Goal: Information Seeking & Learning: Learn about a topic

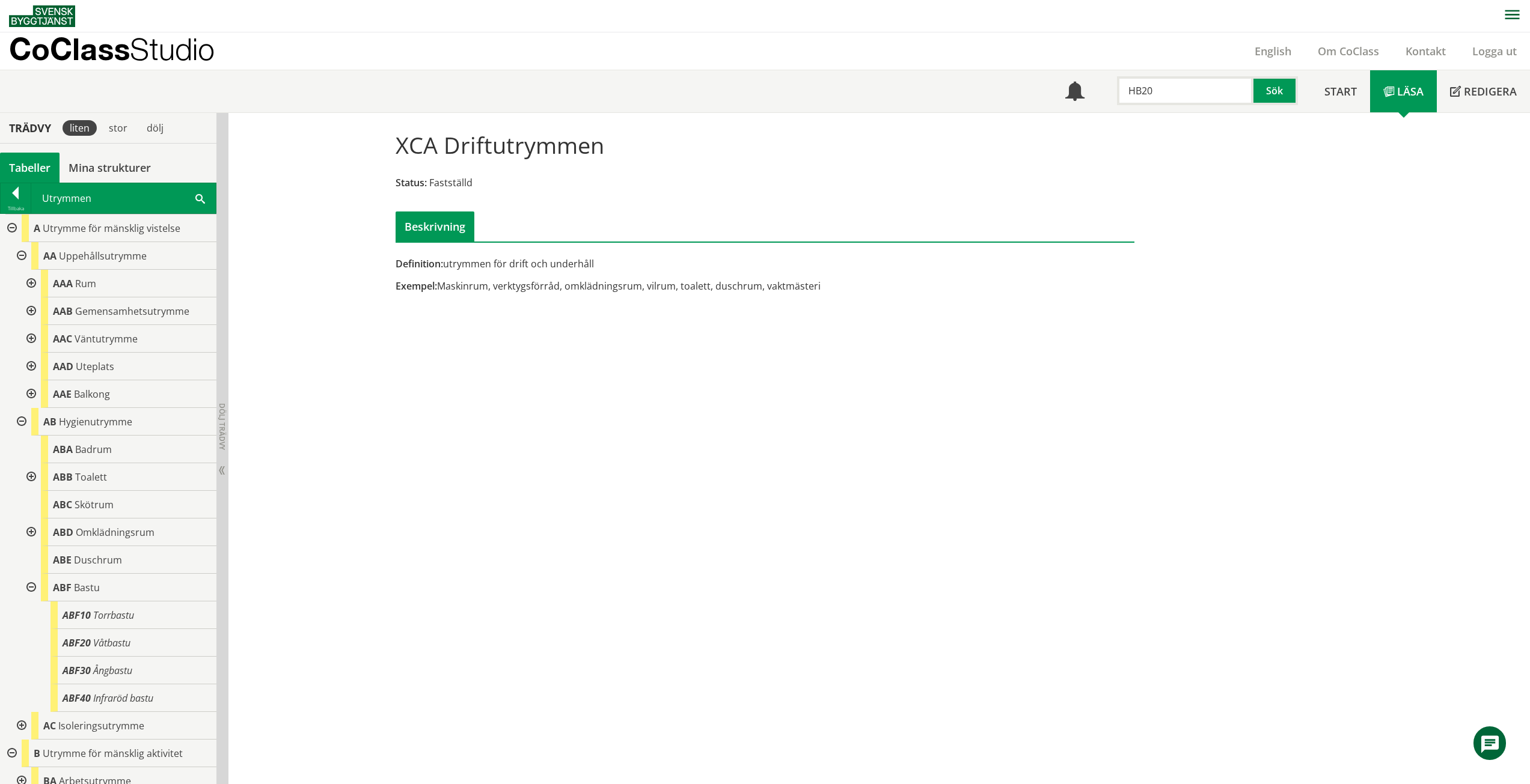
scroll to position [603, 0]
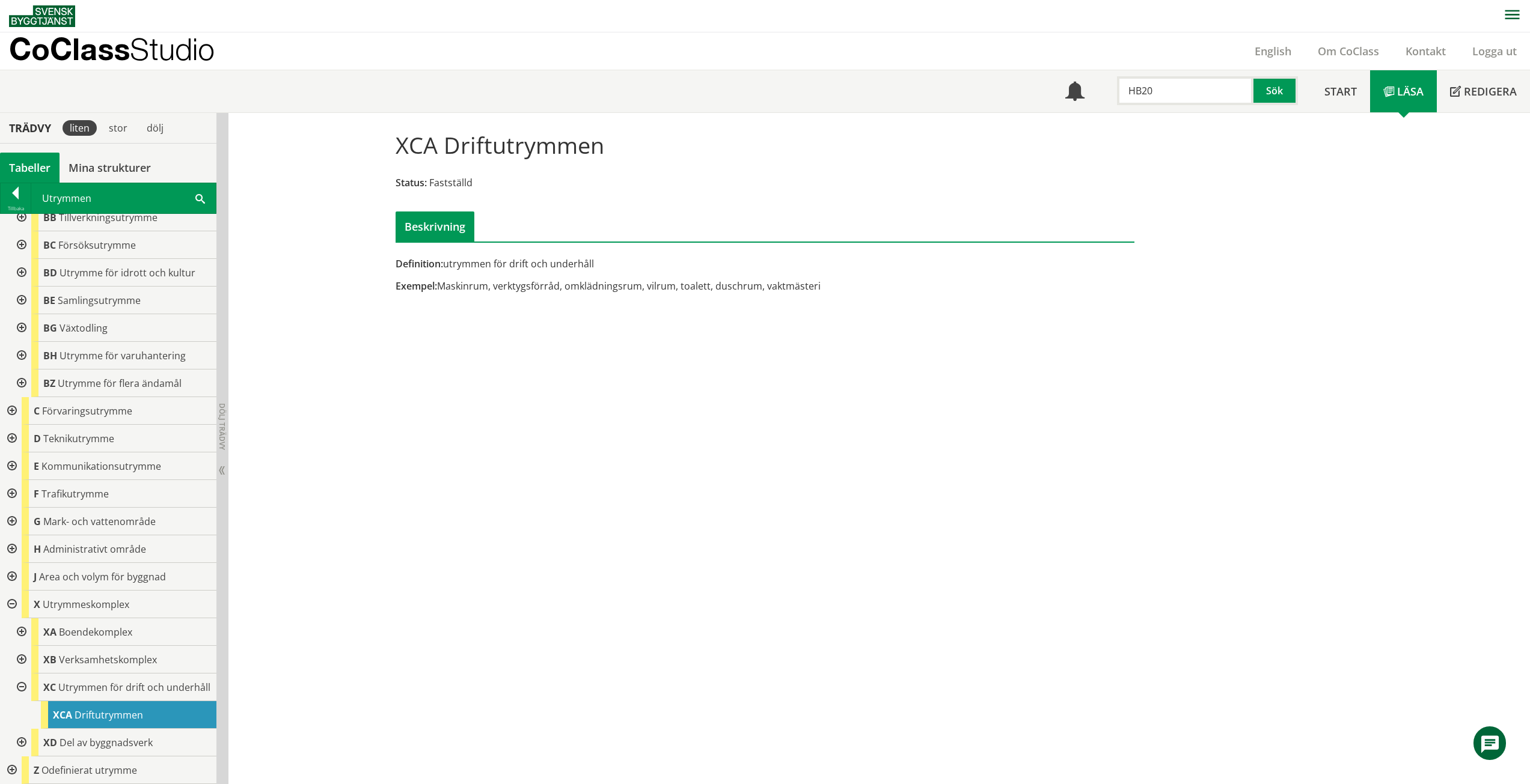
click at [1176, 101] on input "HB20" at bounding box center [1185, 91] width 137 height 29
click at [1286, 93] on button "Sök" at bounding box center [1276, 91] width 44 height 29
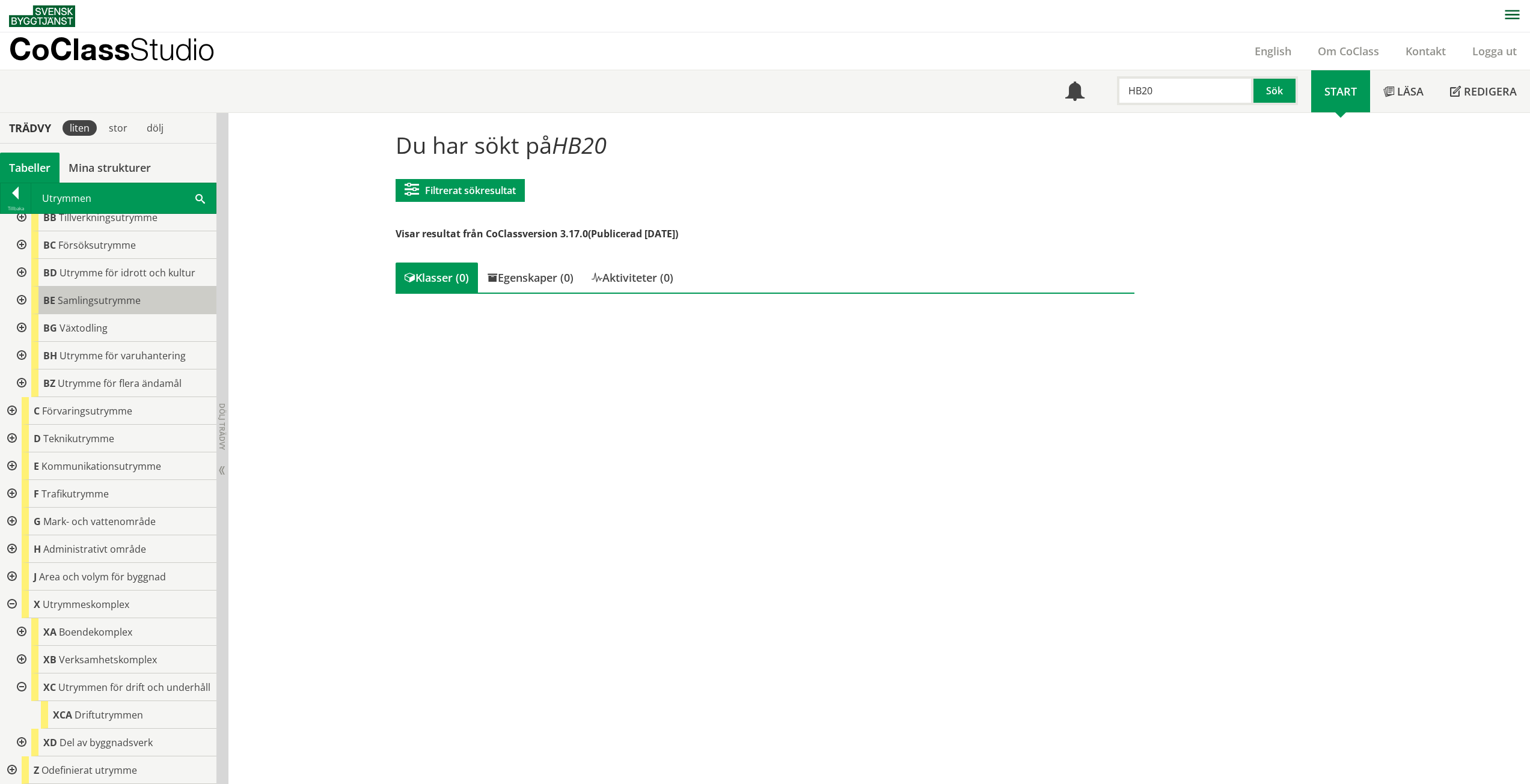
click at [146, 287] on div "BE Samlingsutrymme" at bounding box center [124, 301] width 185 height 27
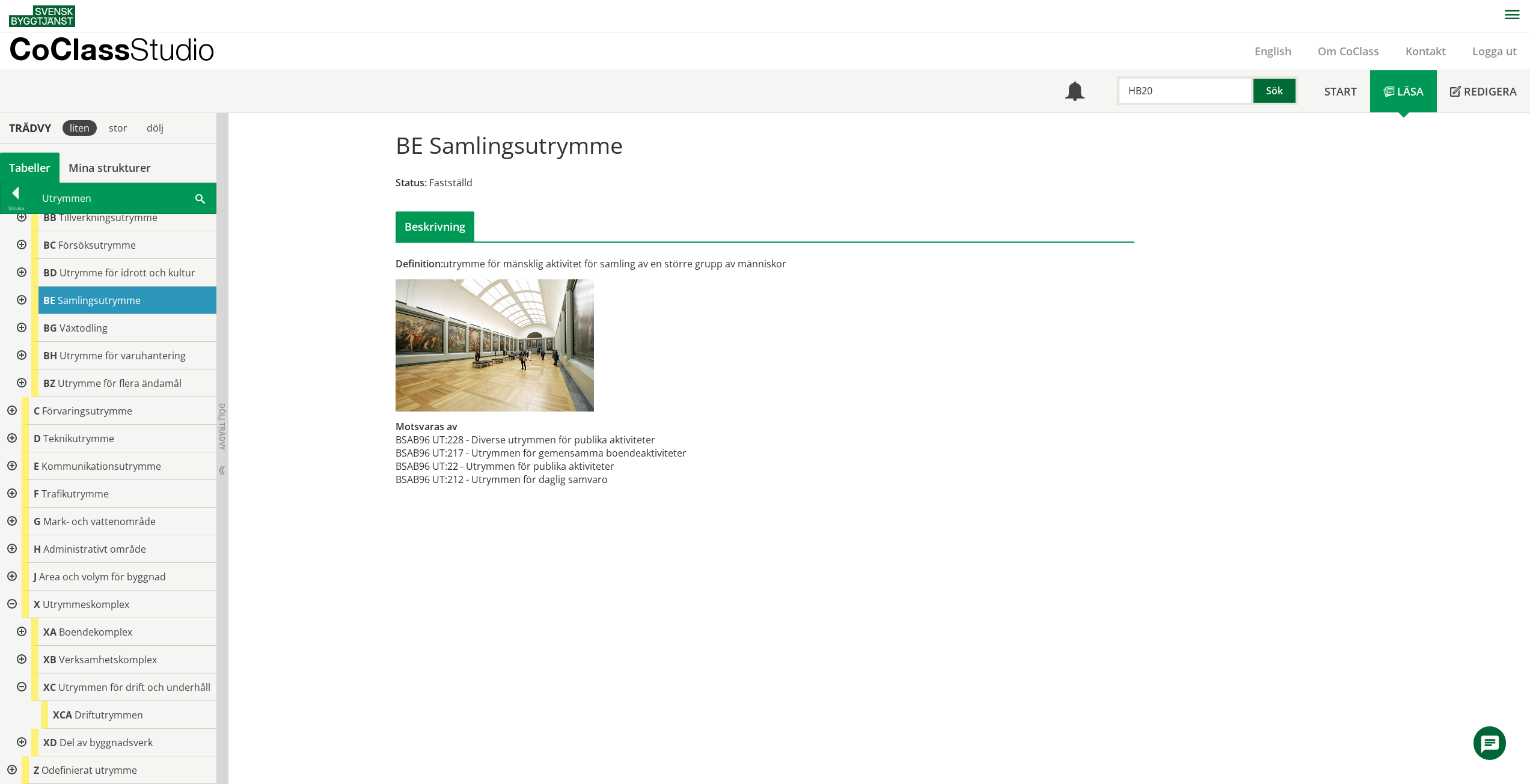
click at [1268, 93] on button "Sök" at bounding box center [1276, 91] width 44 height 29
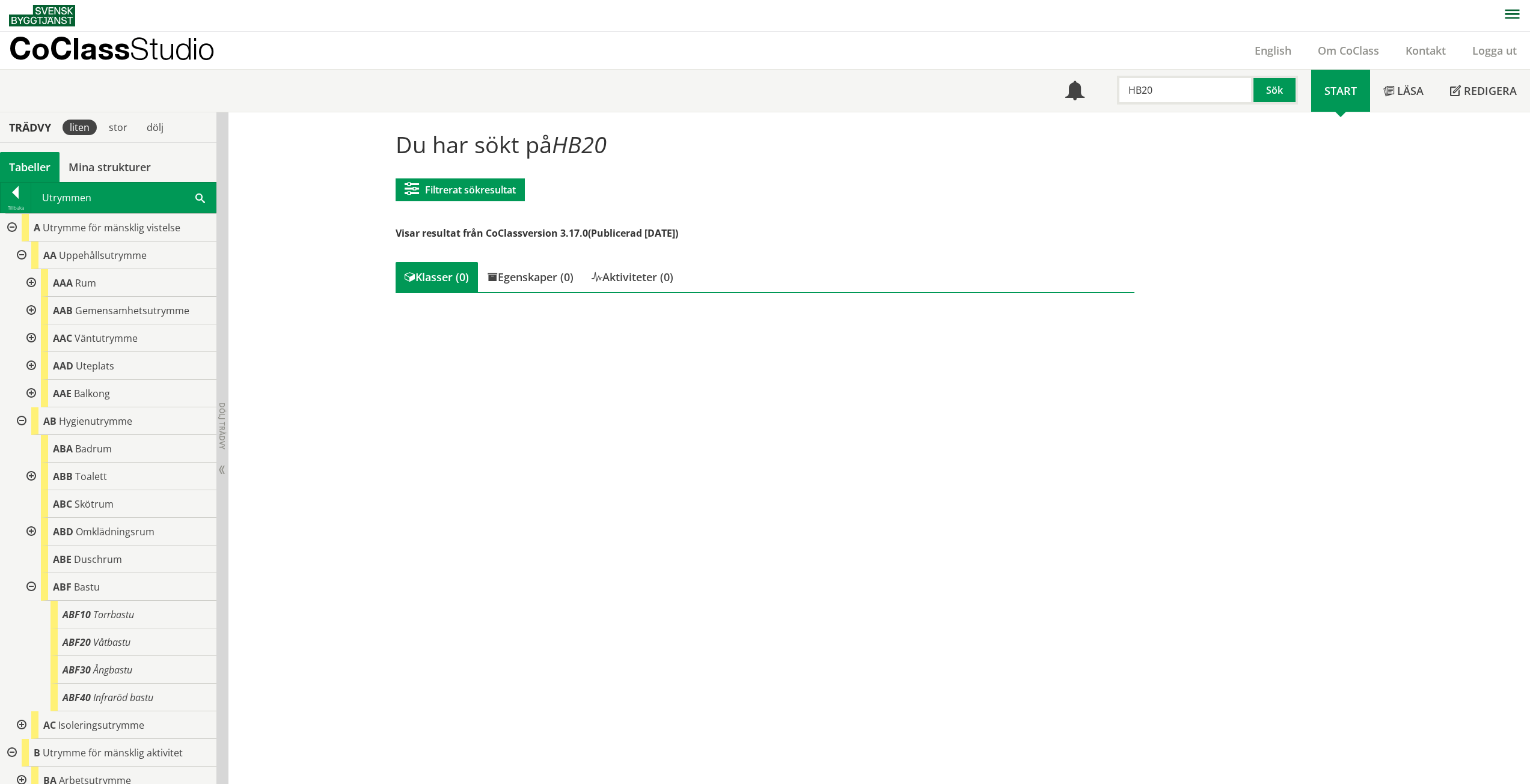
click at [25, 582] on div at bounding box center [29, 587] width 22 height 27
click at [20, 423] on div at bounding box center [20, 421] width 22 height 27
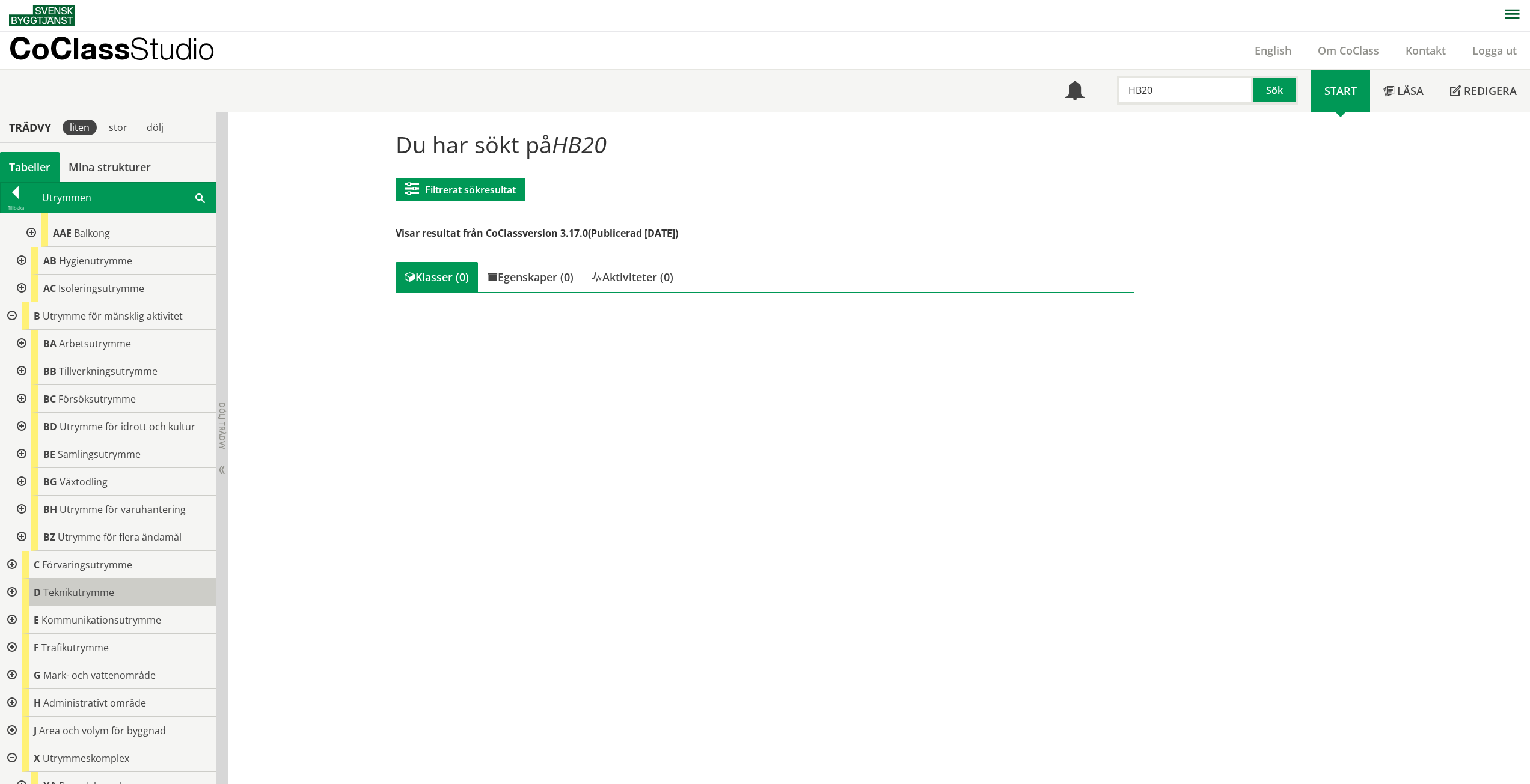
scroll to position [180, 0]
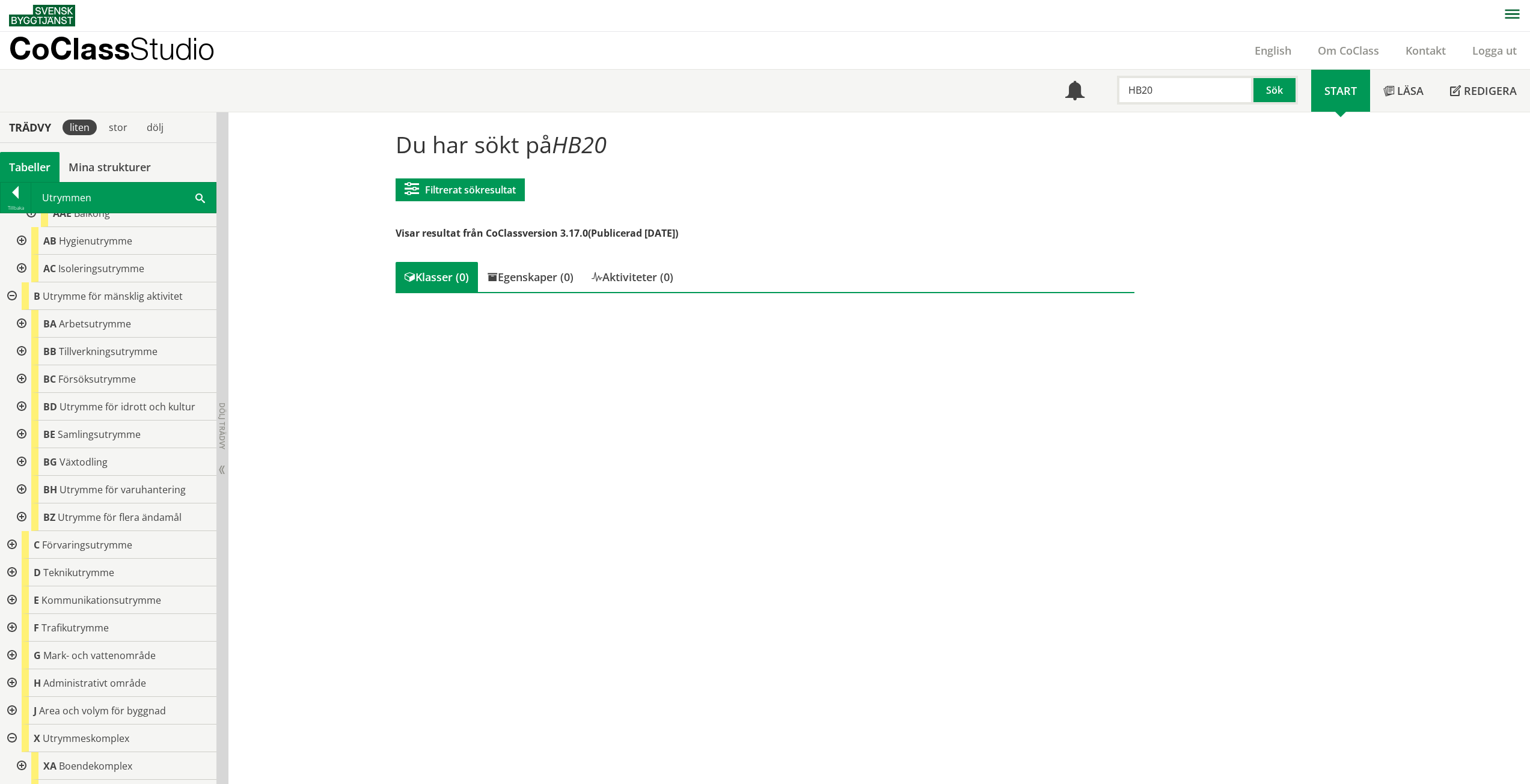
click at [10, 576] on div at bounding box center [10, 572] width 22 height 27
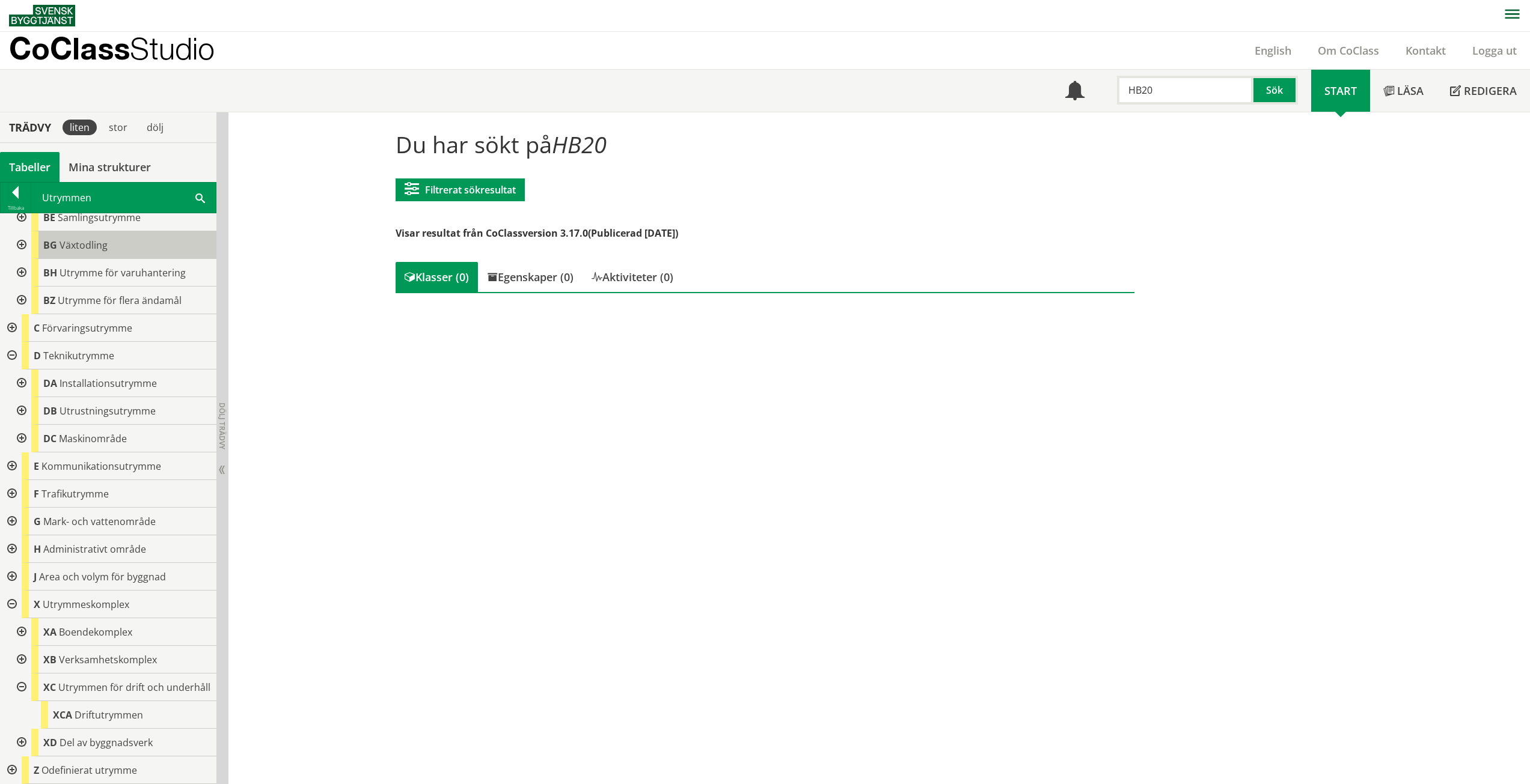
scroll to position [408, 0]
click at [8, 458] on div at bounding box center [10, 466] width 22 height 27
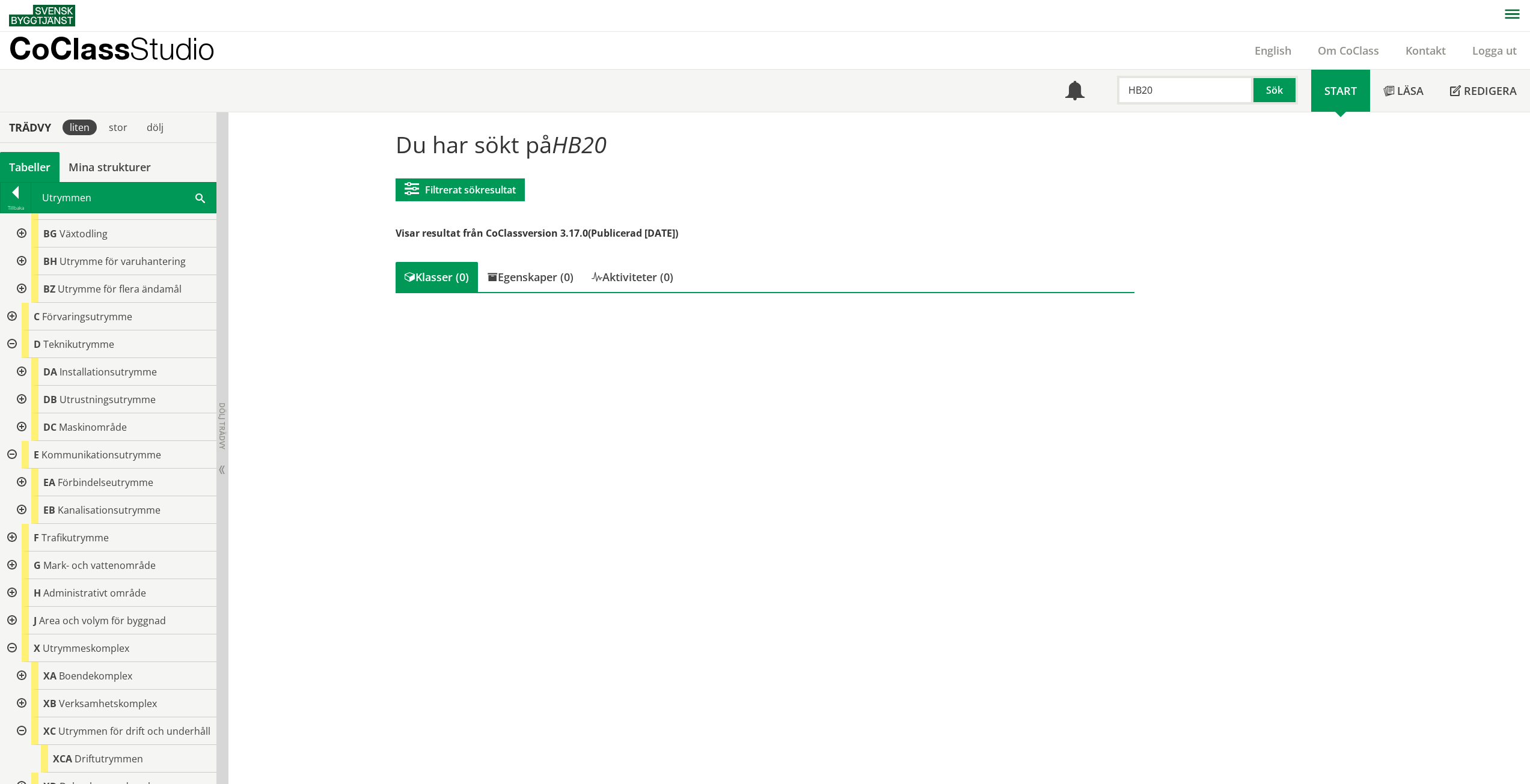
click at [8, 458] on div at bounding box center [10, 455] width 22 height 27
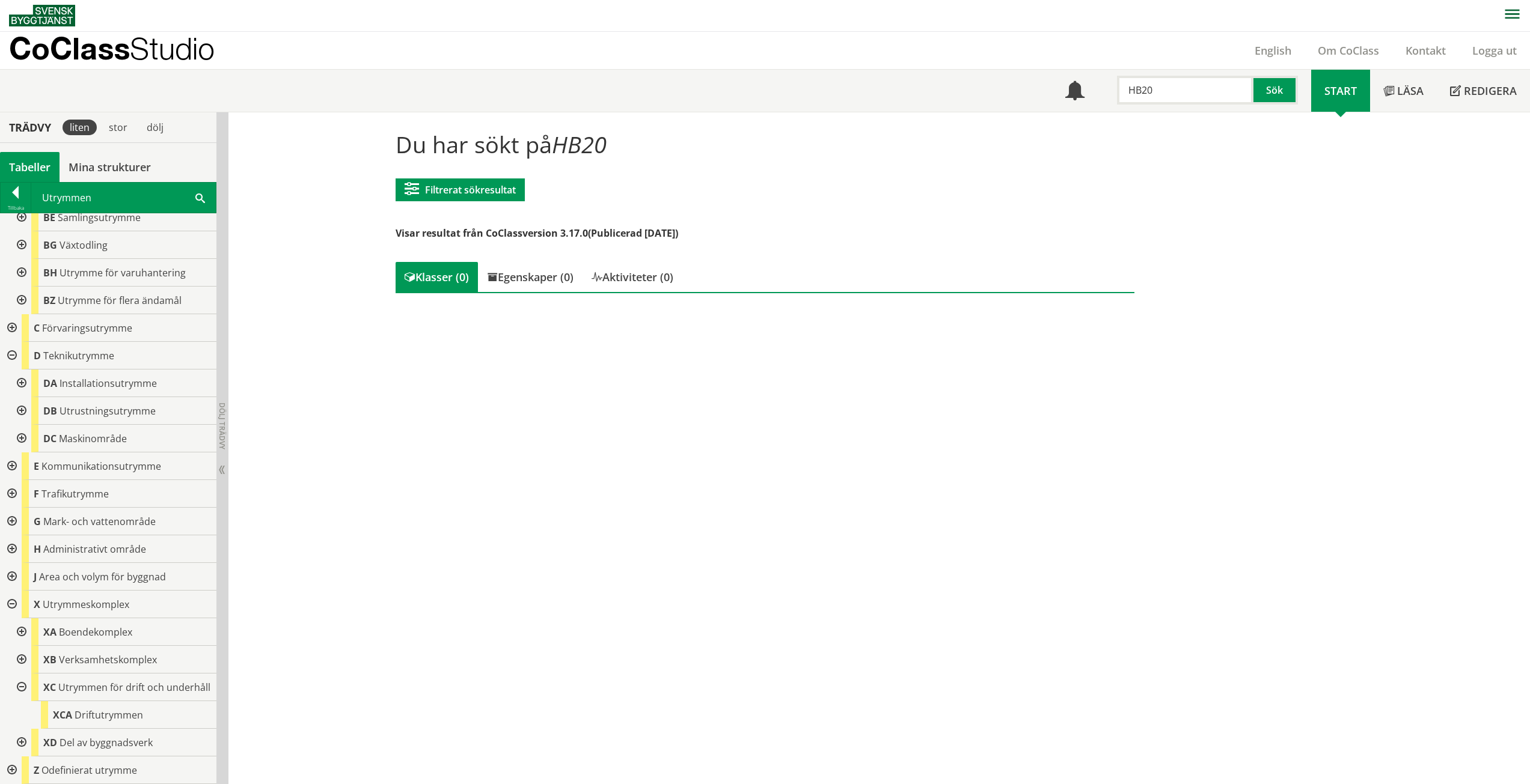
click at [10, 314] on div at bounding box center [10, 328] width 22 height 27
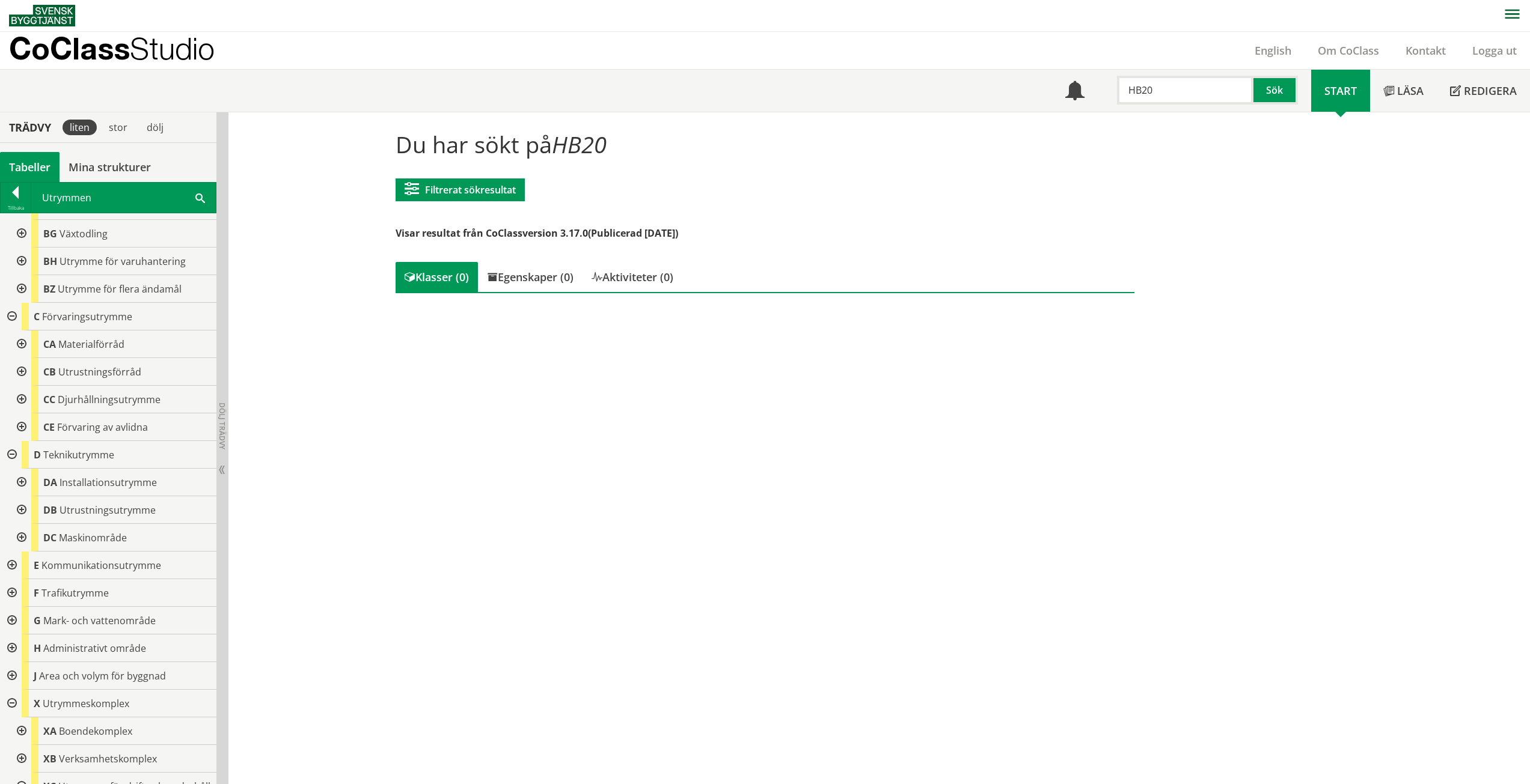
click at [25, 344] on div at bounding box center [20, 344] width 22 height 27
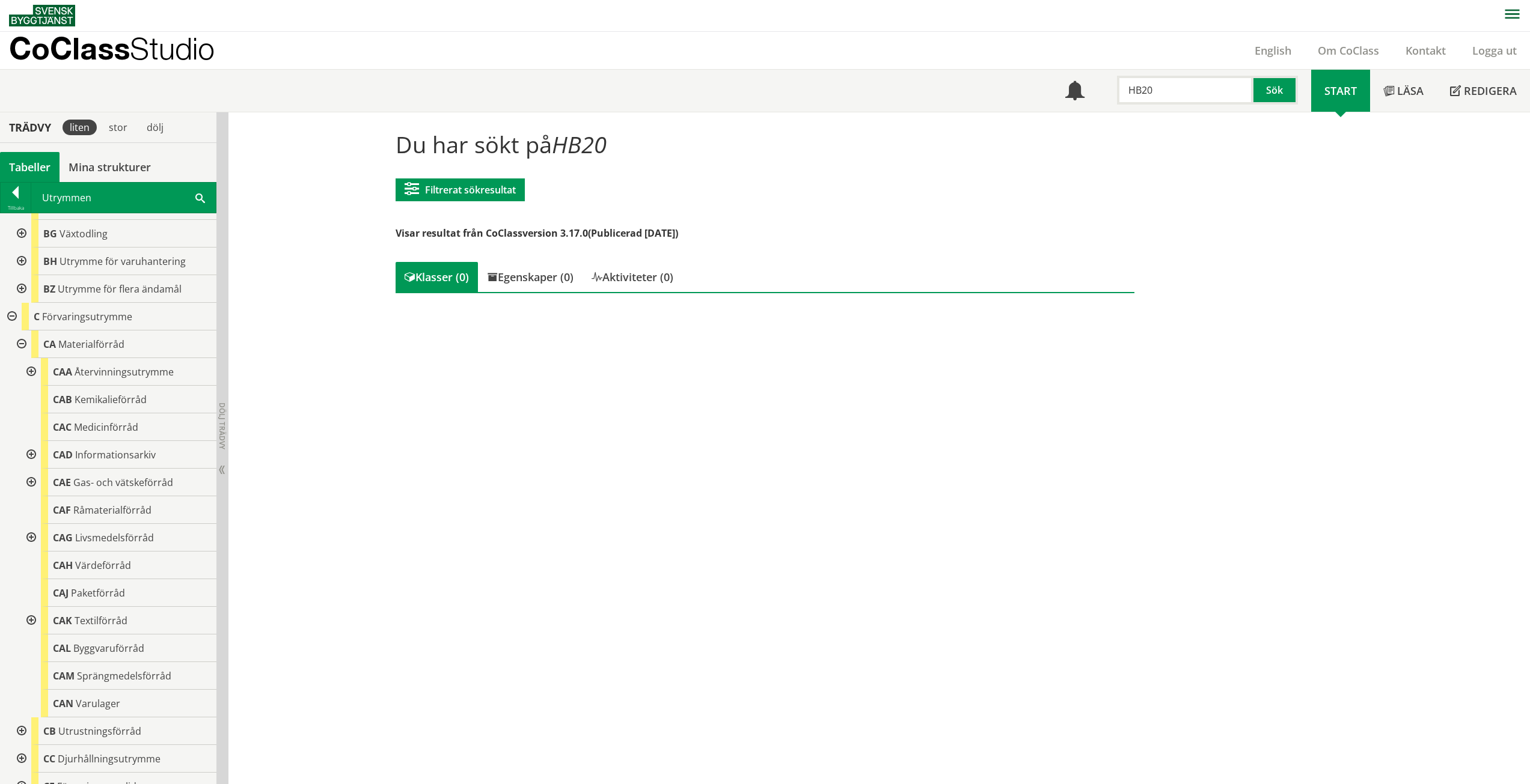
click at [27, 349] on div at bounding box center [20, 344] width 22 height 27
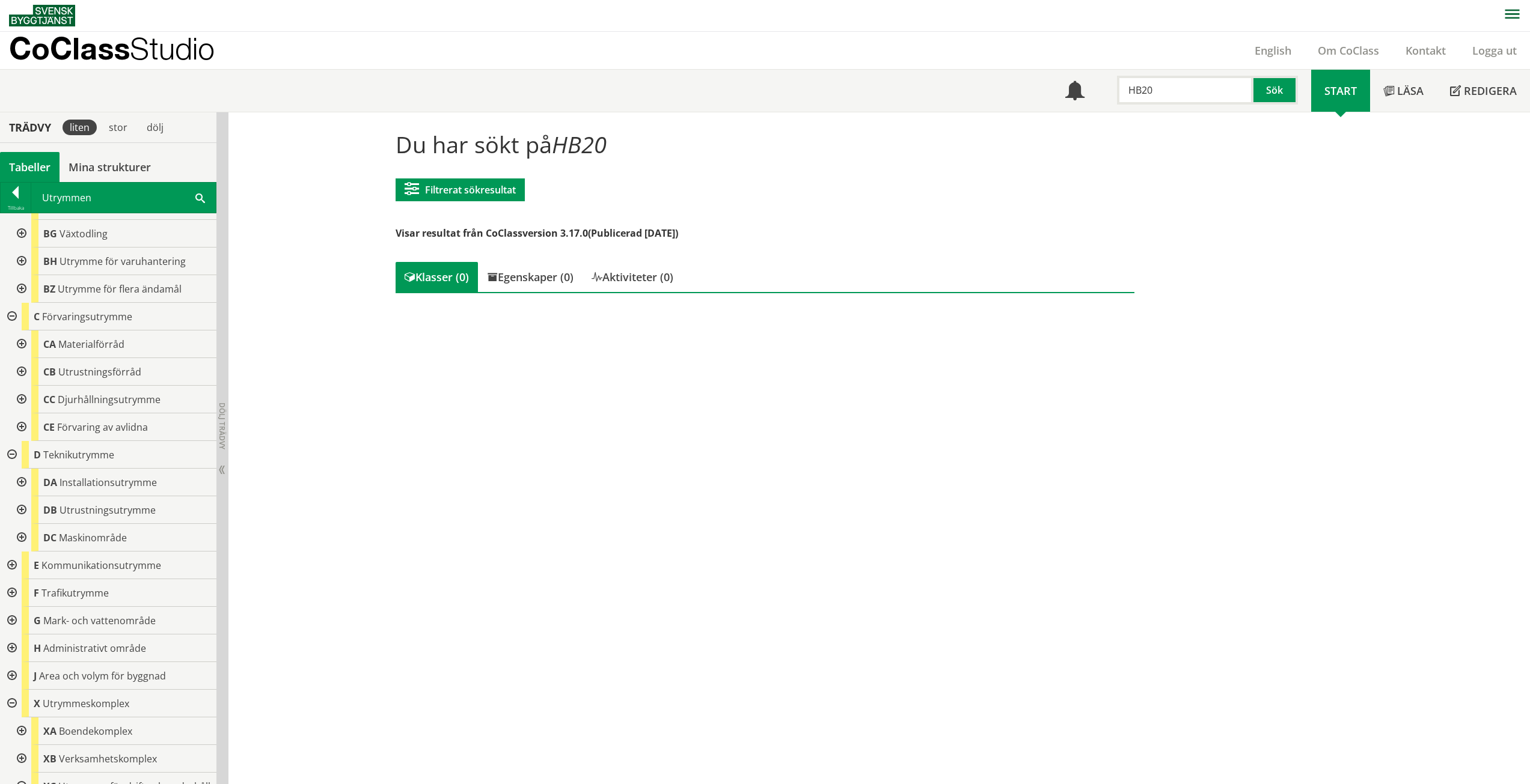
click at [25, 374] on div at bounding box center [20, 372] width 22 height 27
click at [22, 371] on div at bounding box center [20, 372] width 22 height 27
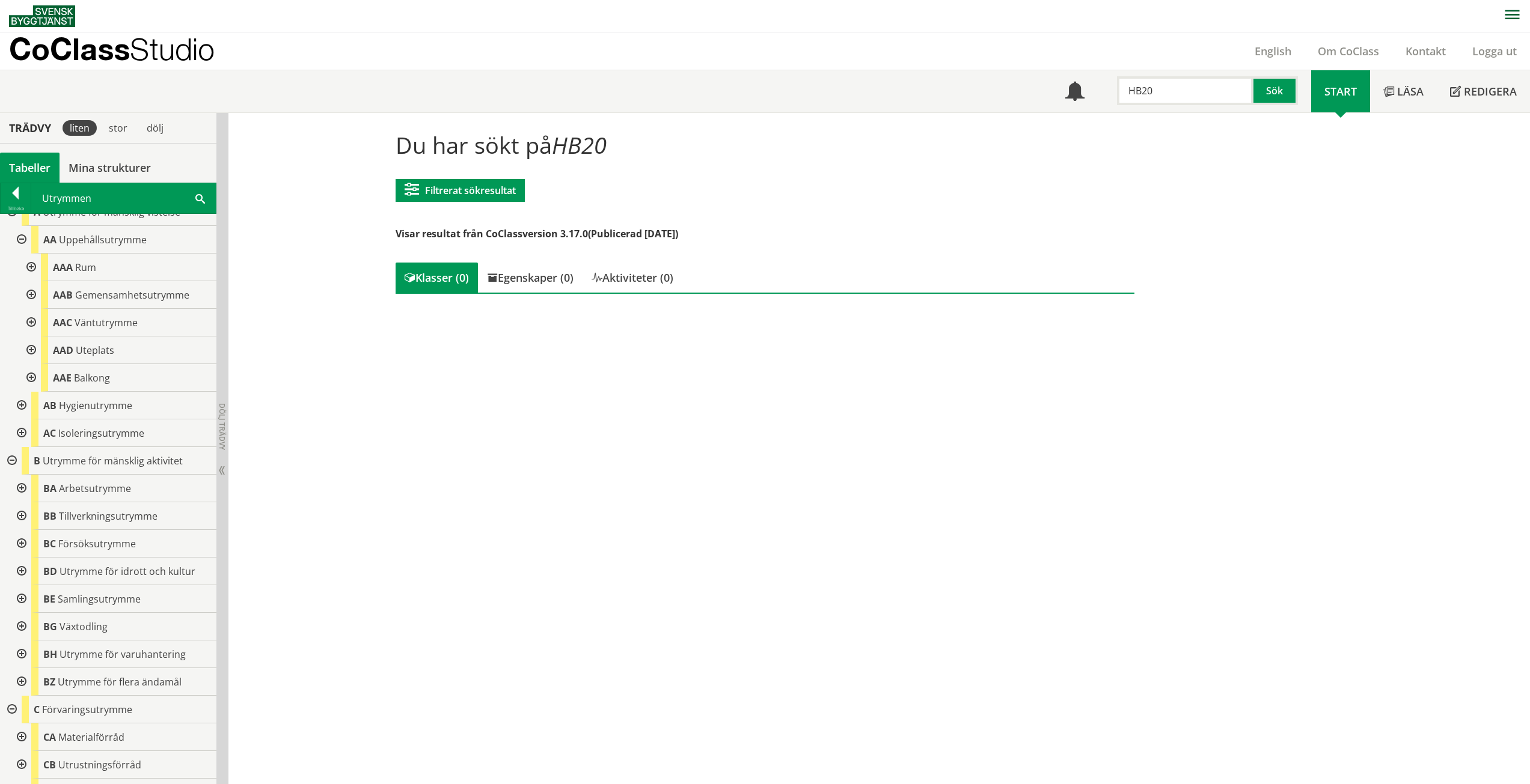
scroll to position [0, 0]
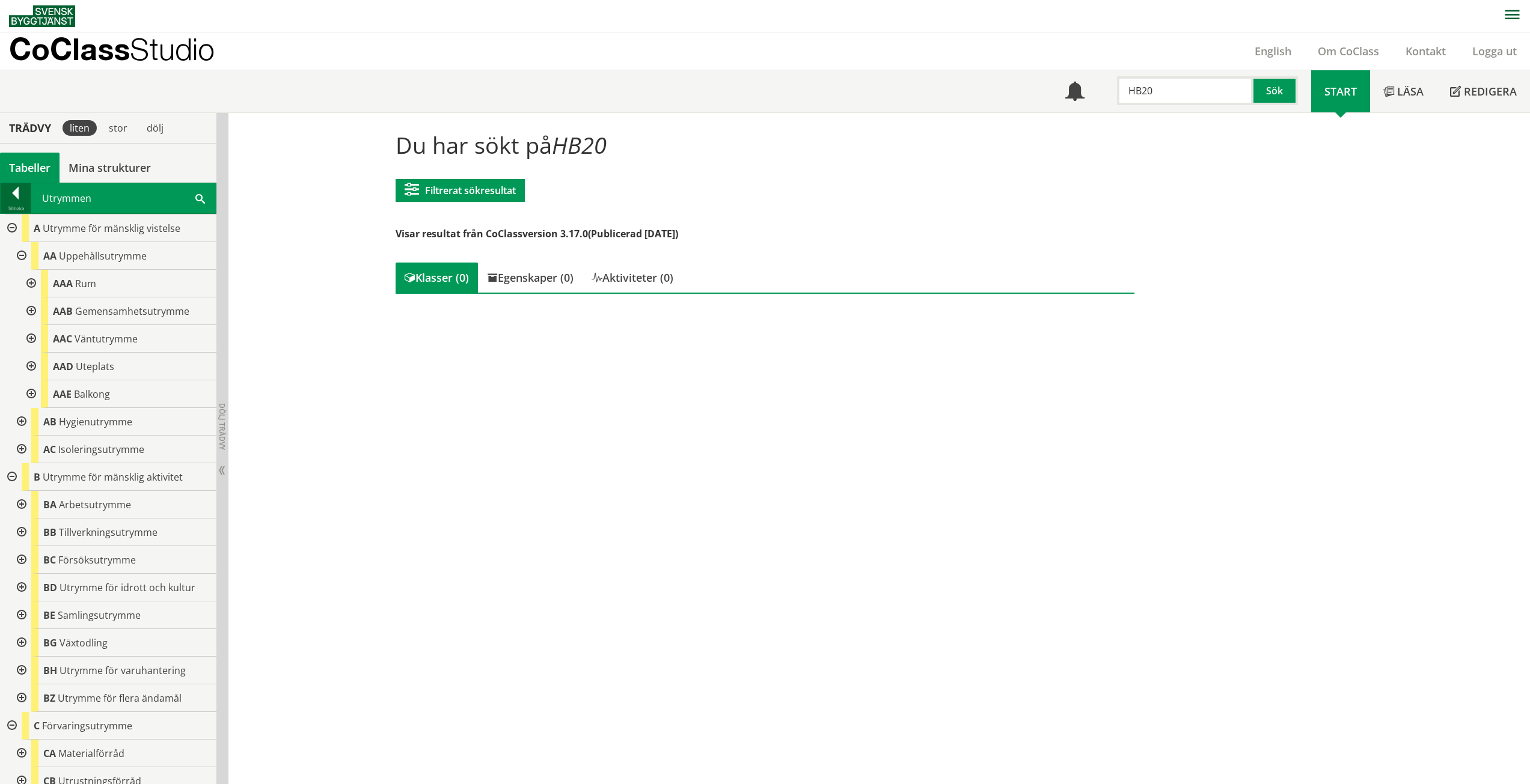
click at [11, 196] on div at bounding box center [16, 195] width 30 height 17
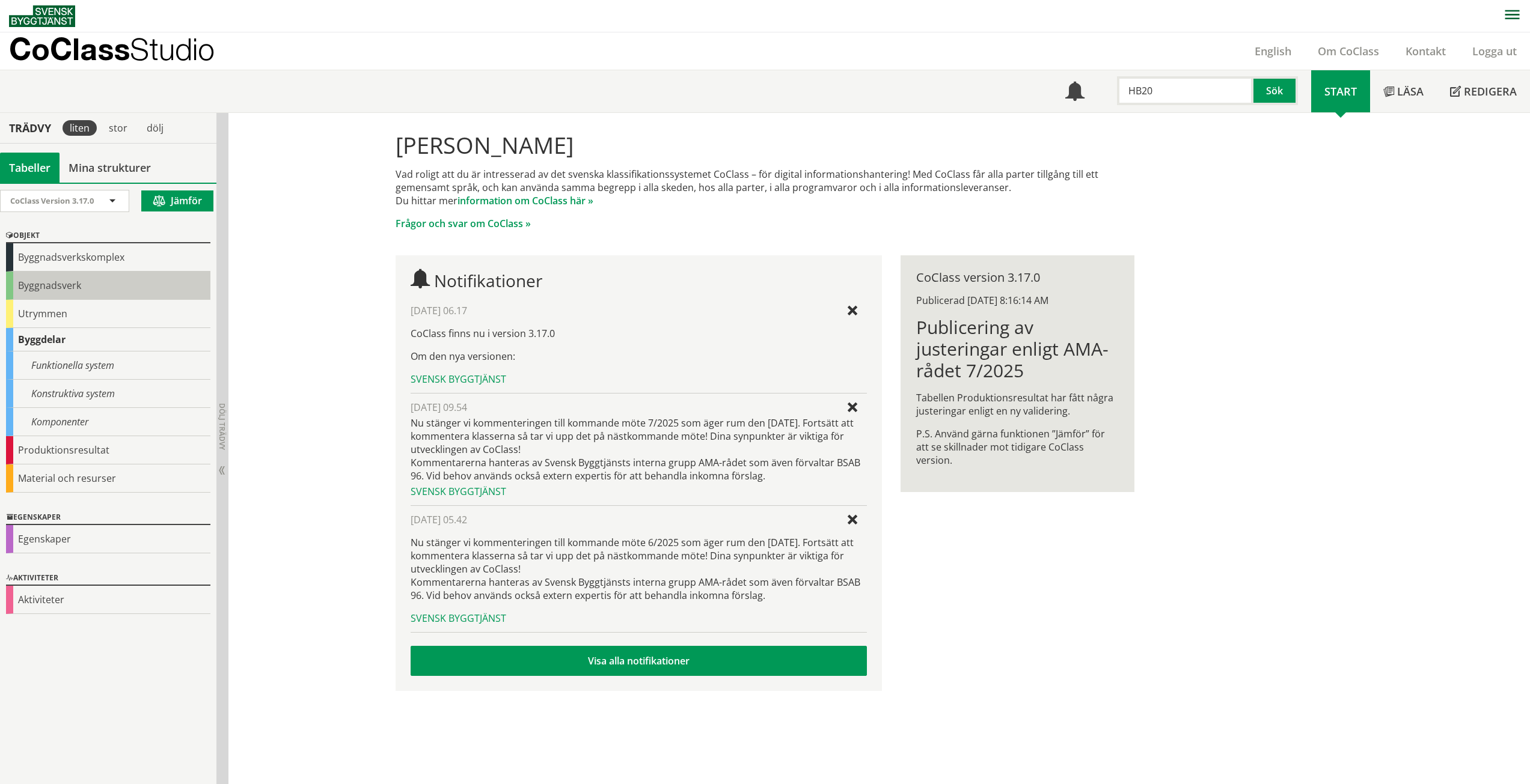
click at [80, 287] on div "Byggnadsverk" at bounding box center [108, 286] width 205 height 28
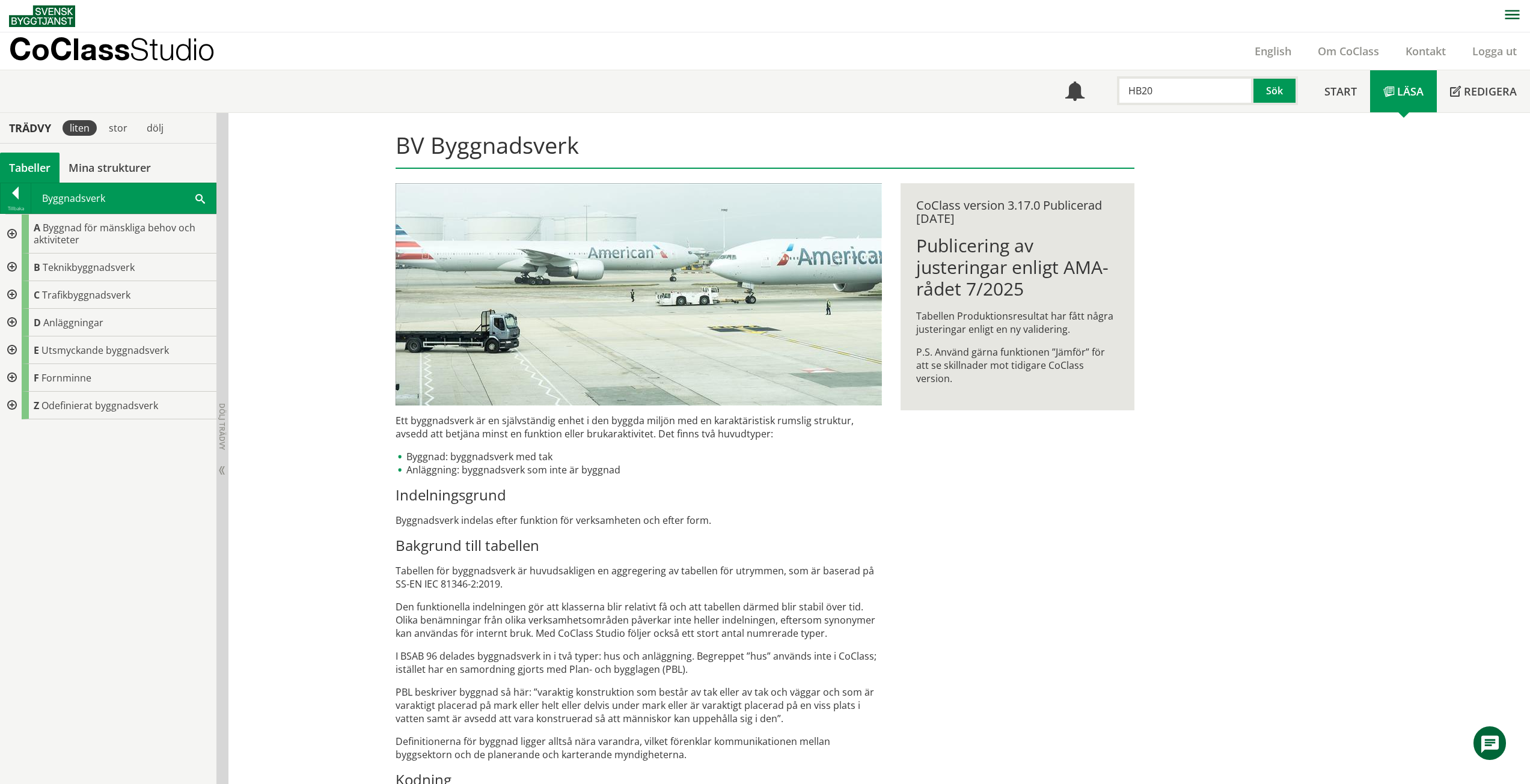
click at [9, 235] on div at bounding box center [10, 234] width 22 height 39
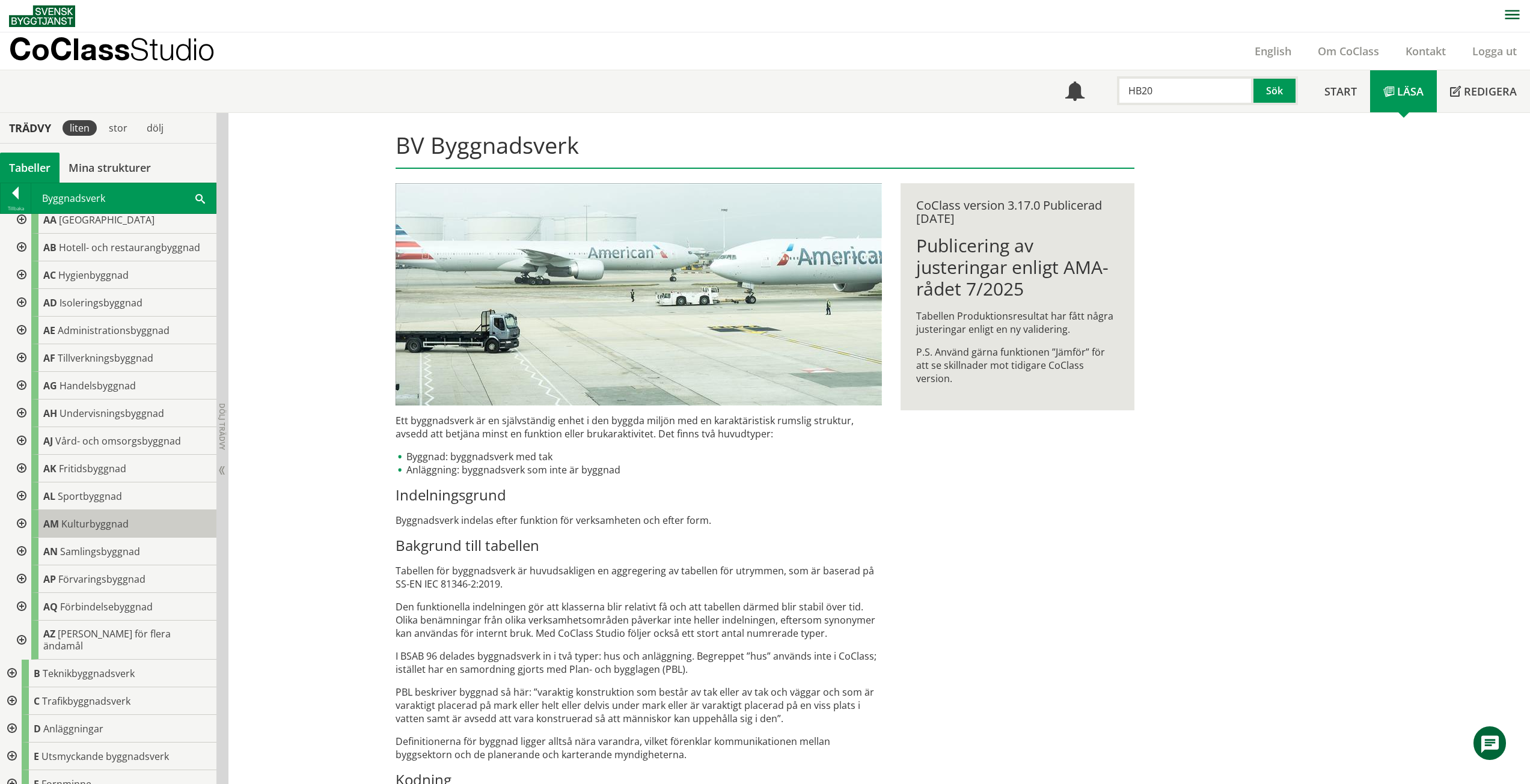
scroll to position [78, 0]
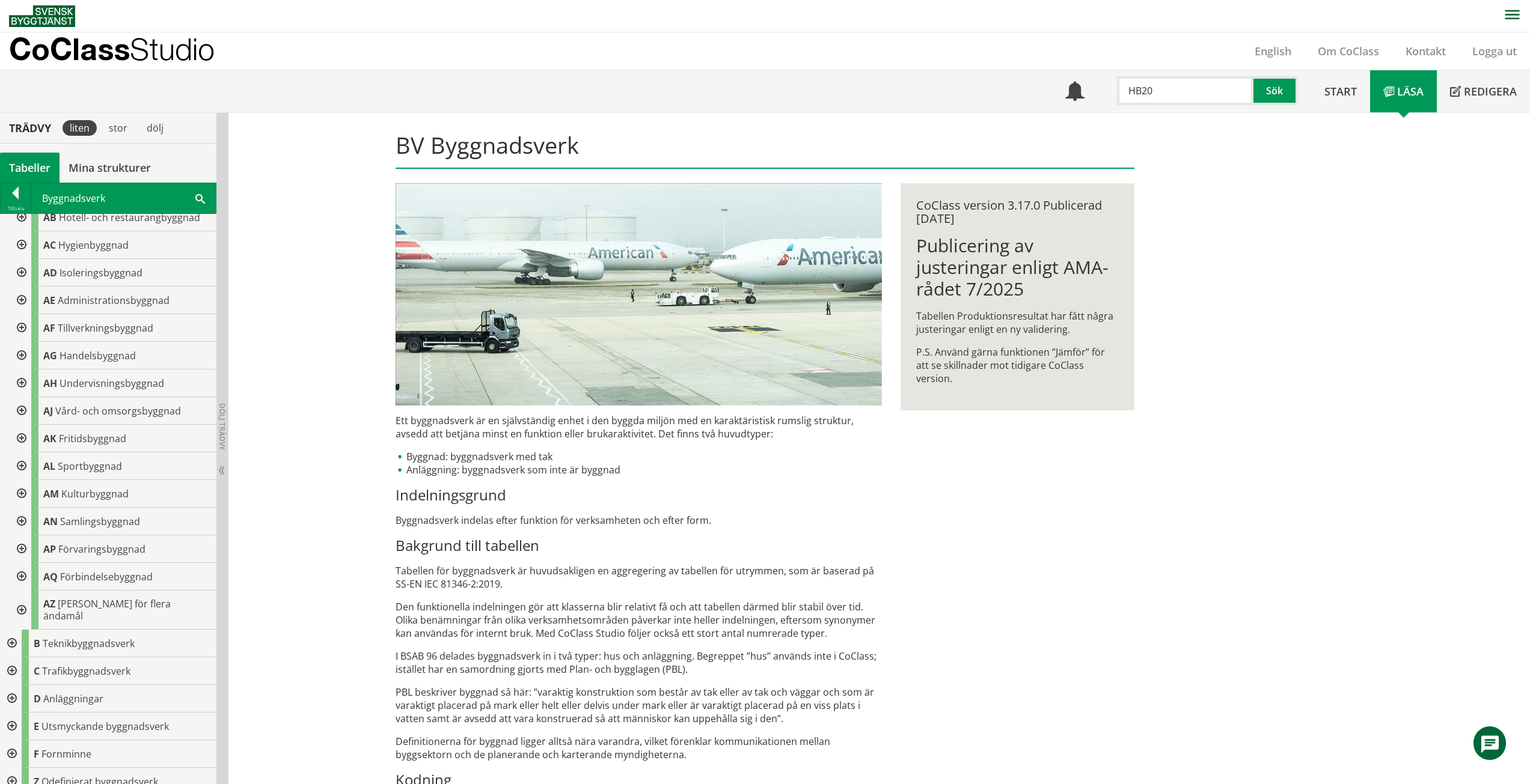
click at [31, 165] on div "Tabeller" at bounding box center [29, 168] width 59 height 30
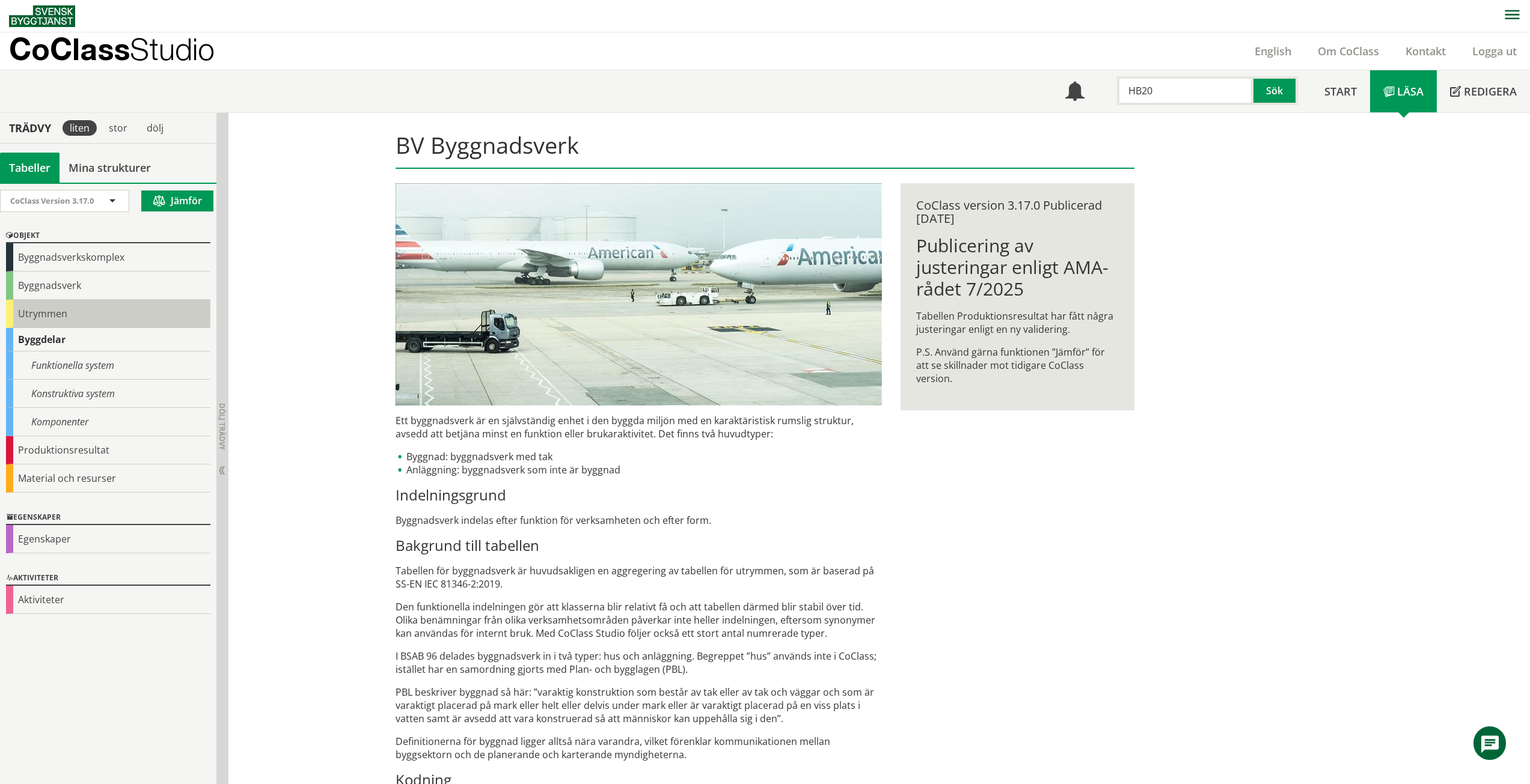
click at [76, 313] on div "Utrymmen" at bounding box center [108, 314] width 205 height 28
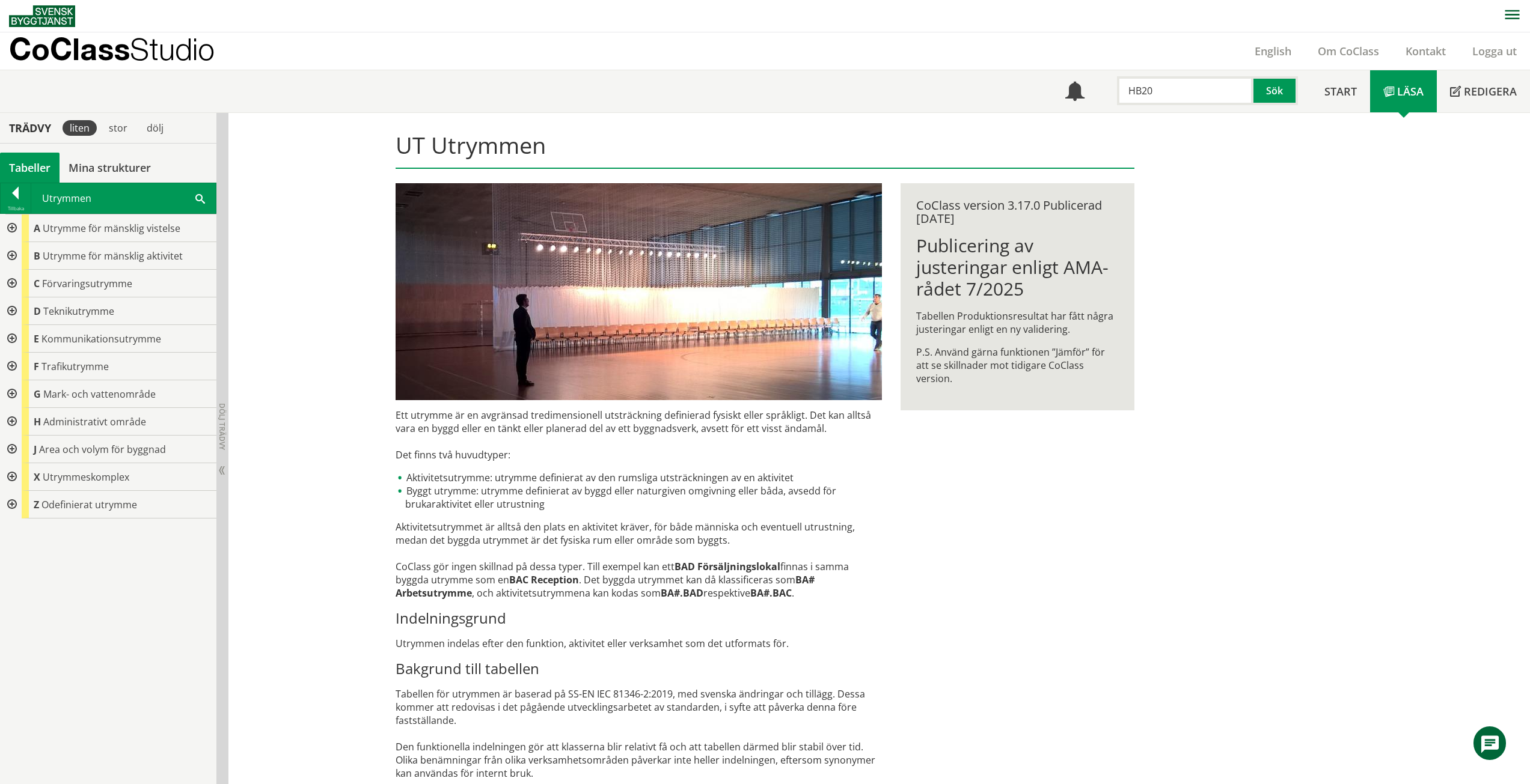
click at [16, 223] on div at bounding box center [10, 228] width 22 height 27
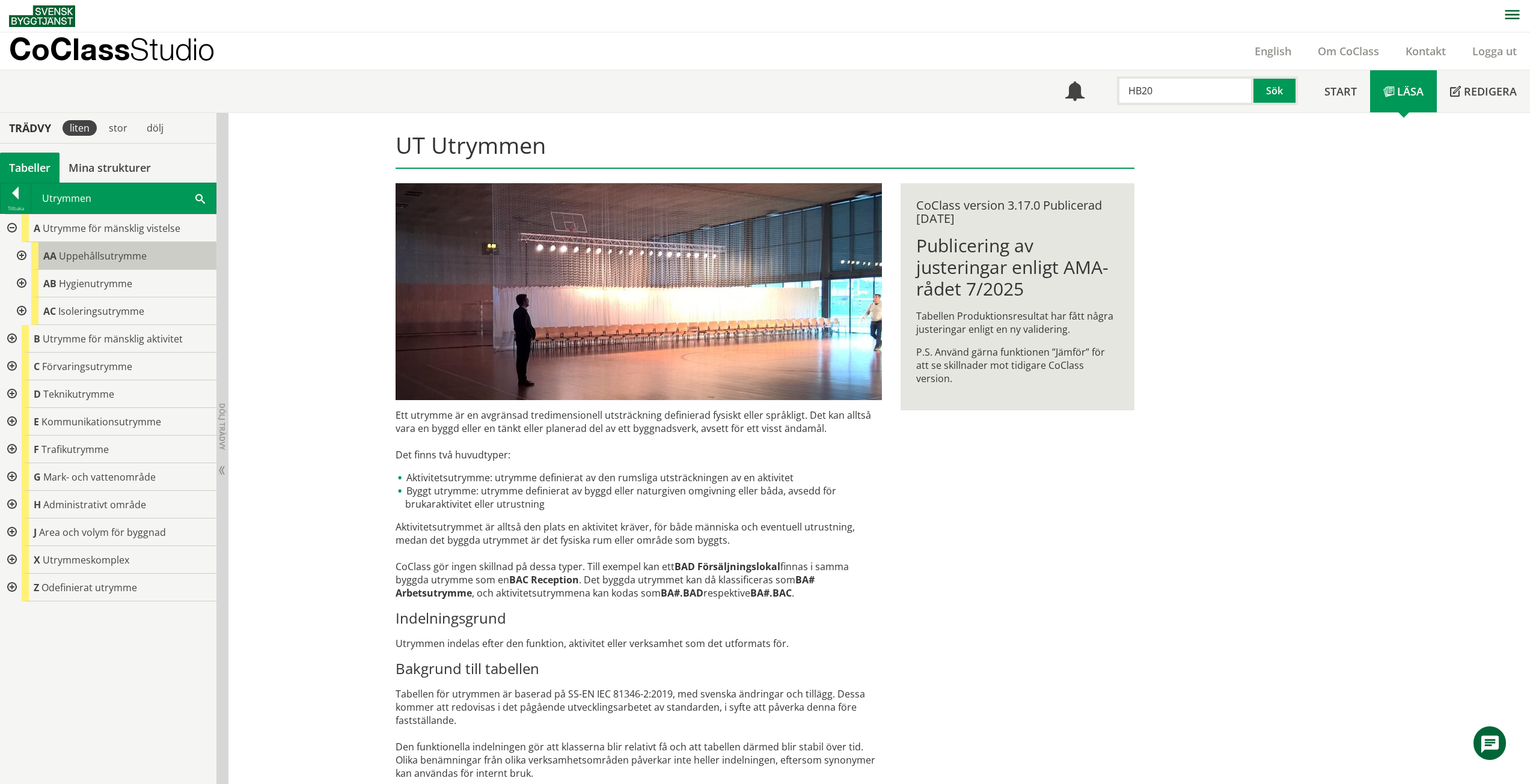
click at [125, 254] on span "Uppehållsutrymme" at bounding box center [103, 256] width 88 height 13
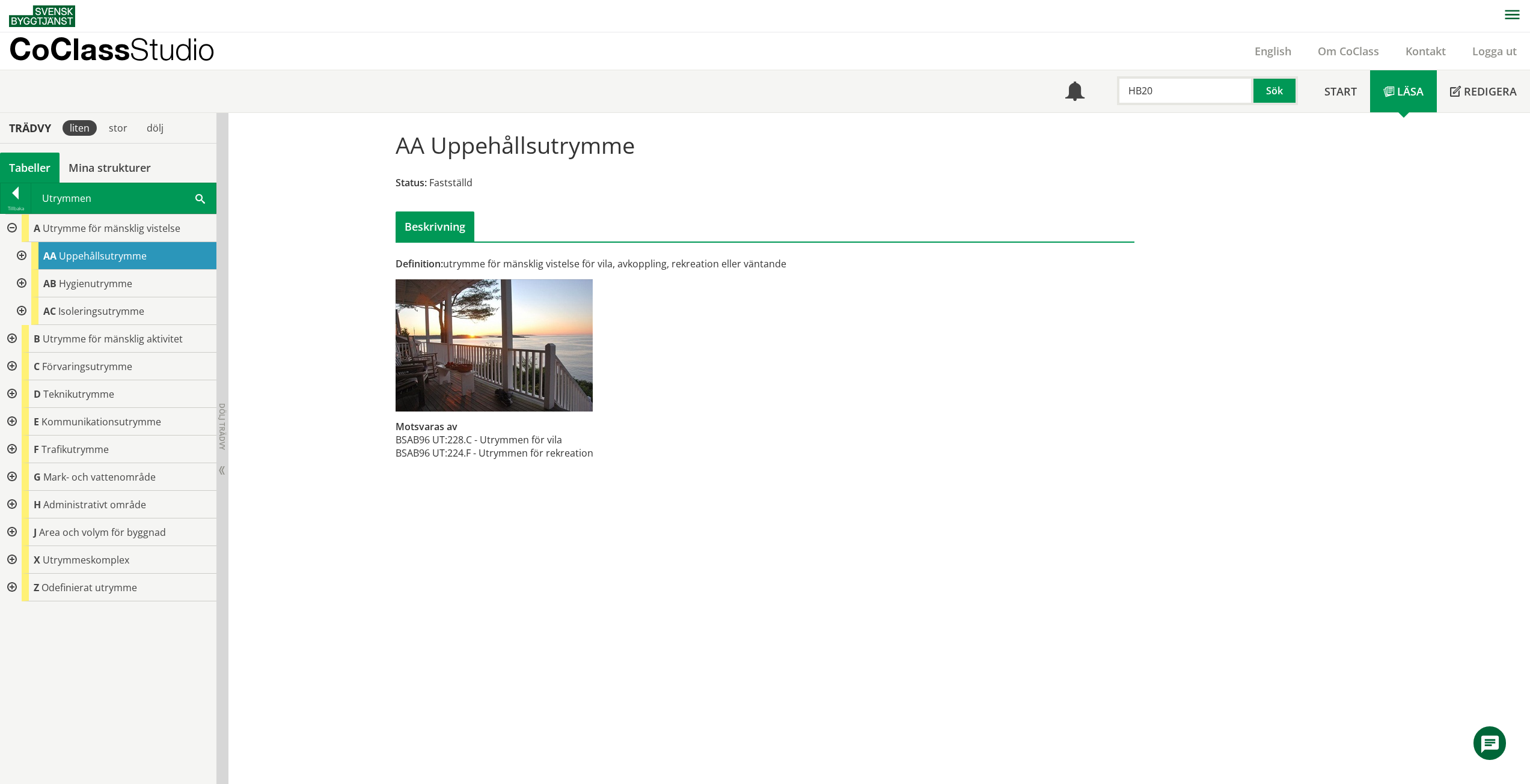
click at [28, 255] on div at bounding box center [20, 256] width 22 height 27
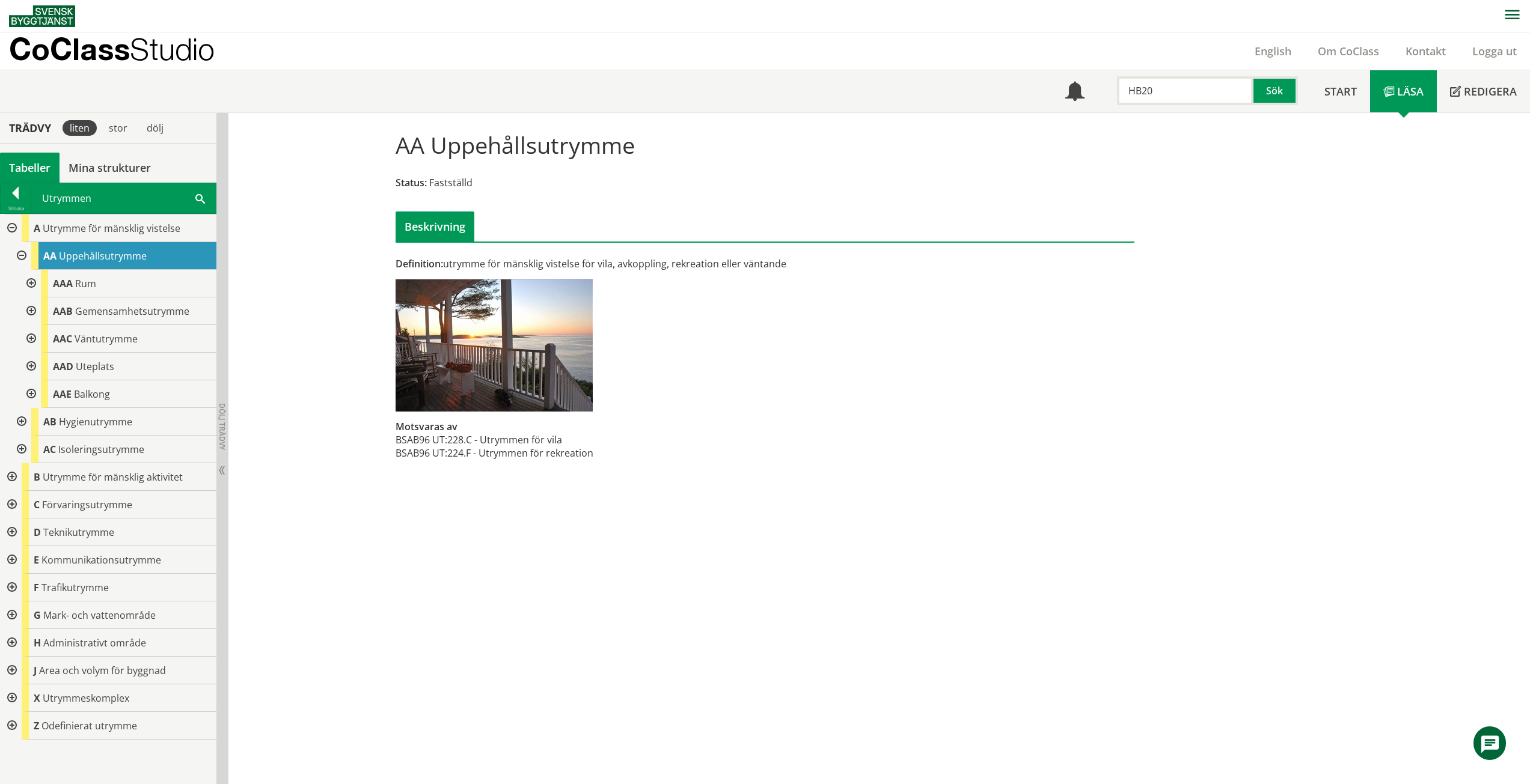
click at [27, 333] on div at bounding box center [29, 339] width 22 height 27
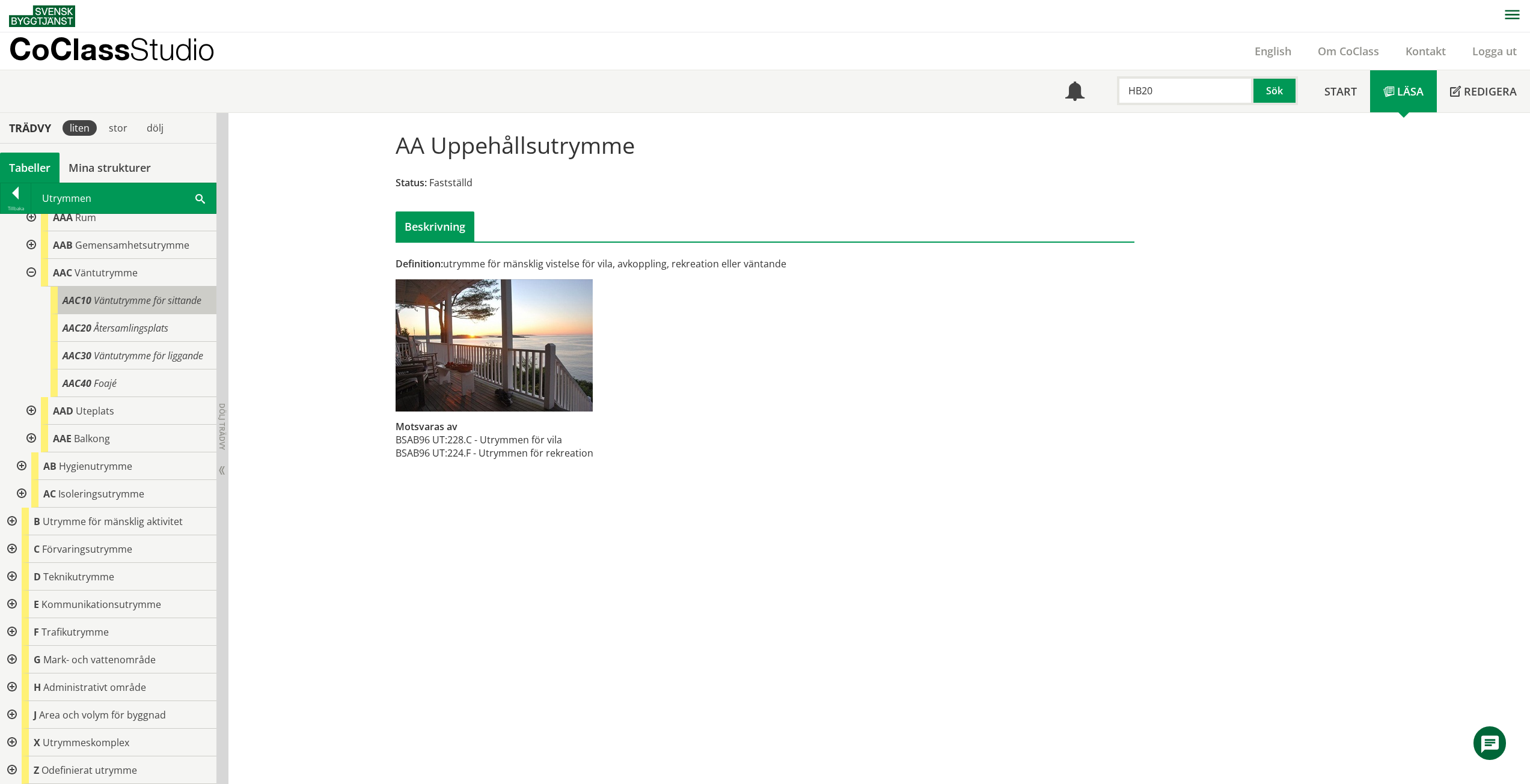
scroll to position [89, 0]
click at [15, 522] on div at bounding box center [10, 521] width 22 height 27
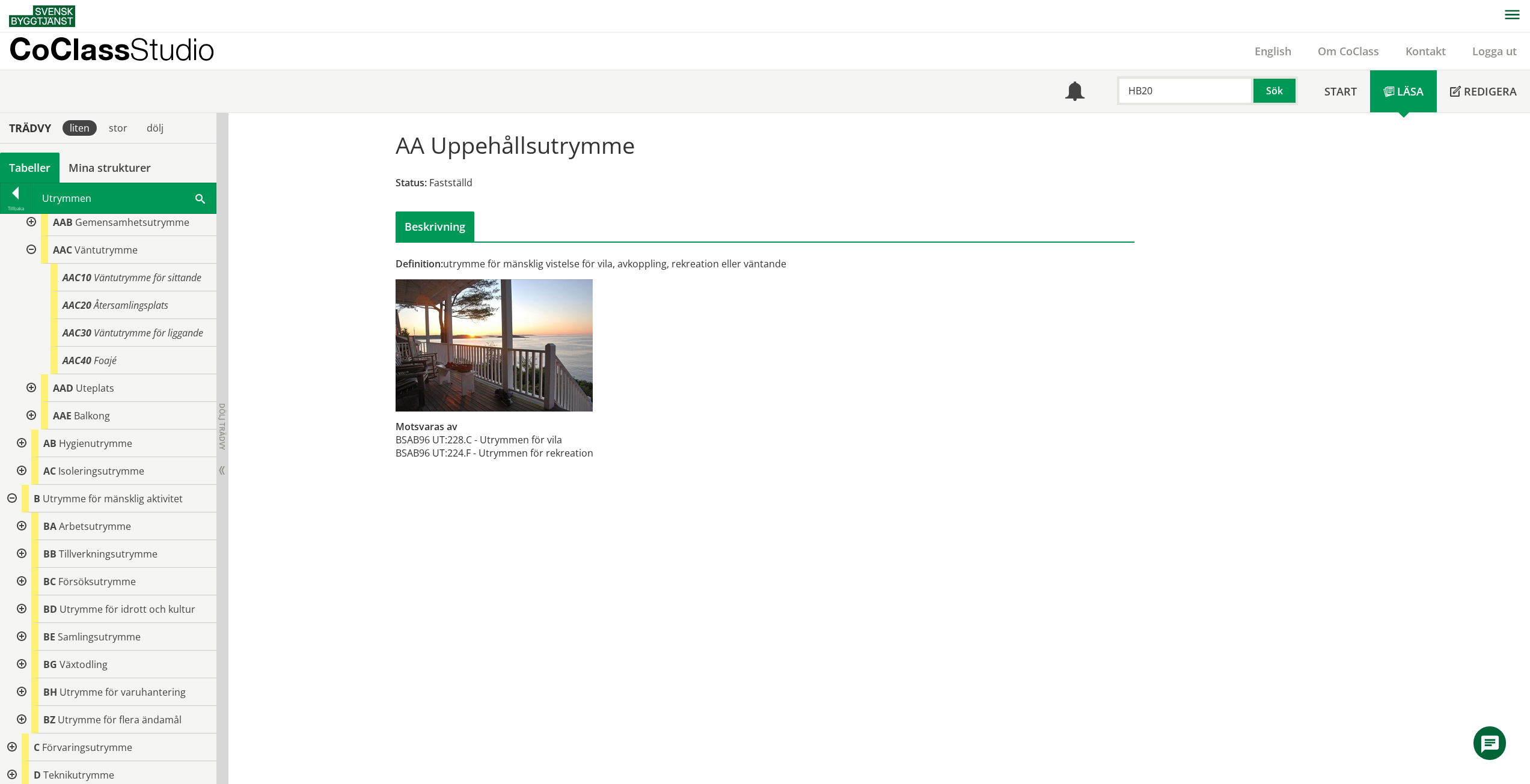
click at [14, 513] on div at bounding box center [10, 498] width 22 height 27
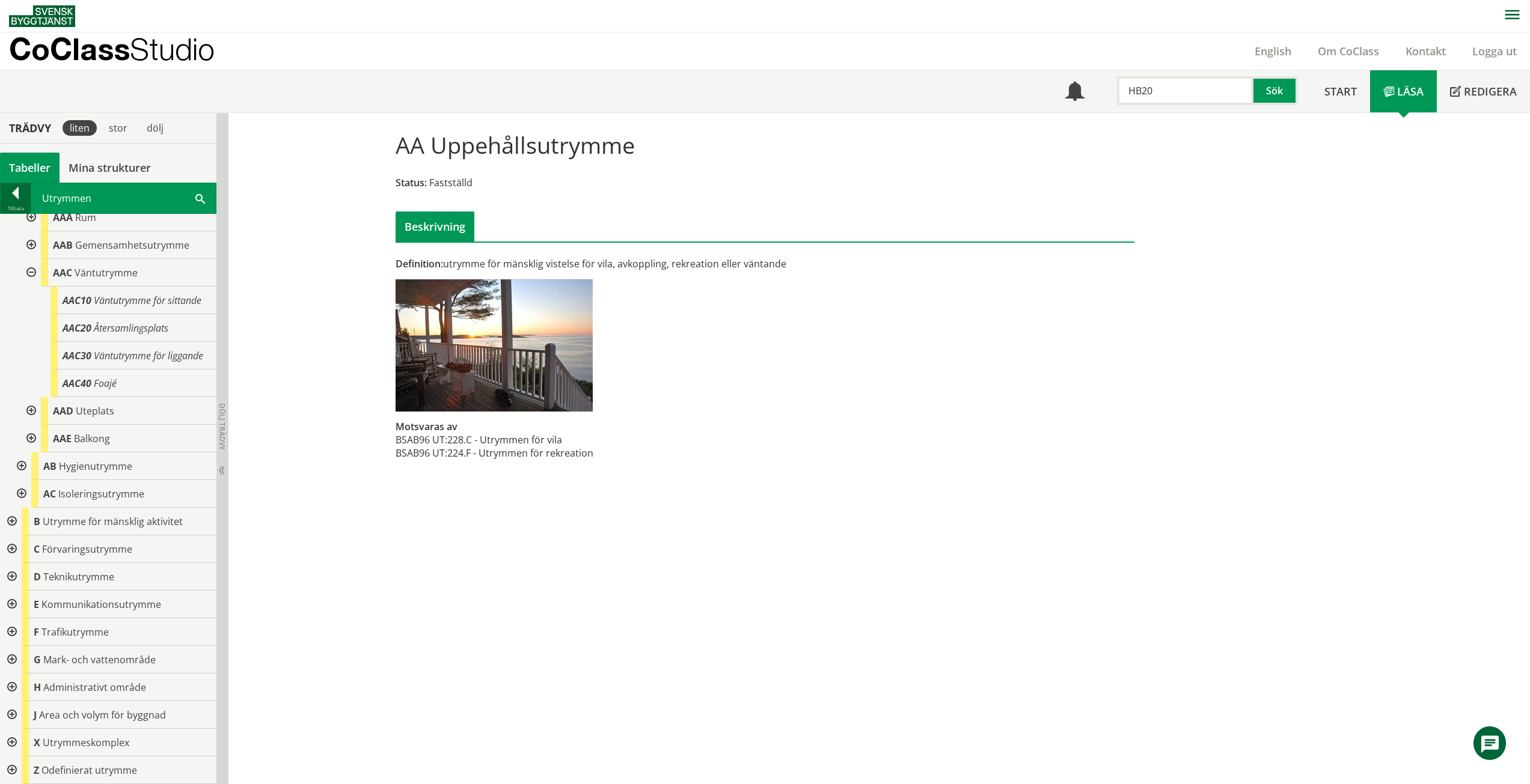
click at [18, 188] on div at bounding box center [16, 195] width 30 height 17
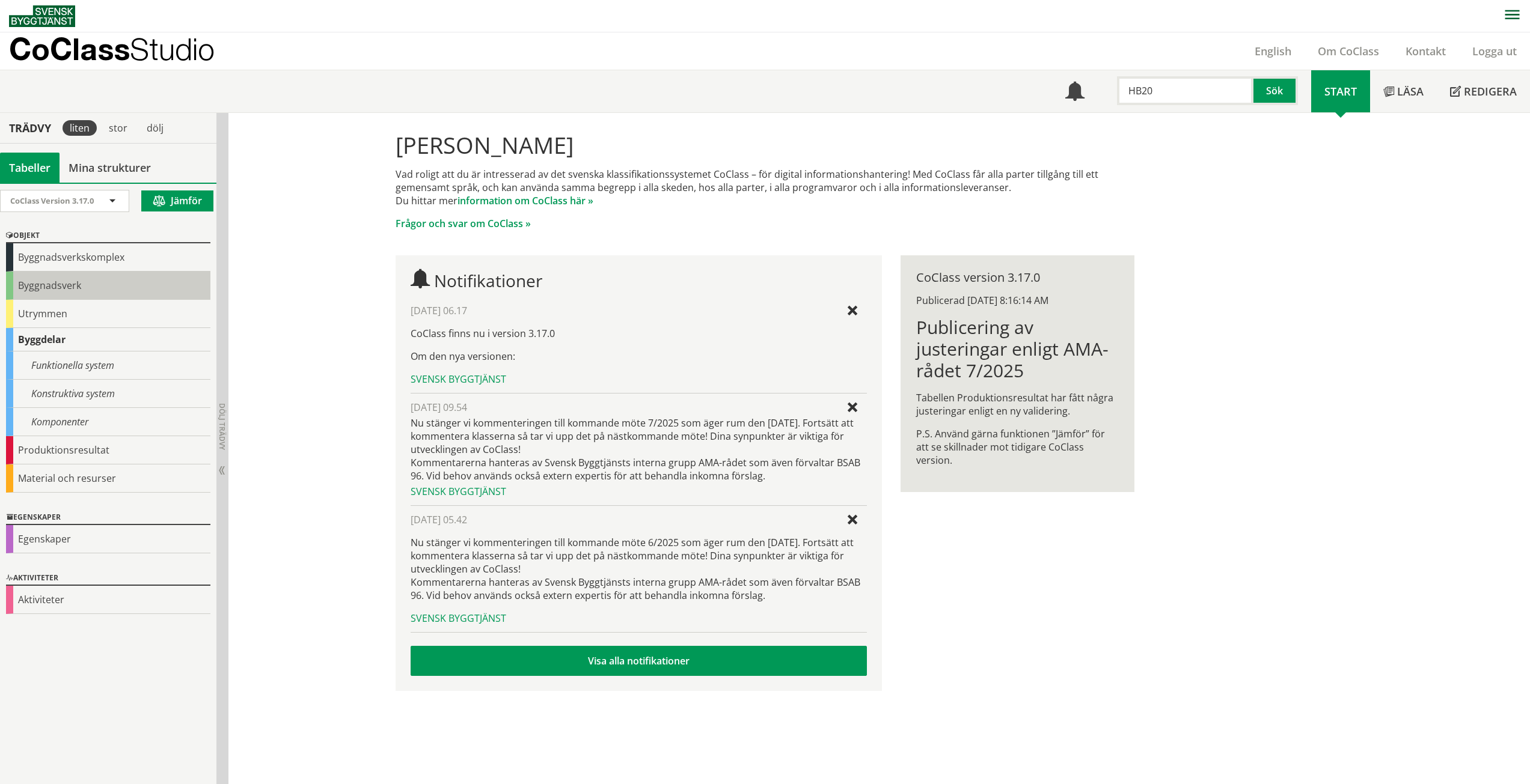
click at [33, 282] on div "Byggnadsverk" at bounding box center [108, 286] width 205 height 28
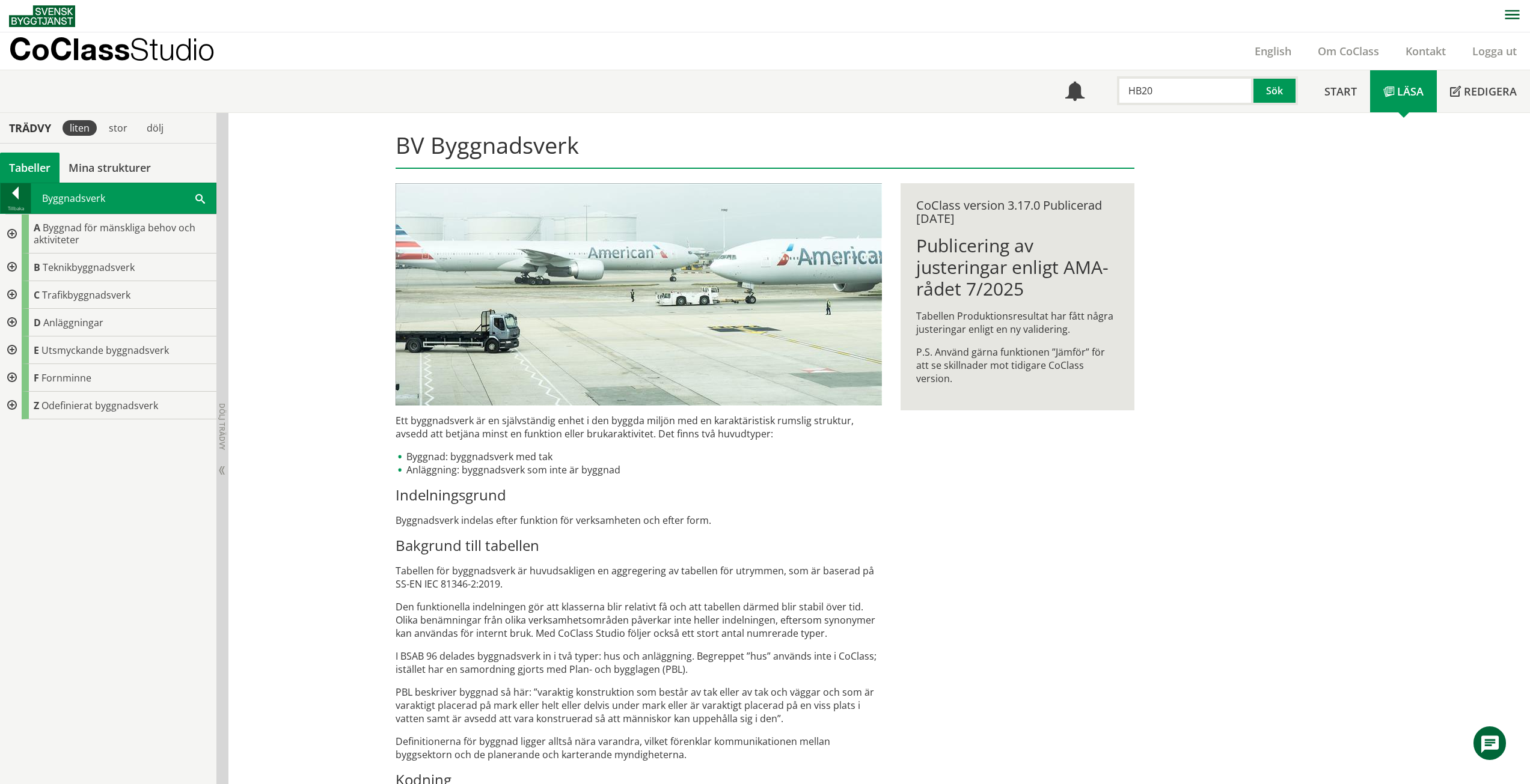
click at [4, 199] on div at bounding box center [16, 195] width 30 height 17
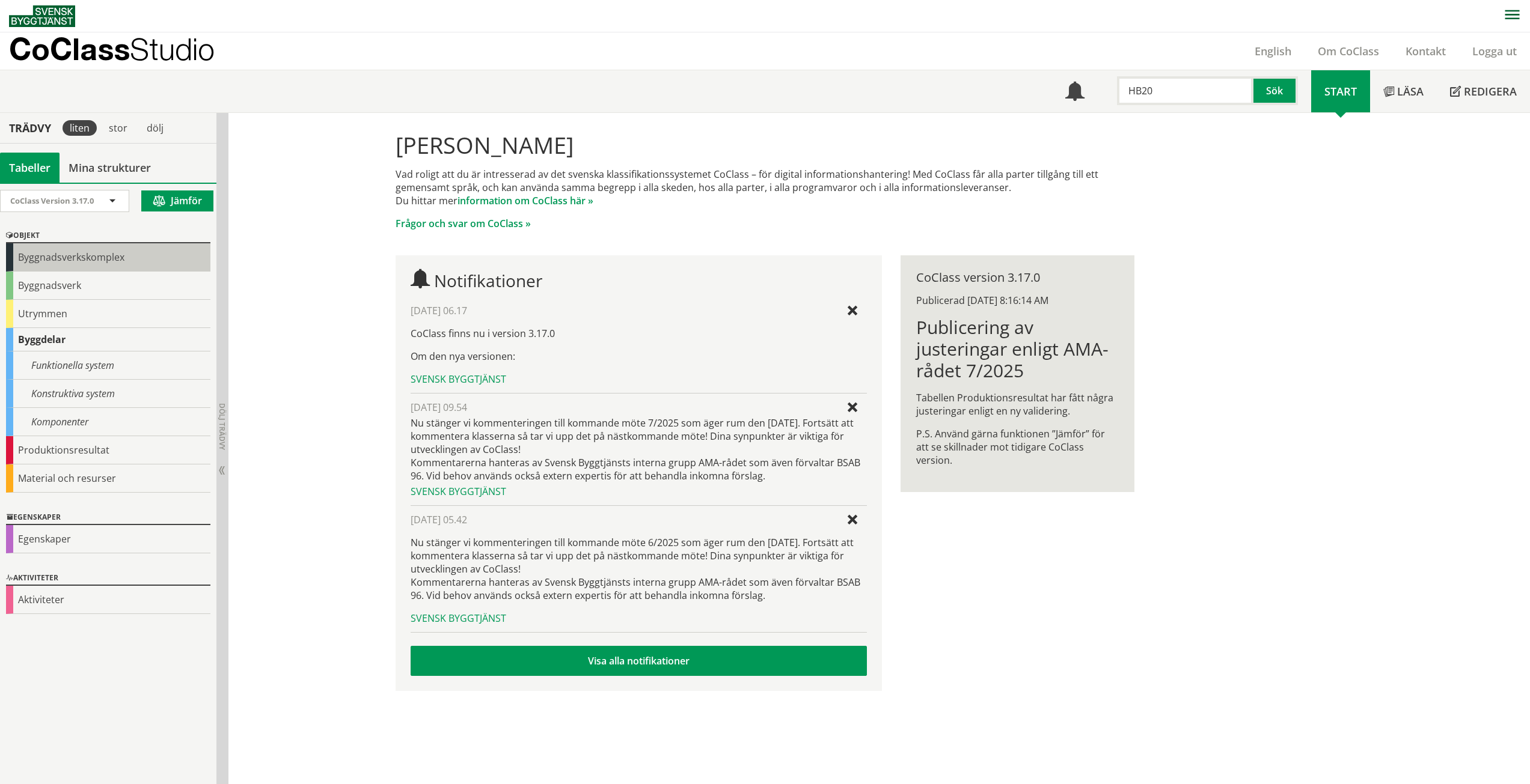
click at [66, 251] on div "Byggnadsverkskomplex" at bounding box center [108, 257] width 205 height 28
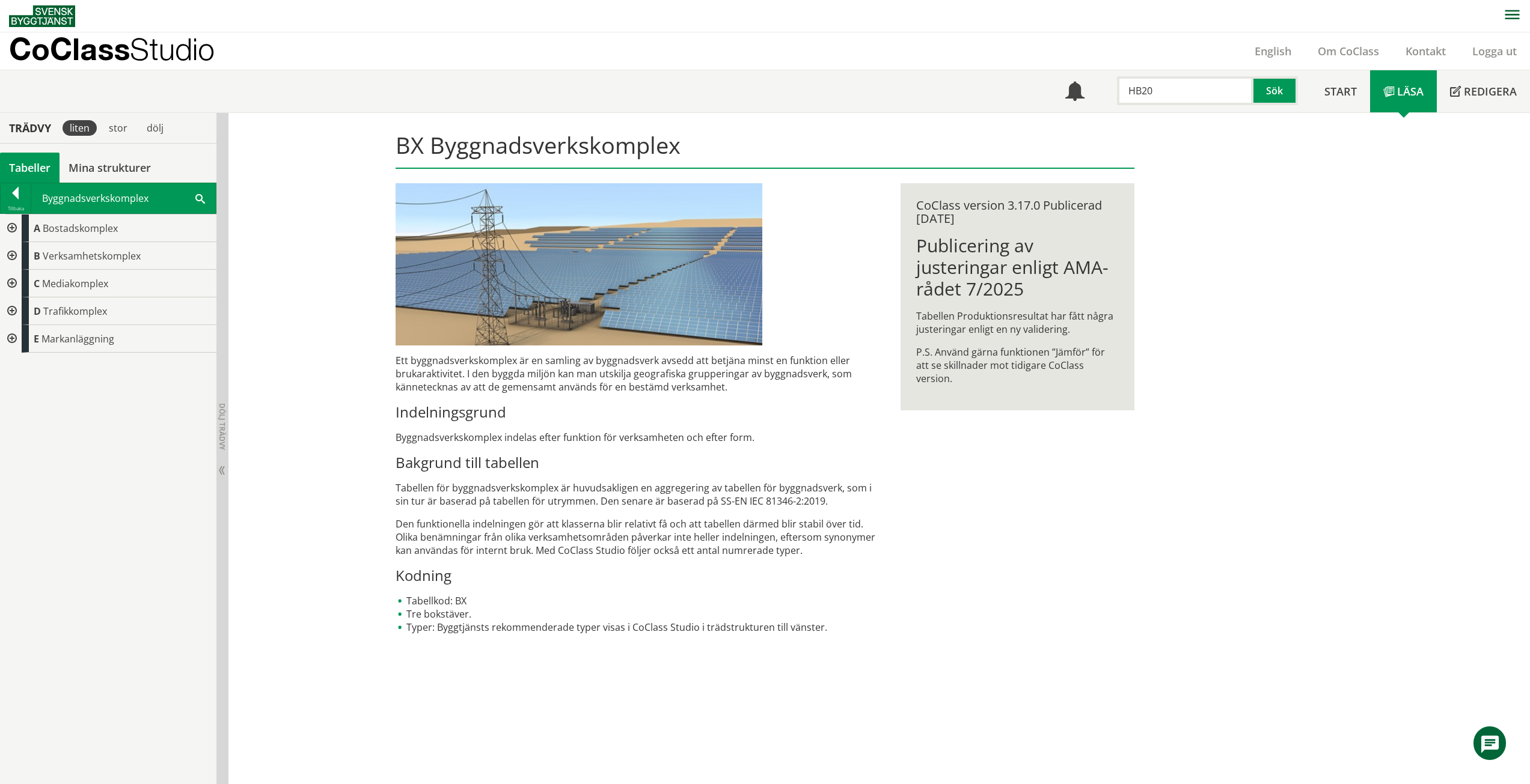
click at [20, 229] on div at bounding box center [10, 228] width 22 height 27
click at [19, 255] on div at bounding box center [20, 256] width 22 height 27
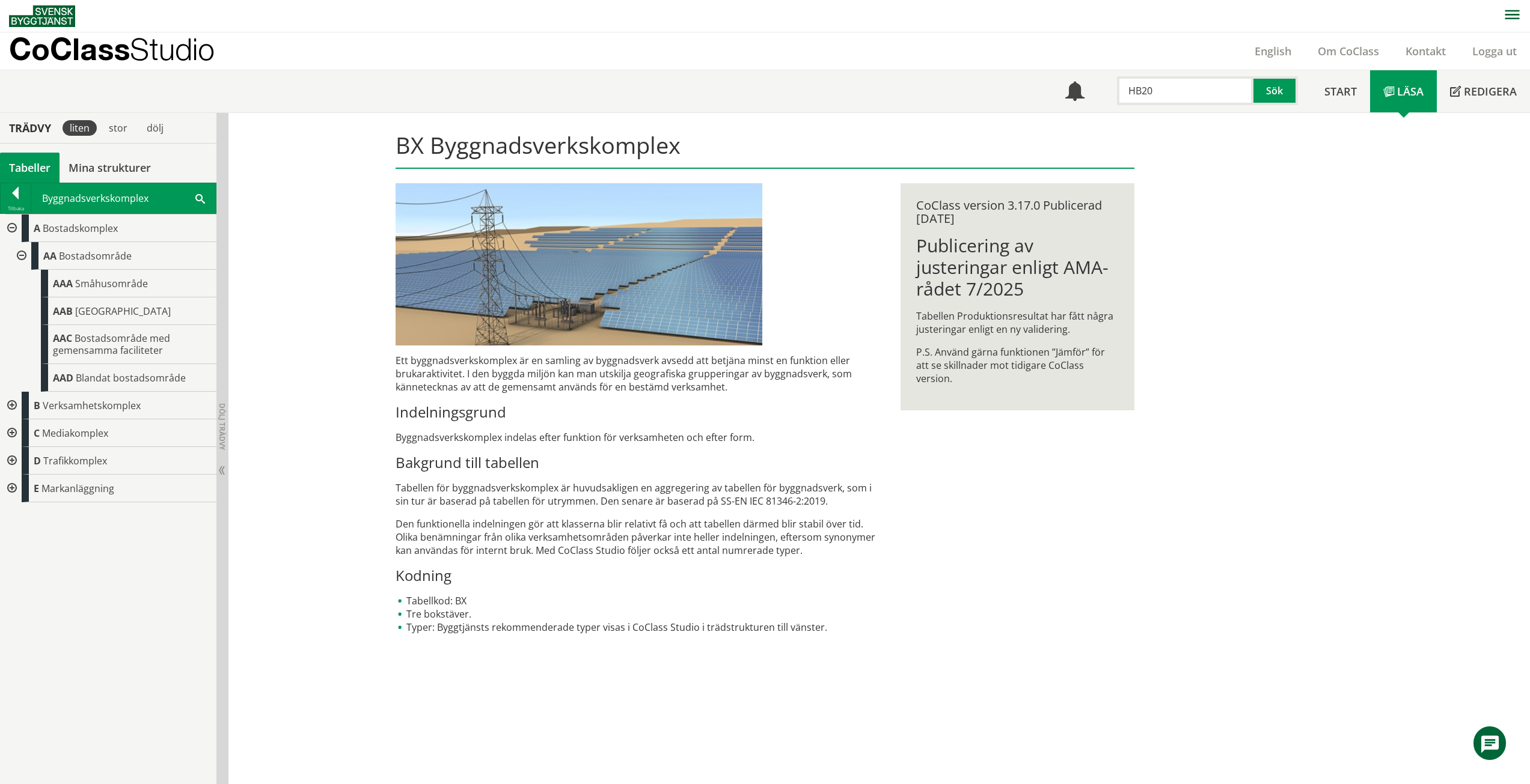
click at [20, 223] on div at bounding box center [10, 228] width 22 height 27
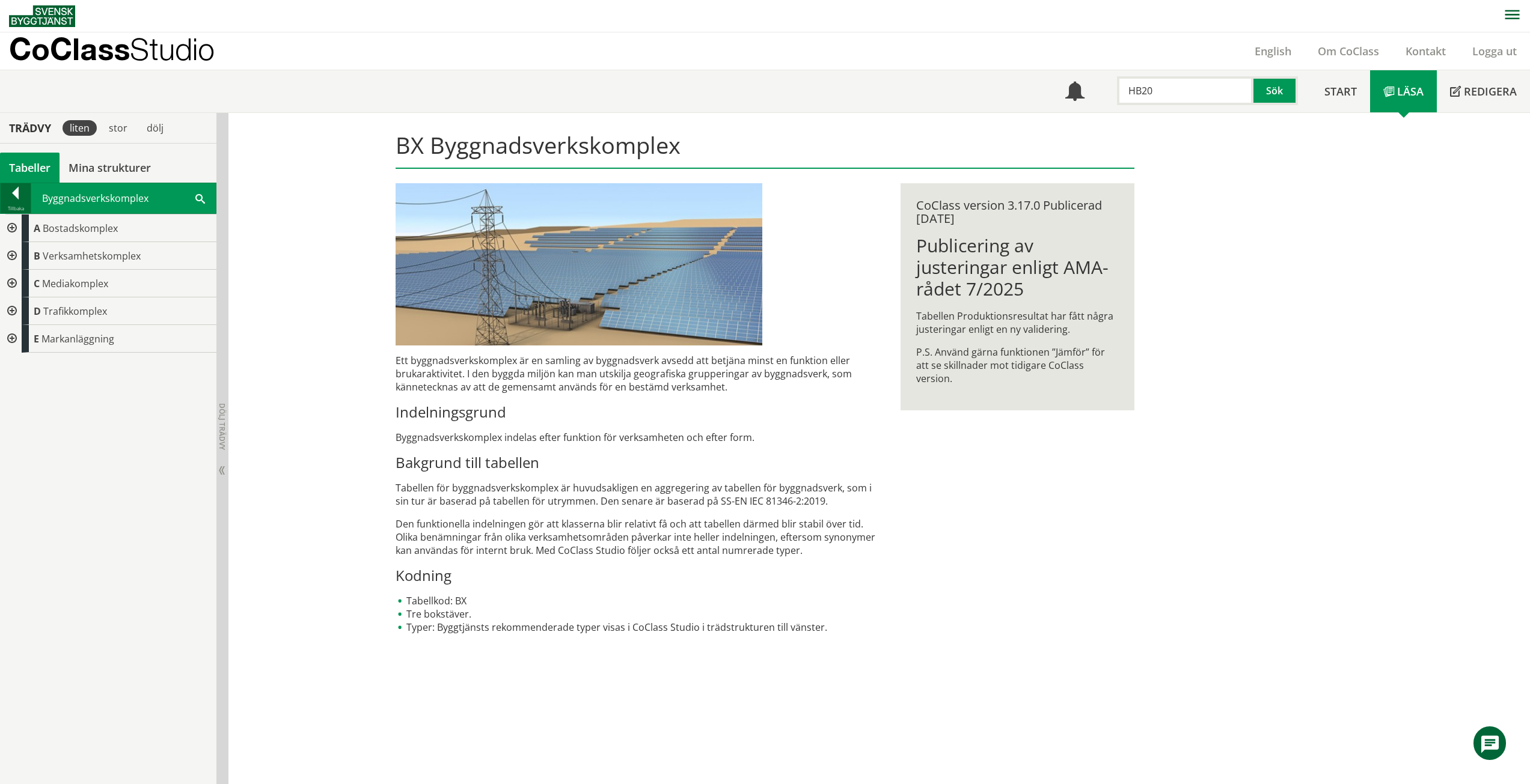
click at [17, 191] on div at bounding box center [16, 195] width 30 height 17
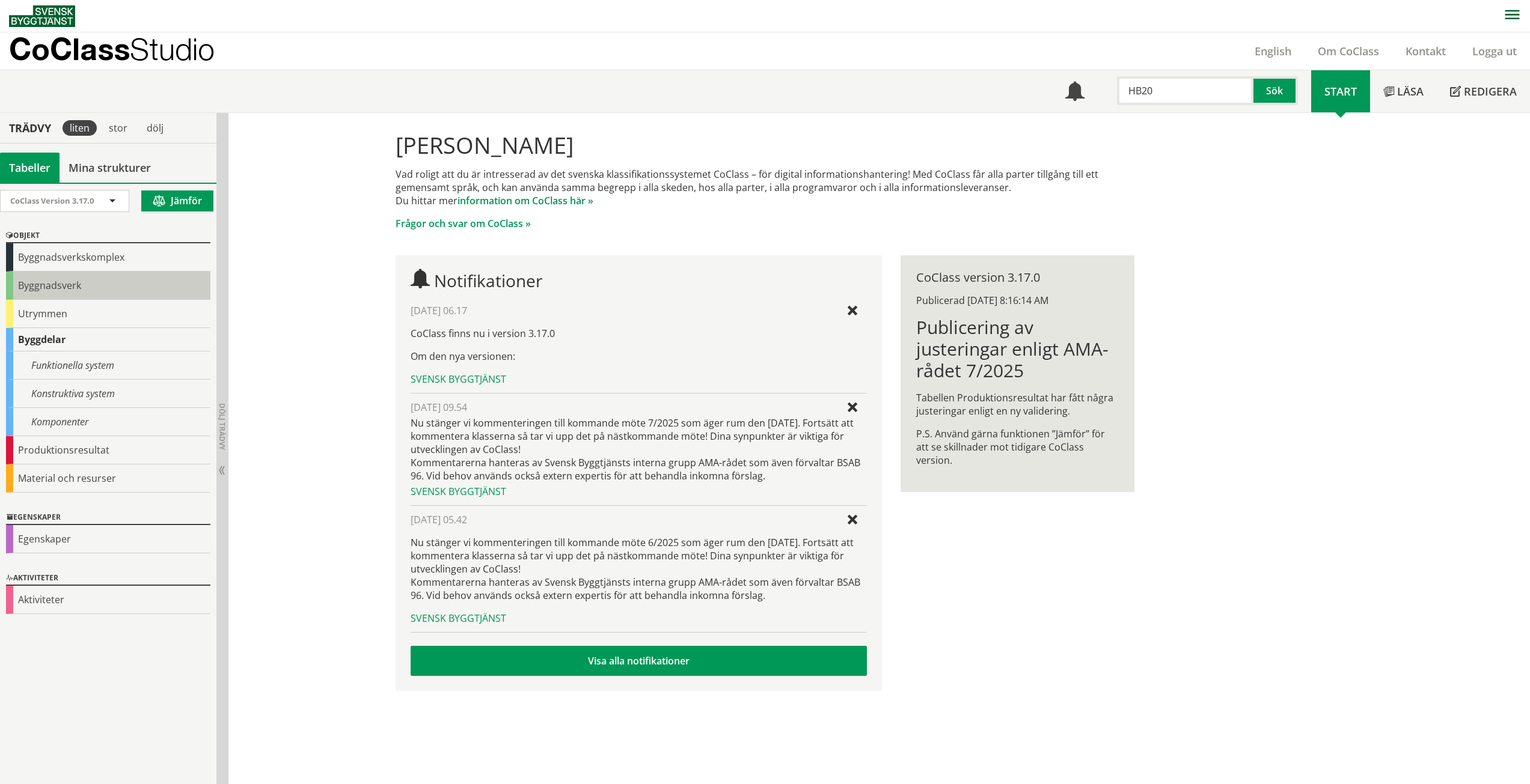
click at [28, 283] on div "Byggnadsverk" at bounding box center [108, 286] width 205 height 28
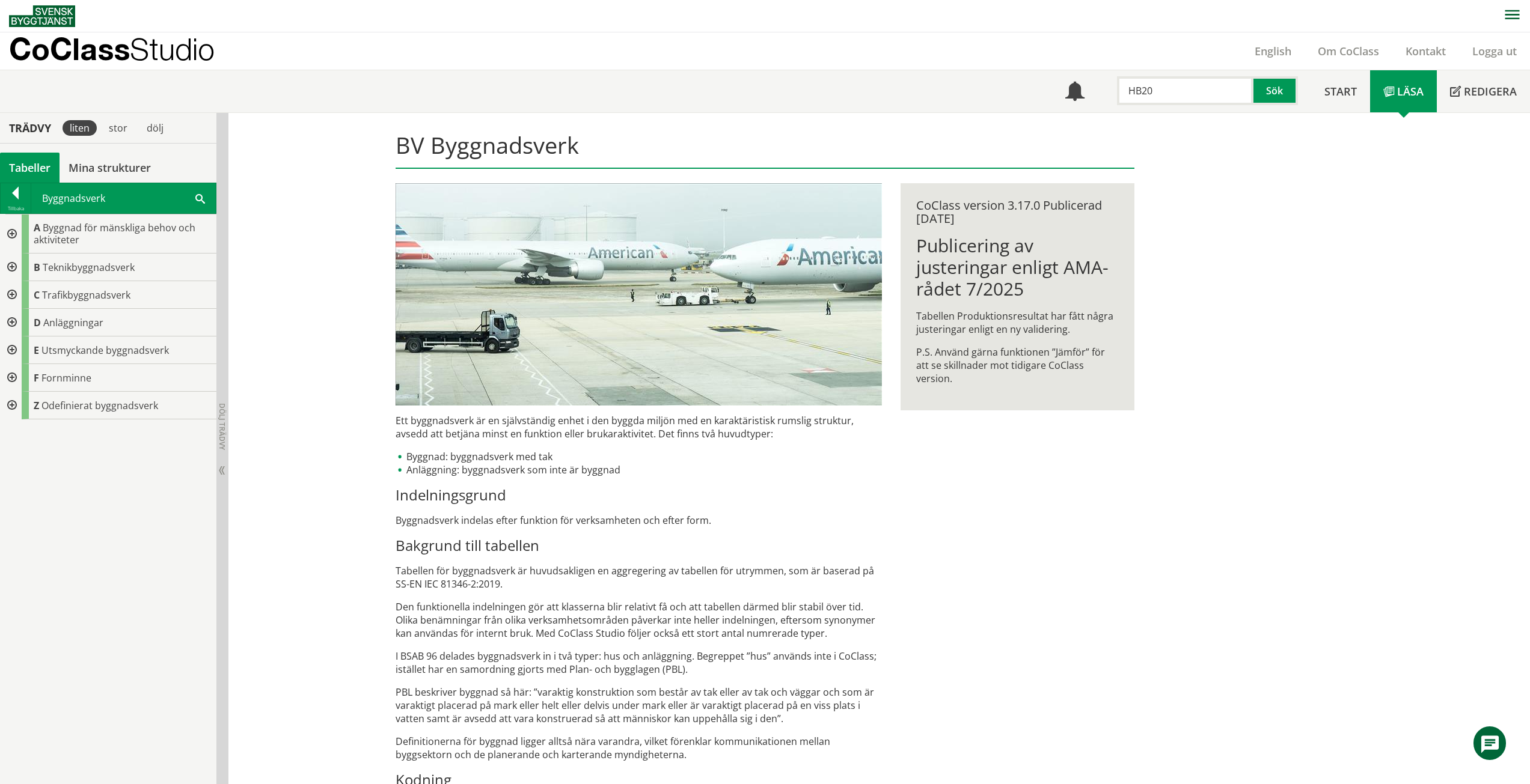
click at [16, 233] on div at bounding box center [10, 234] width 22 height 39
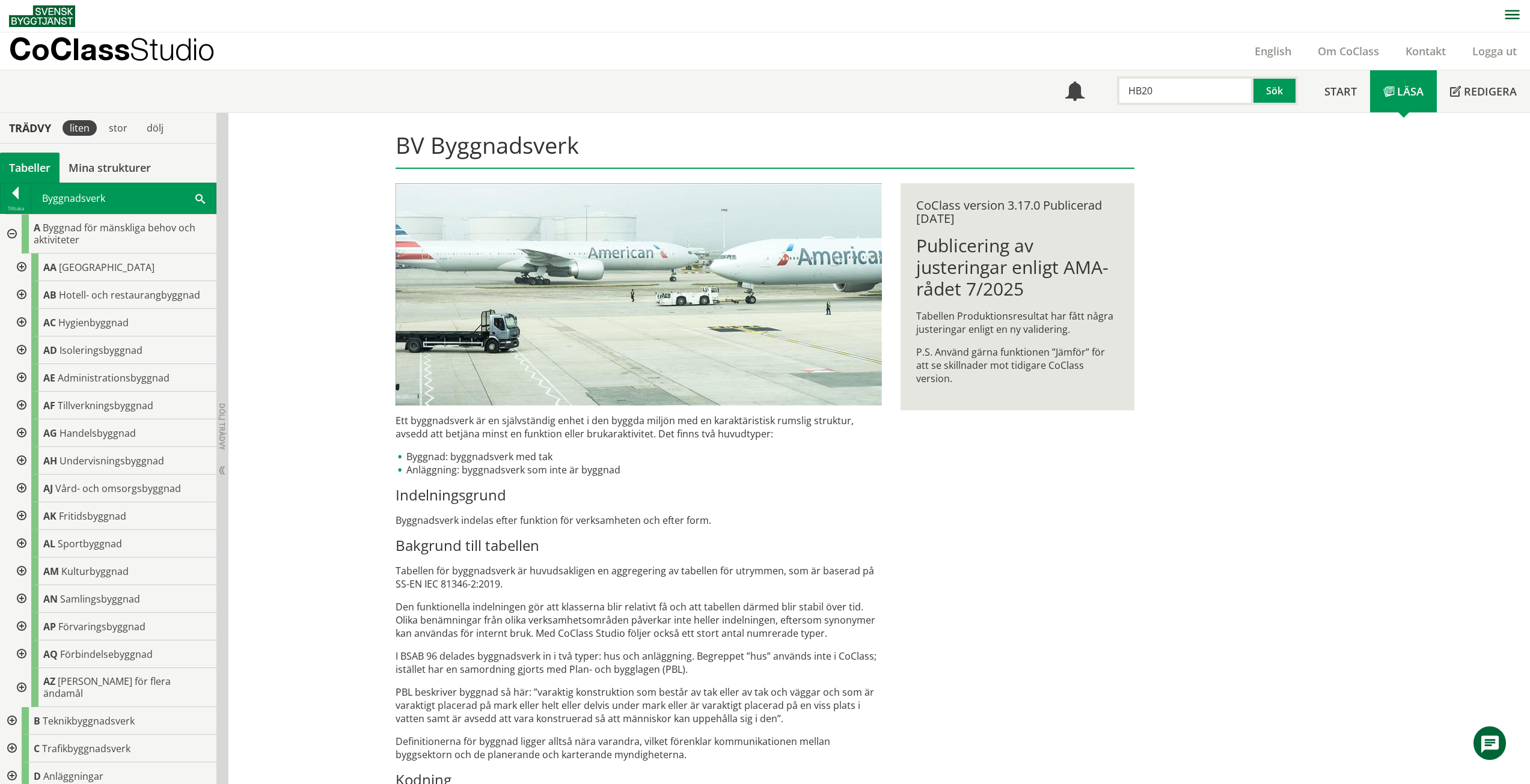
click at [24, 264] on div at bounding box center [20, 267] width 22 height 27
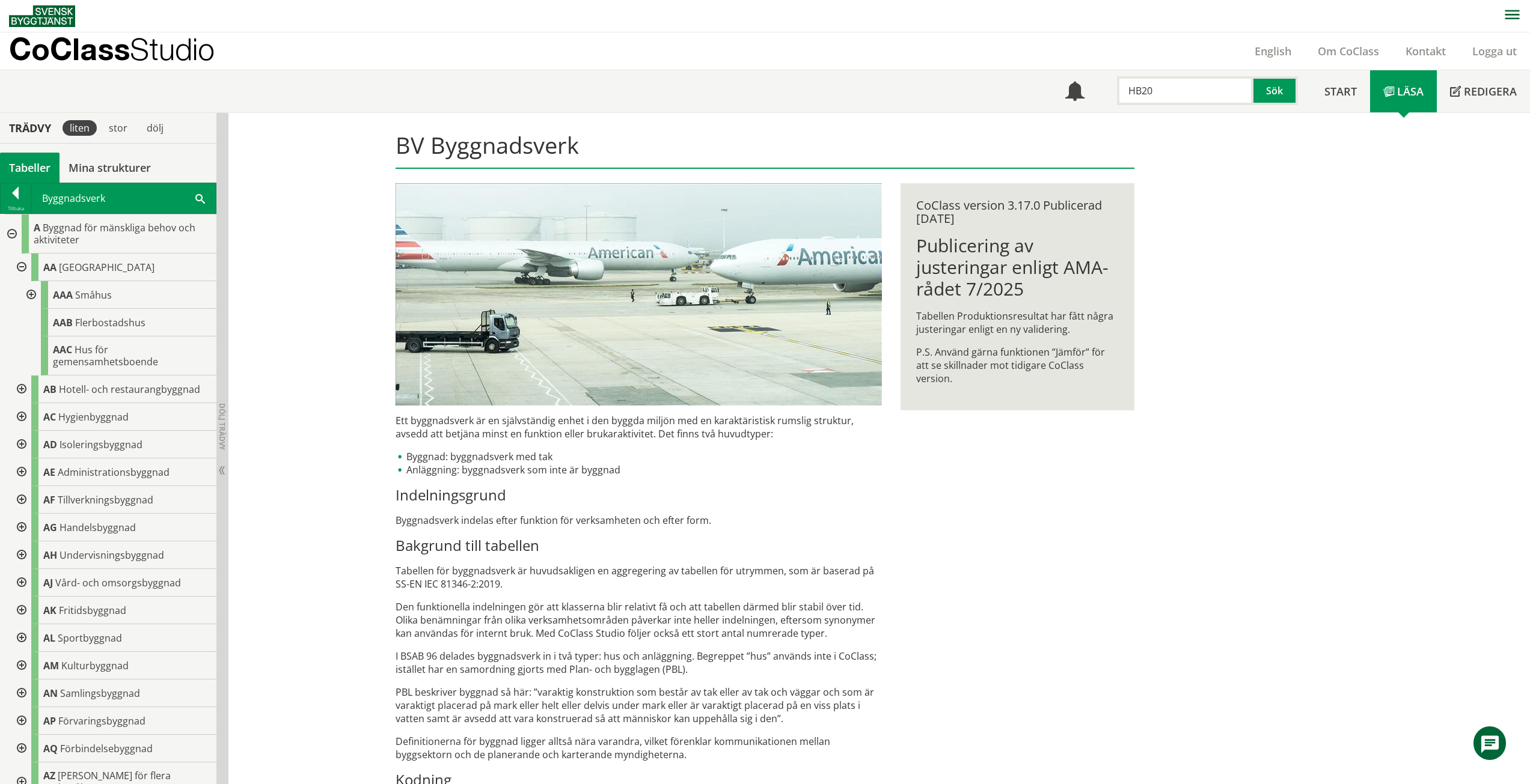
click at [24, 264] on div at bounding box center [20, 267] width 22 height 27
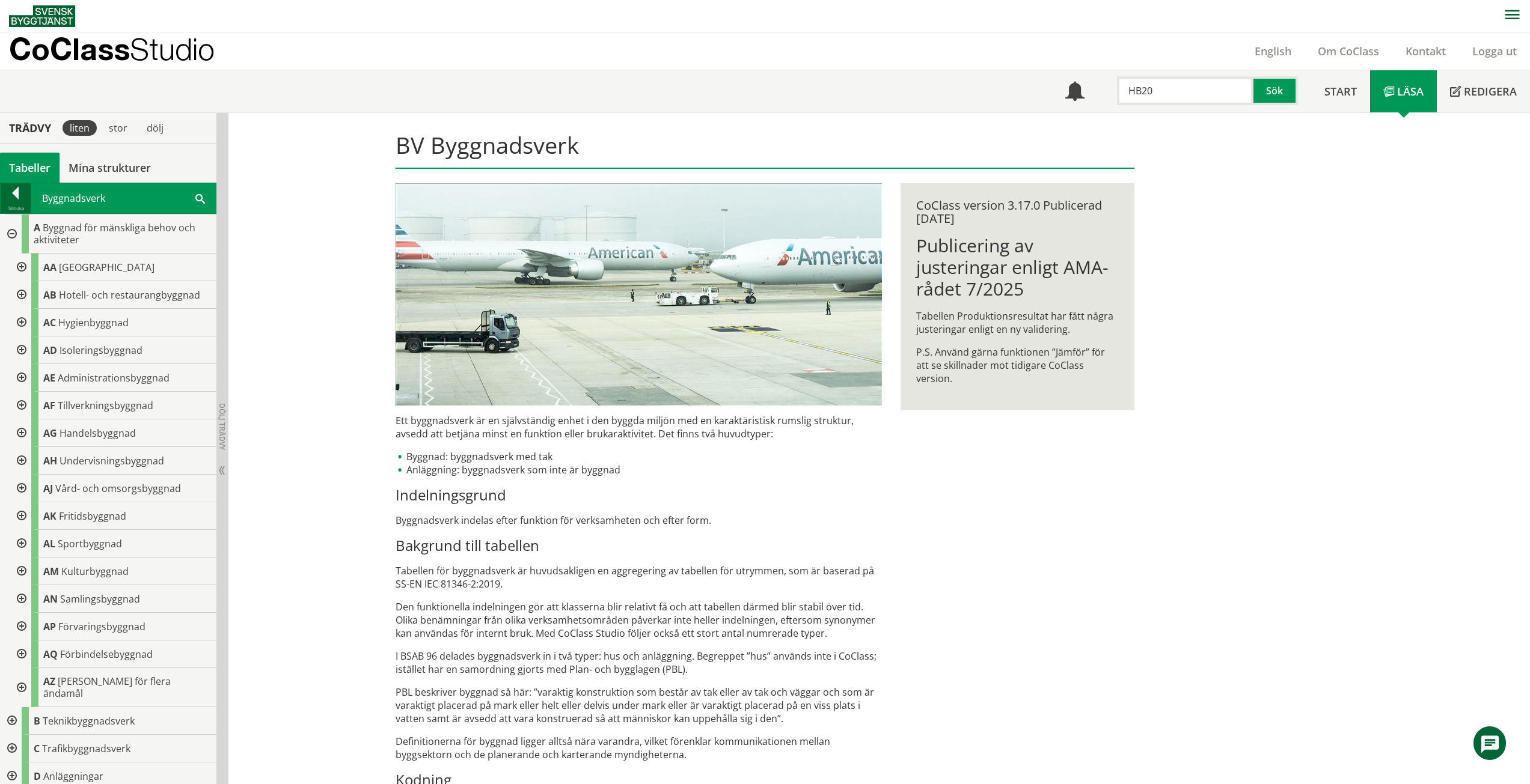
click at [12, 197] on div at bounding box center [16, 195] width 30 height 17
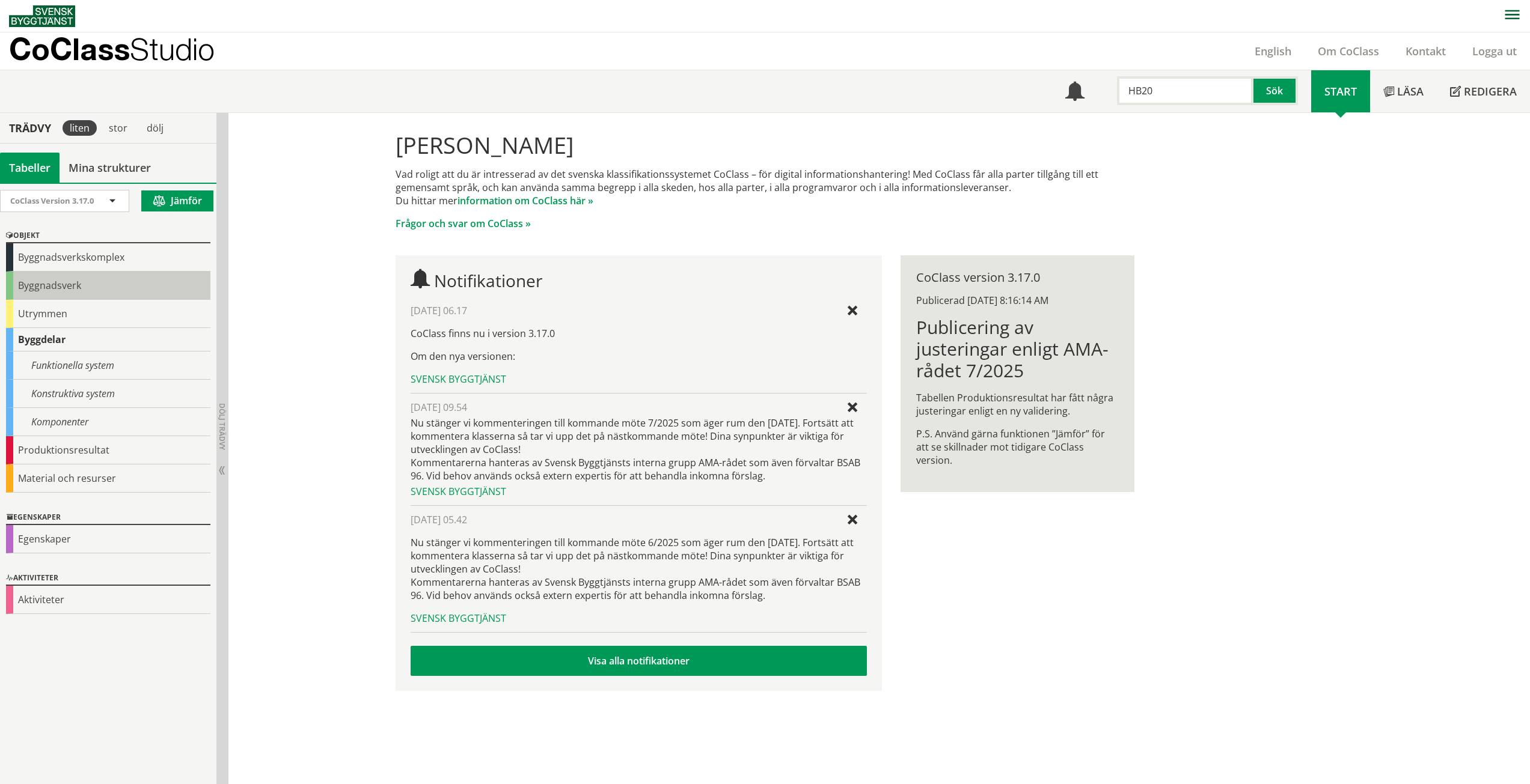
click at [58, 291] on div "Byggnadsverk" at bounding box center [108, 286] width 205 height 28
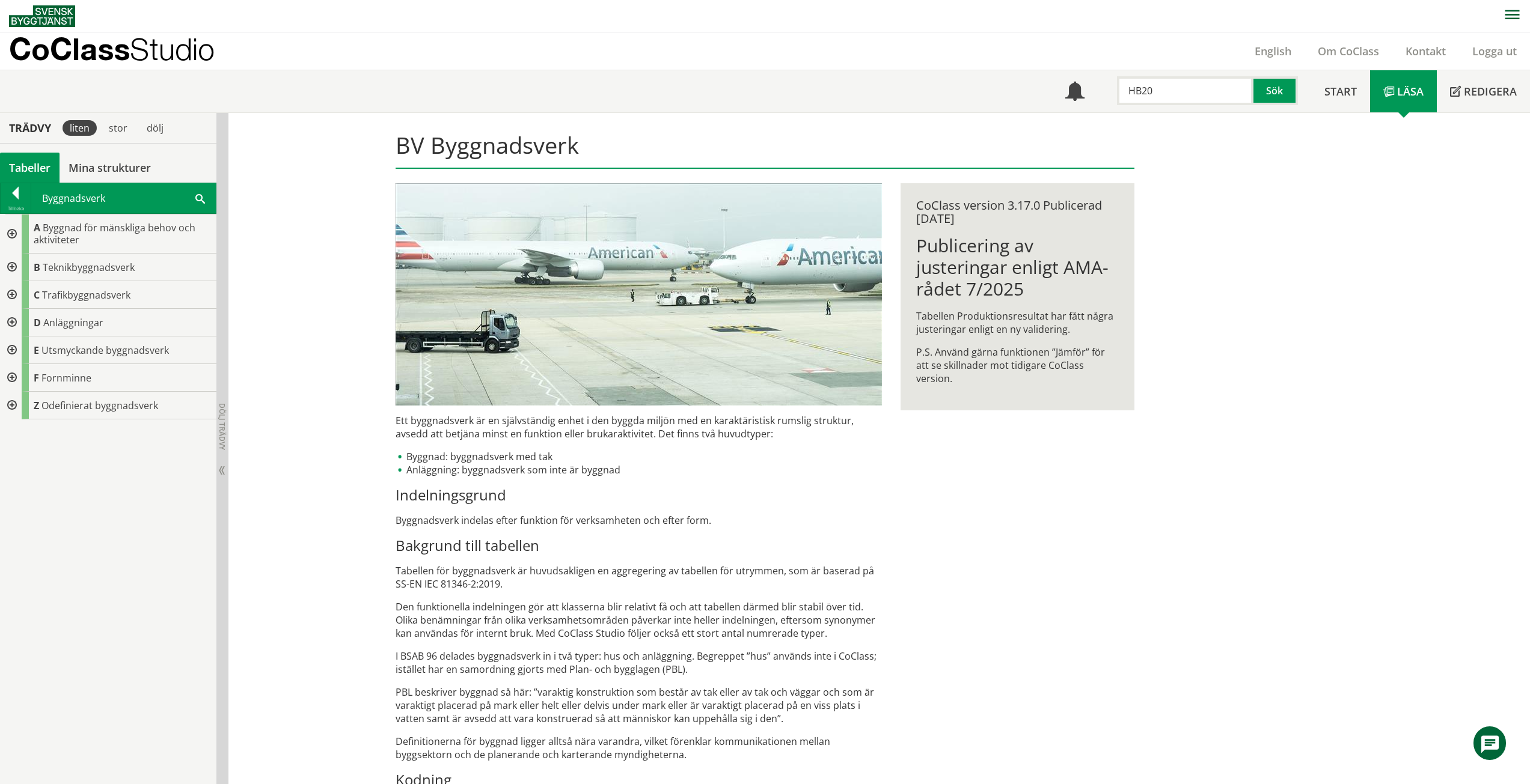
click at [0, 229] on div at bounding box center [10, 234] width 22 height 39
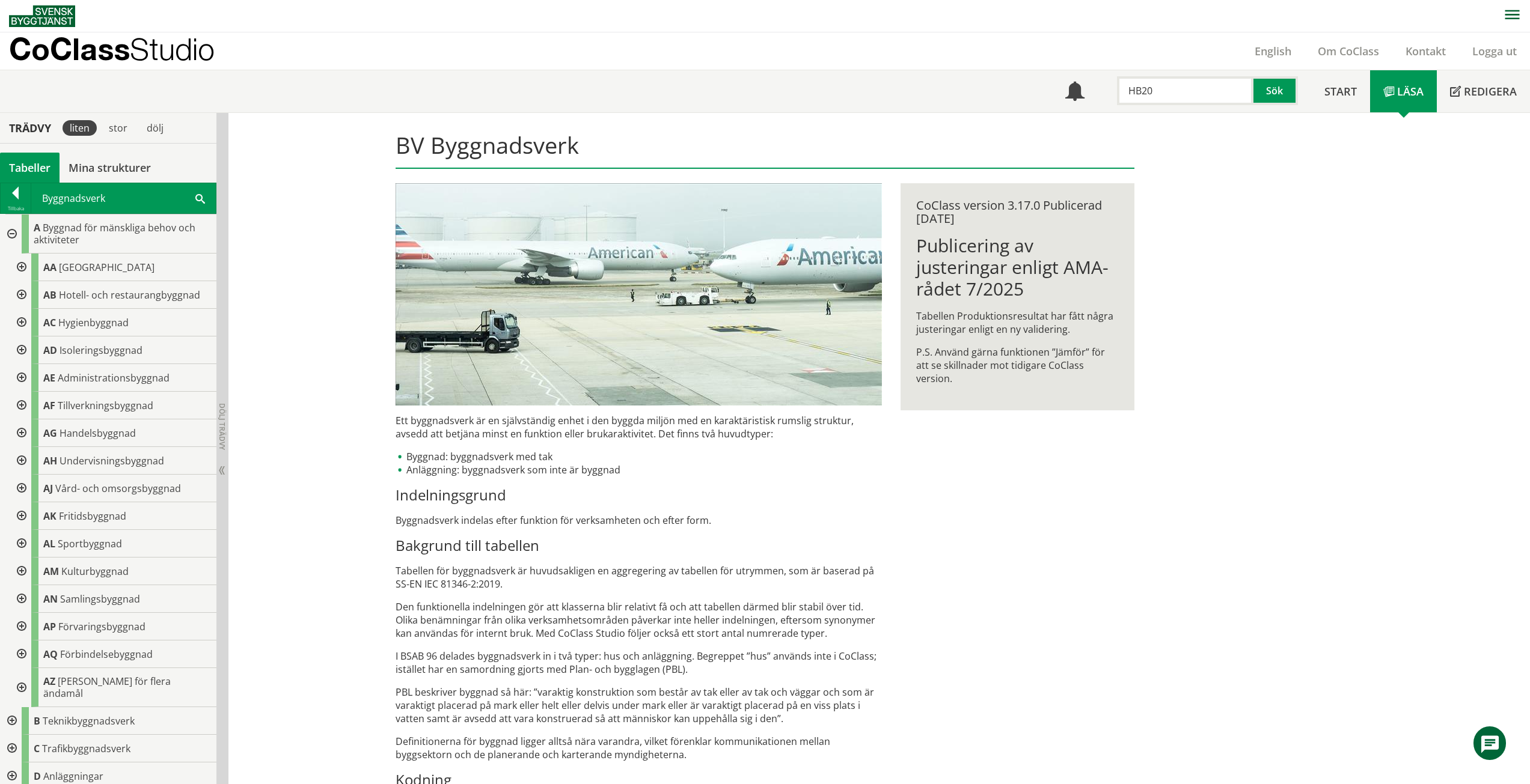
click at [22, 259] on div at bounding box center [20, 267] width 22 height 27
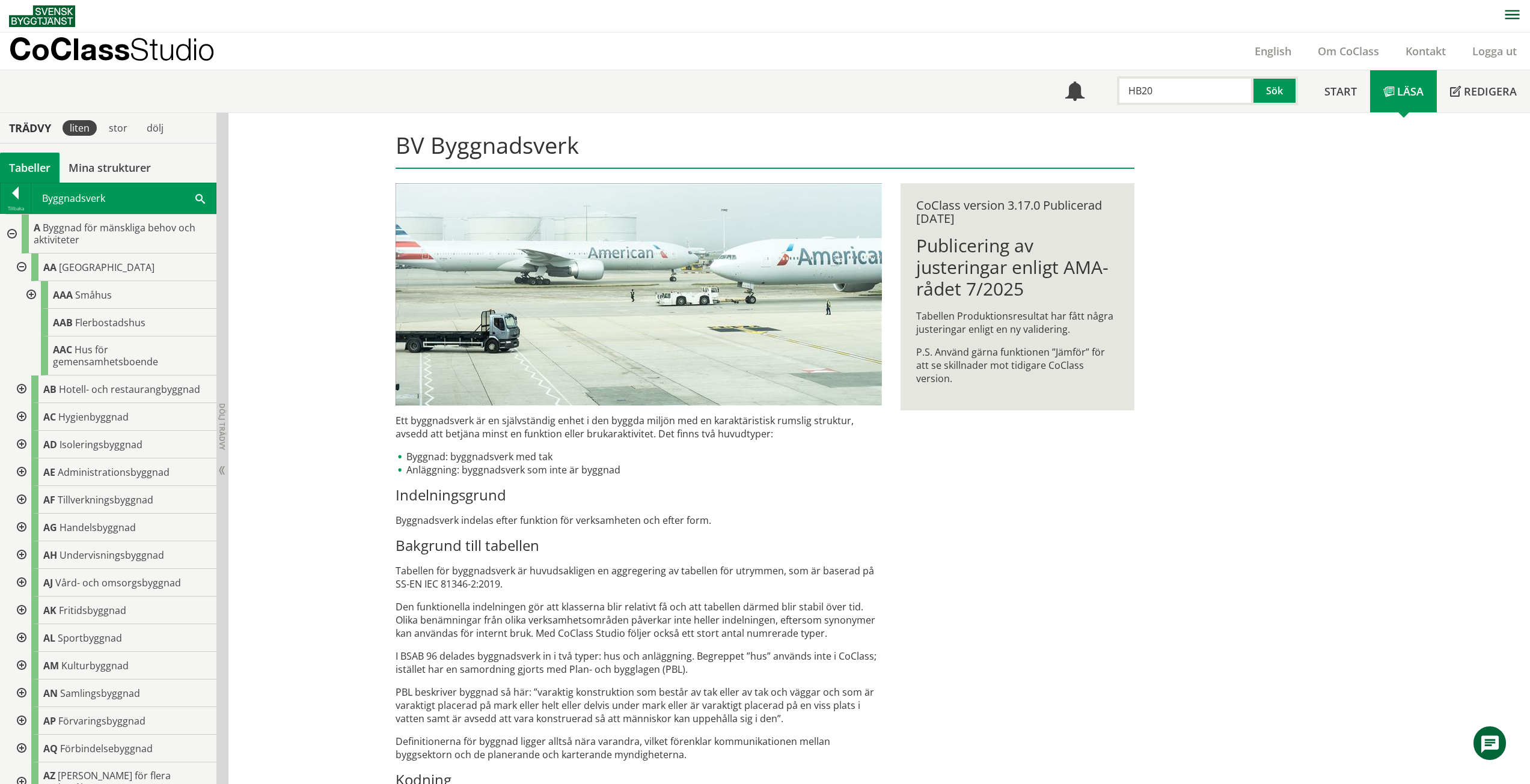
click at [0, 191] on div "Tillbaka Byggnadsverk Sök" at bounding box center [108, 199] width 216 height 31
click at [8, 199] on div at bounding box center [16, 195] width 30 height 17
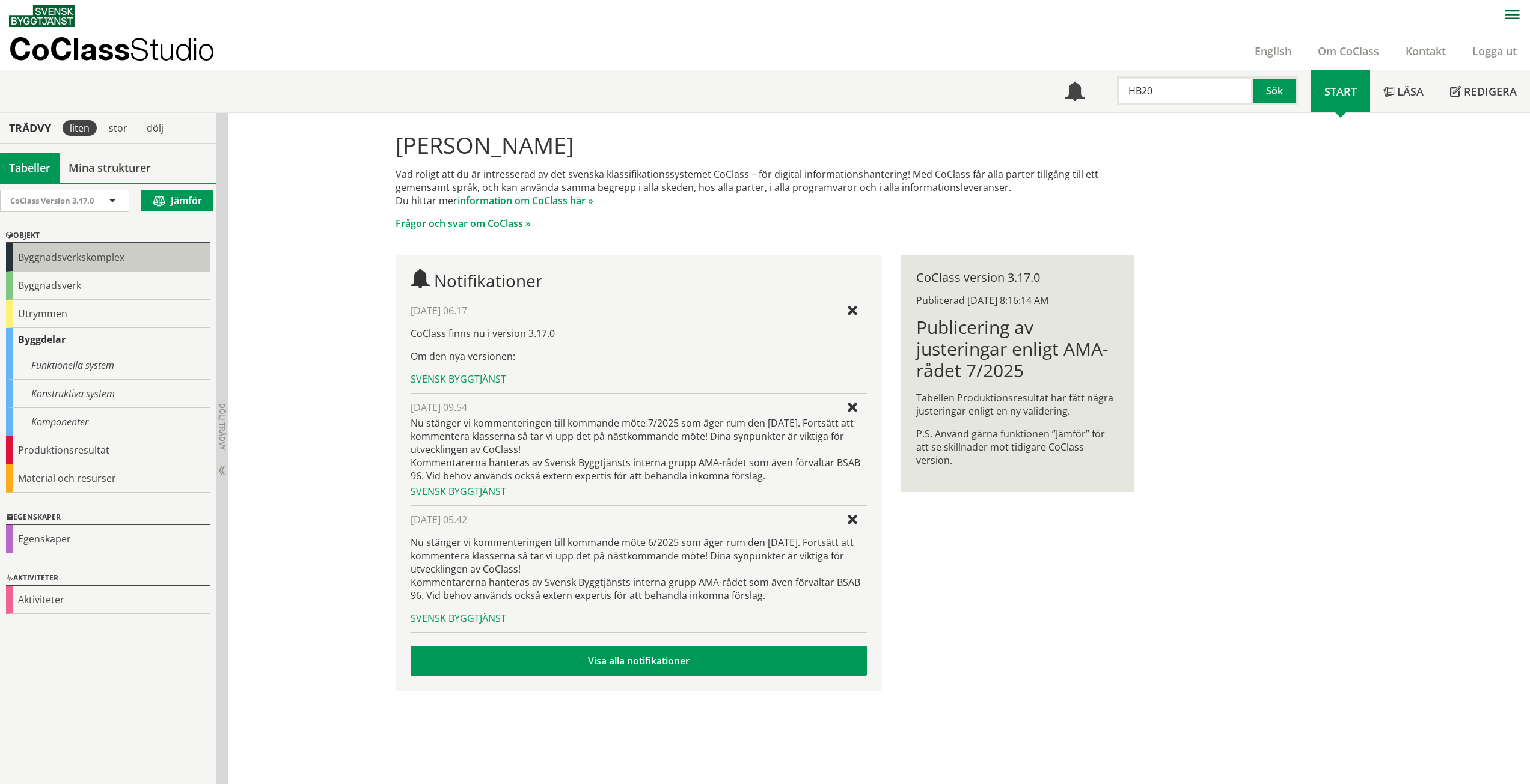
click at [16, 257] on div "Byggnadsverkskomplex" at bounding box center [108, 257] width 205 height 28
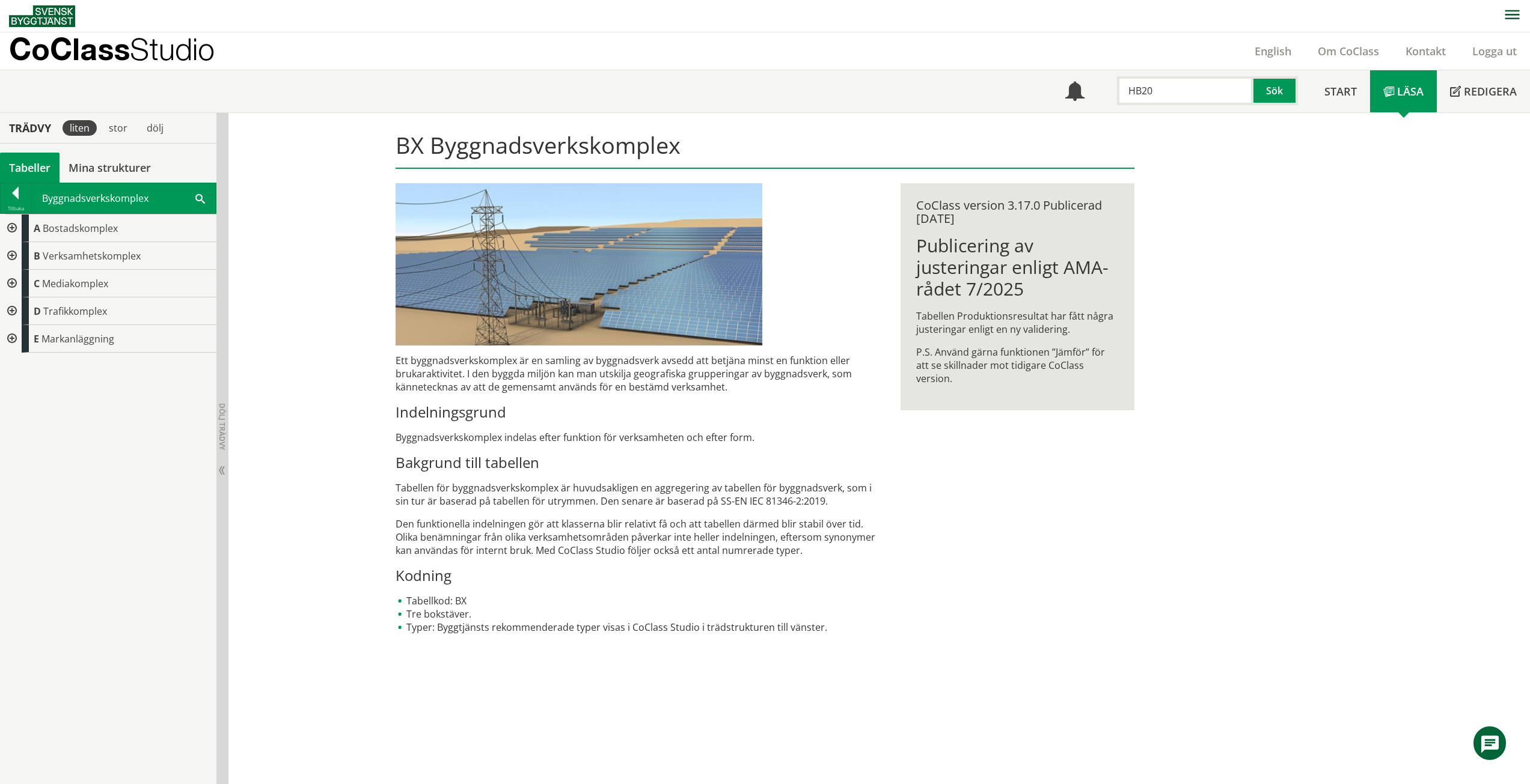
click at [11, 235] on div at bounding box center [10, 228] width 22 height 27
click at [26, 255] on div at bounding box center [20, 256] width 22 height 27
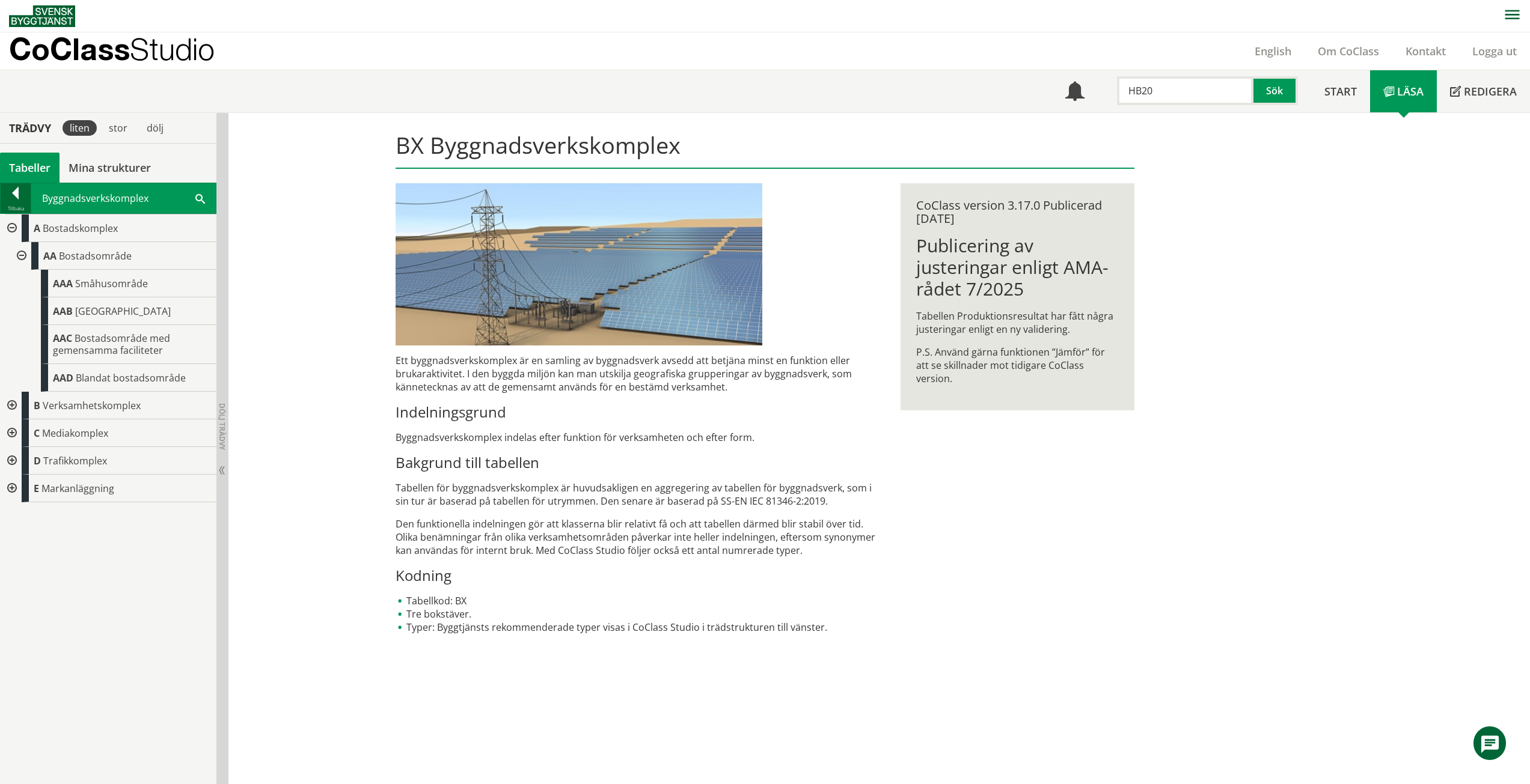
click at [6, 195] on div at bounding box center [16, 195] width 30 height 17
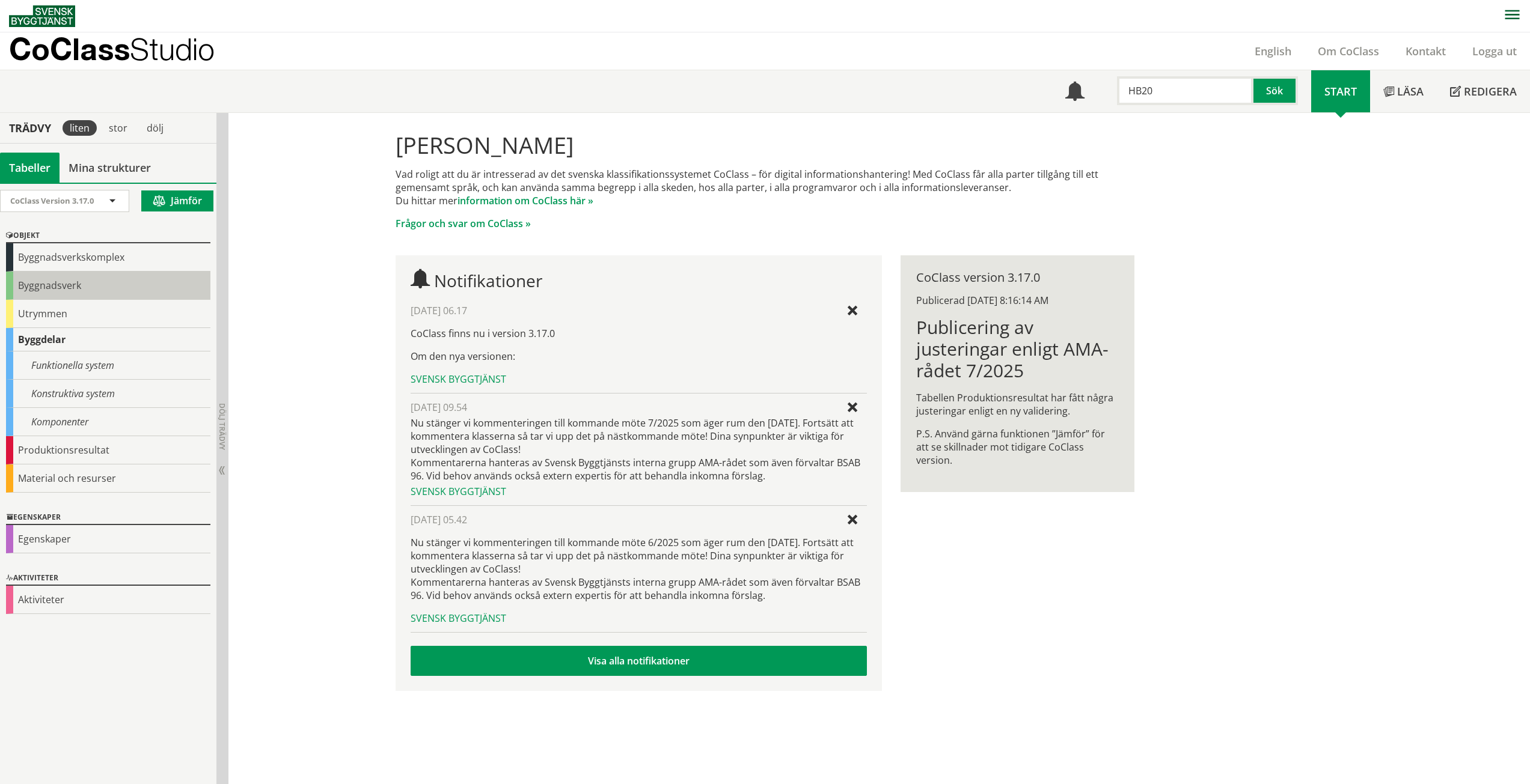
click at [76, 287] on div "Byggnadsverk" at bounding box center [108, 286] width 205 height 28
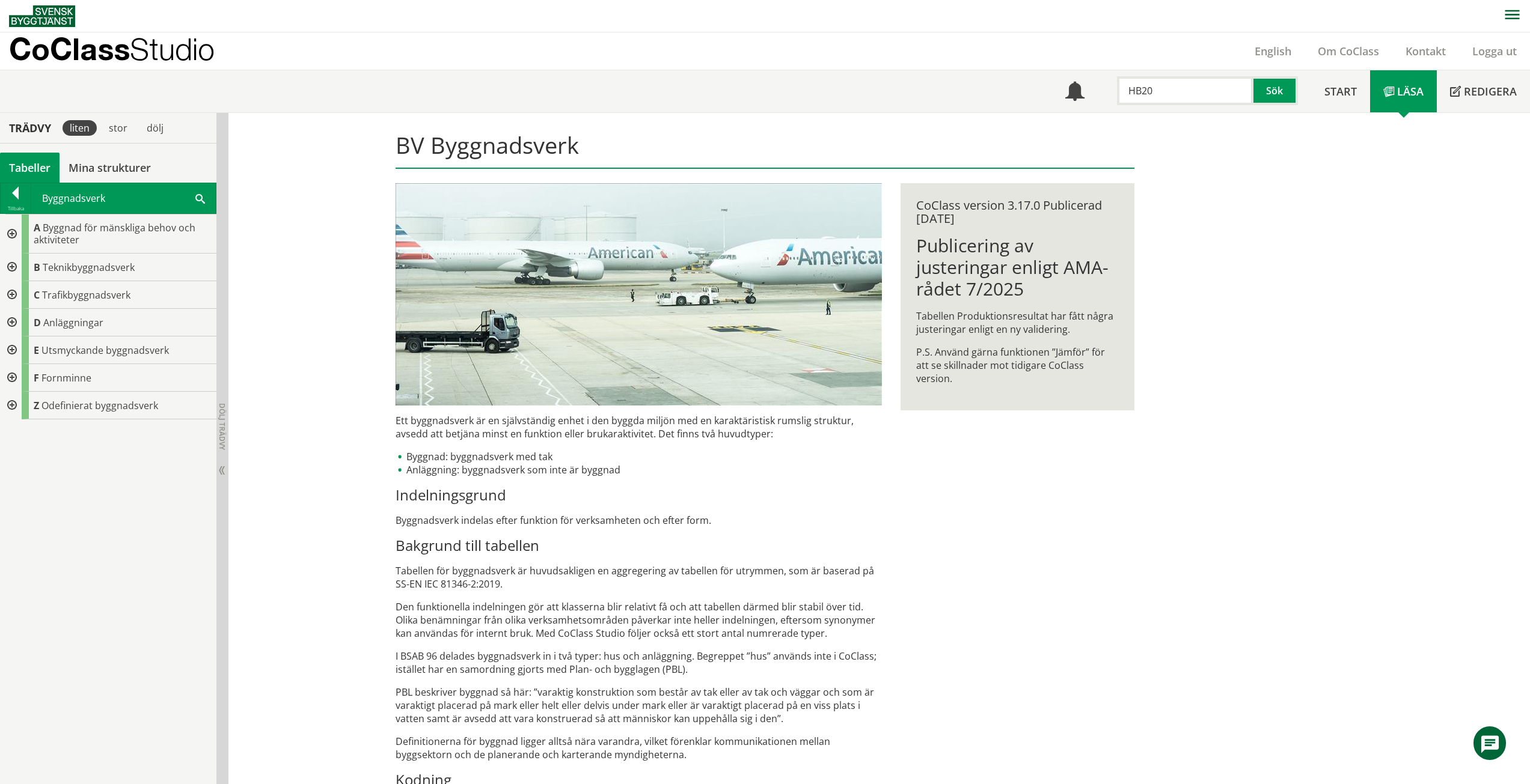
click at [14, 239] on div at bounding box center [10, 234] width 22 height 39
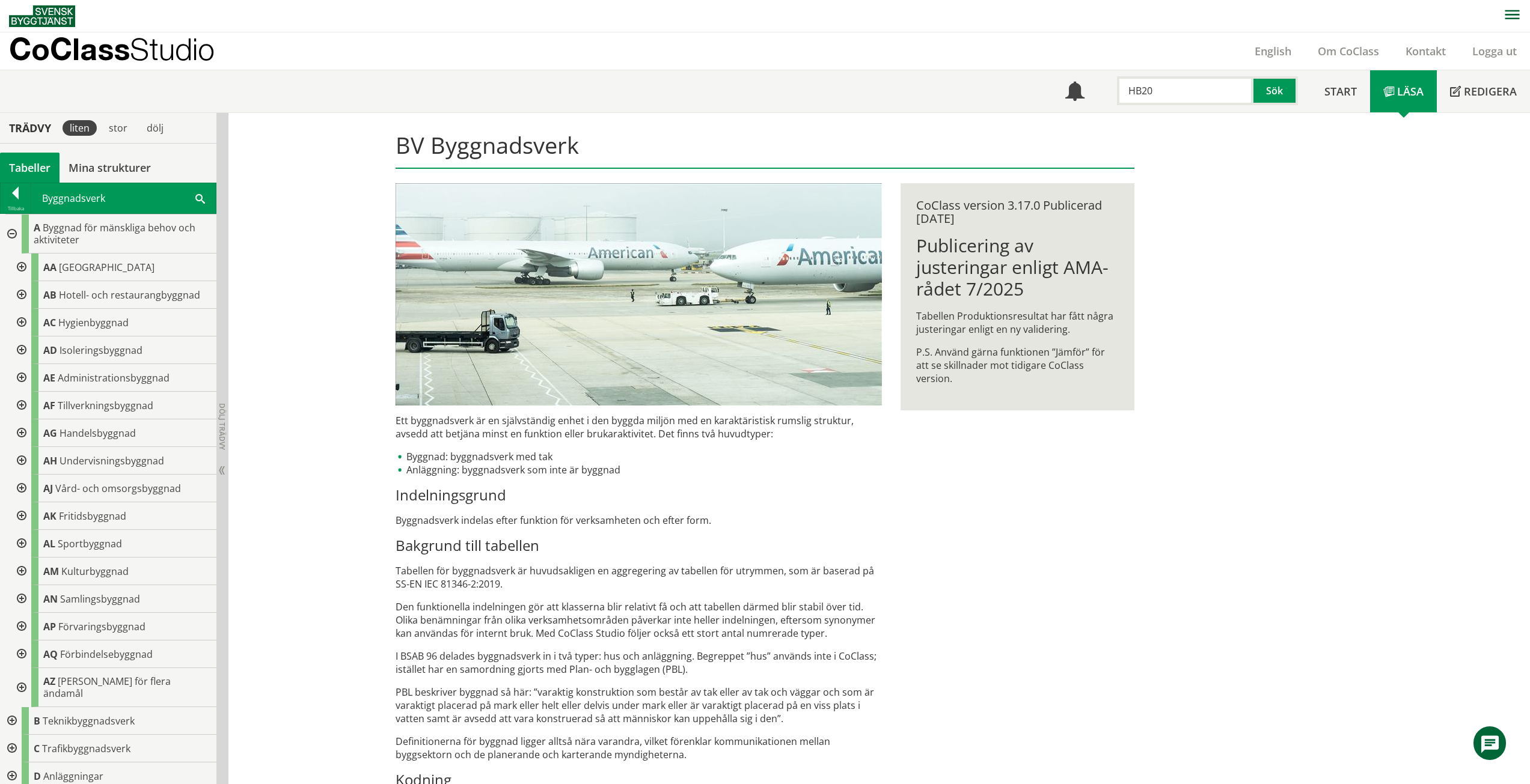
click at [26, 276] on div at bounding box center [20, 267] width 22 height 27
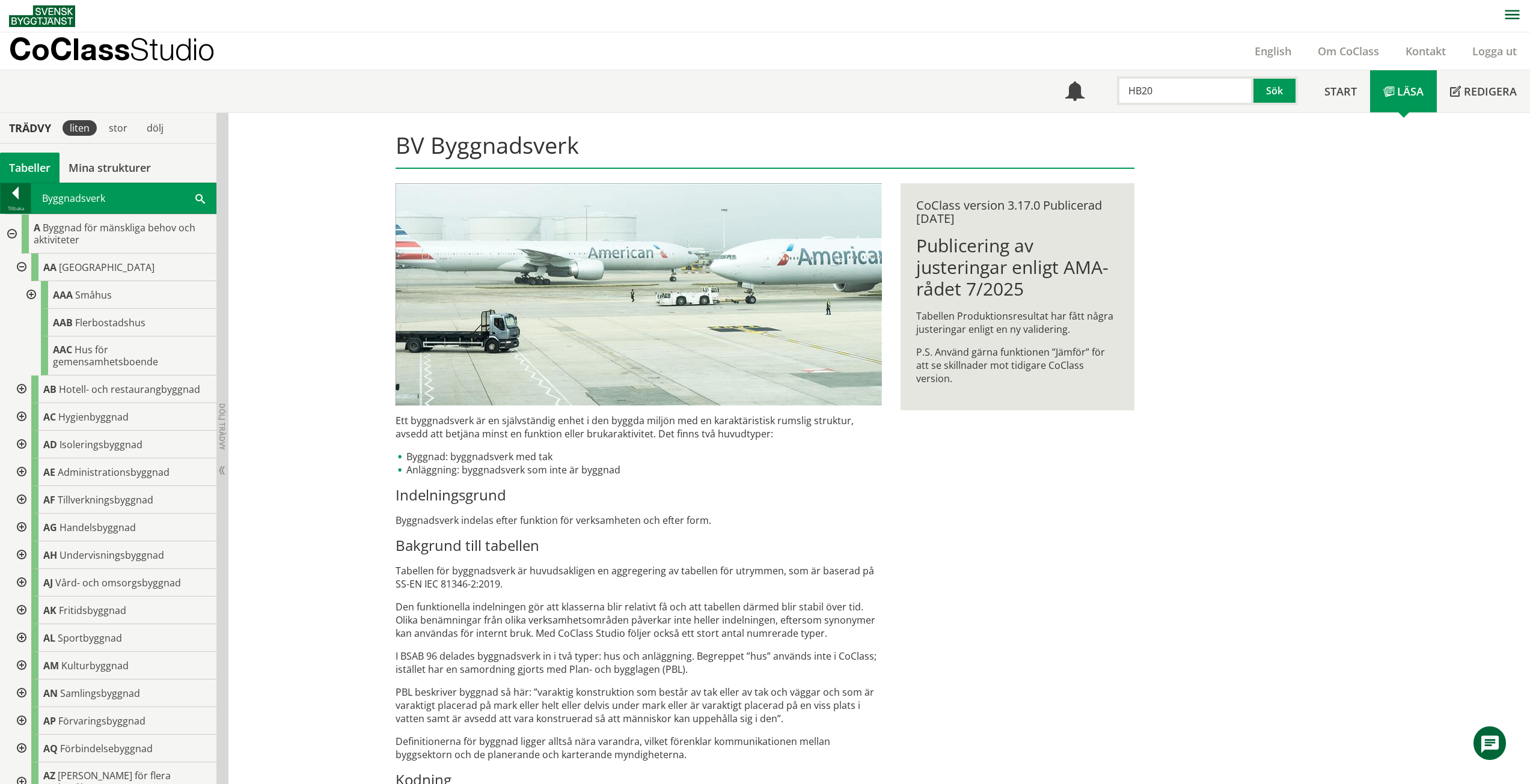
click at [8, 198] on div at bounding box center [16, 195] width 30 height 17
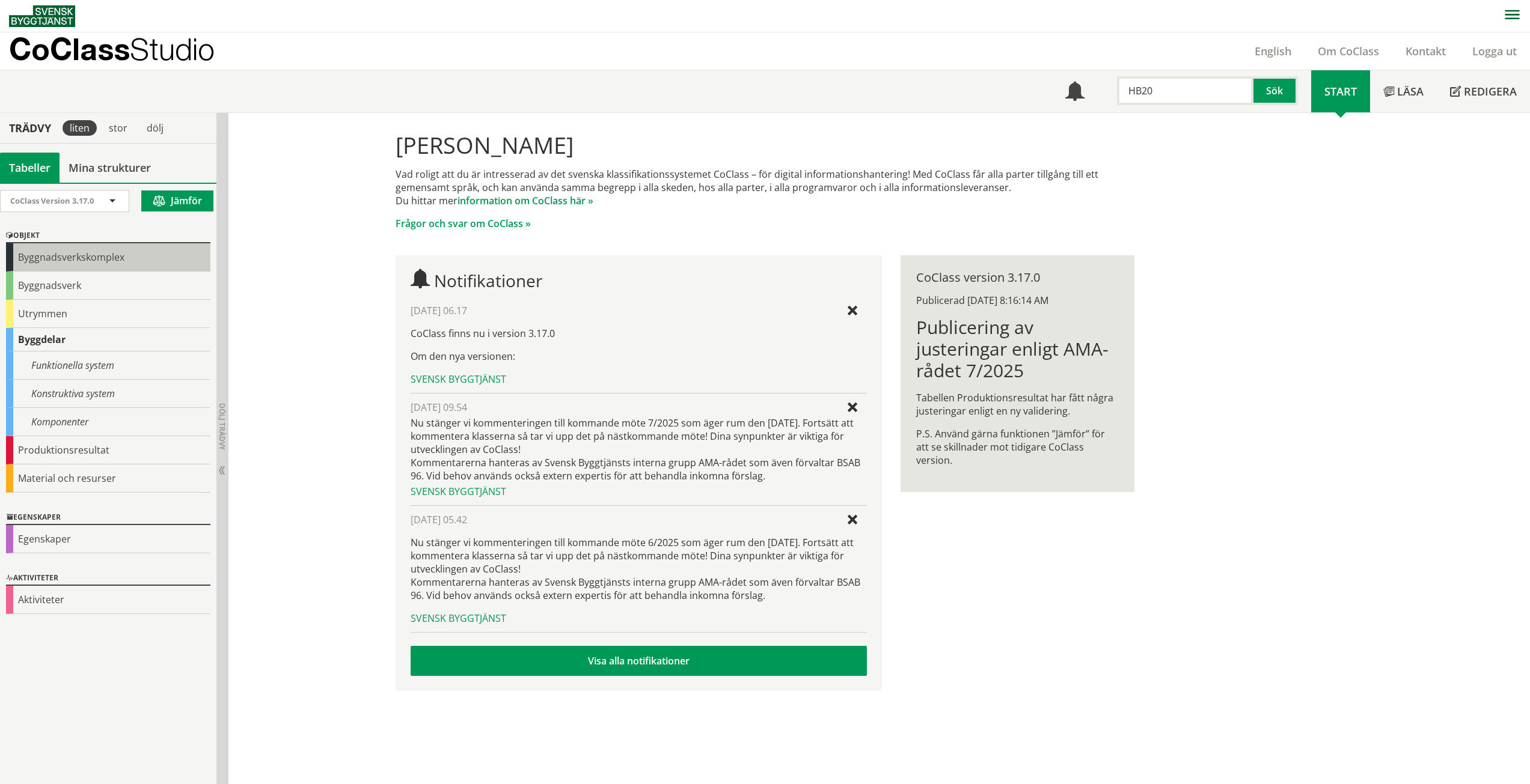
click at [22, 250] on div "Byggnadsverkskomplex" at bounding box center [108, 257] width 205 height 28
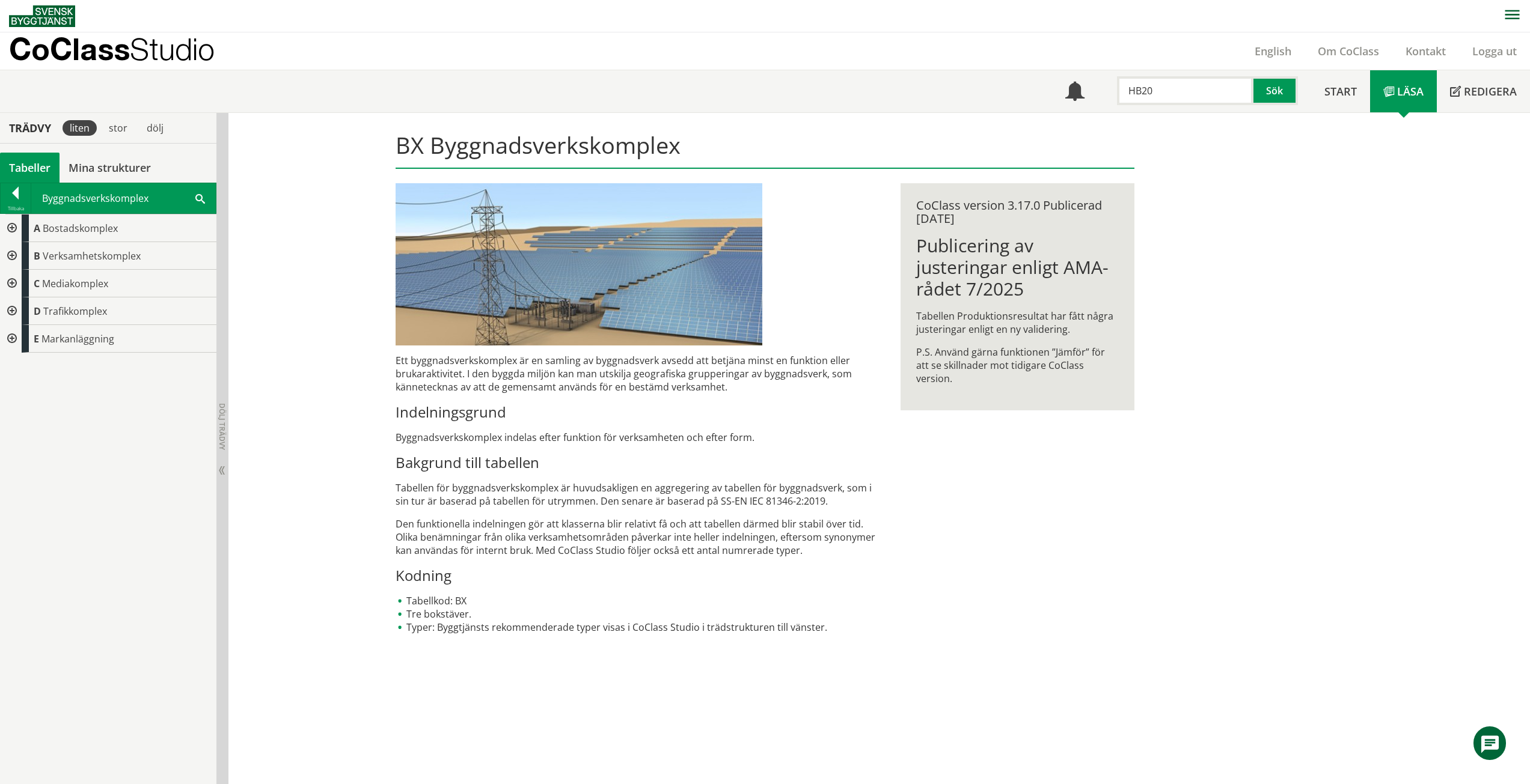
click at [7, 227] on div at bounding box center [10, 228] width 22 height 27
click at [13, 198] on div at bounding box center [16, 195] width 30 height 17
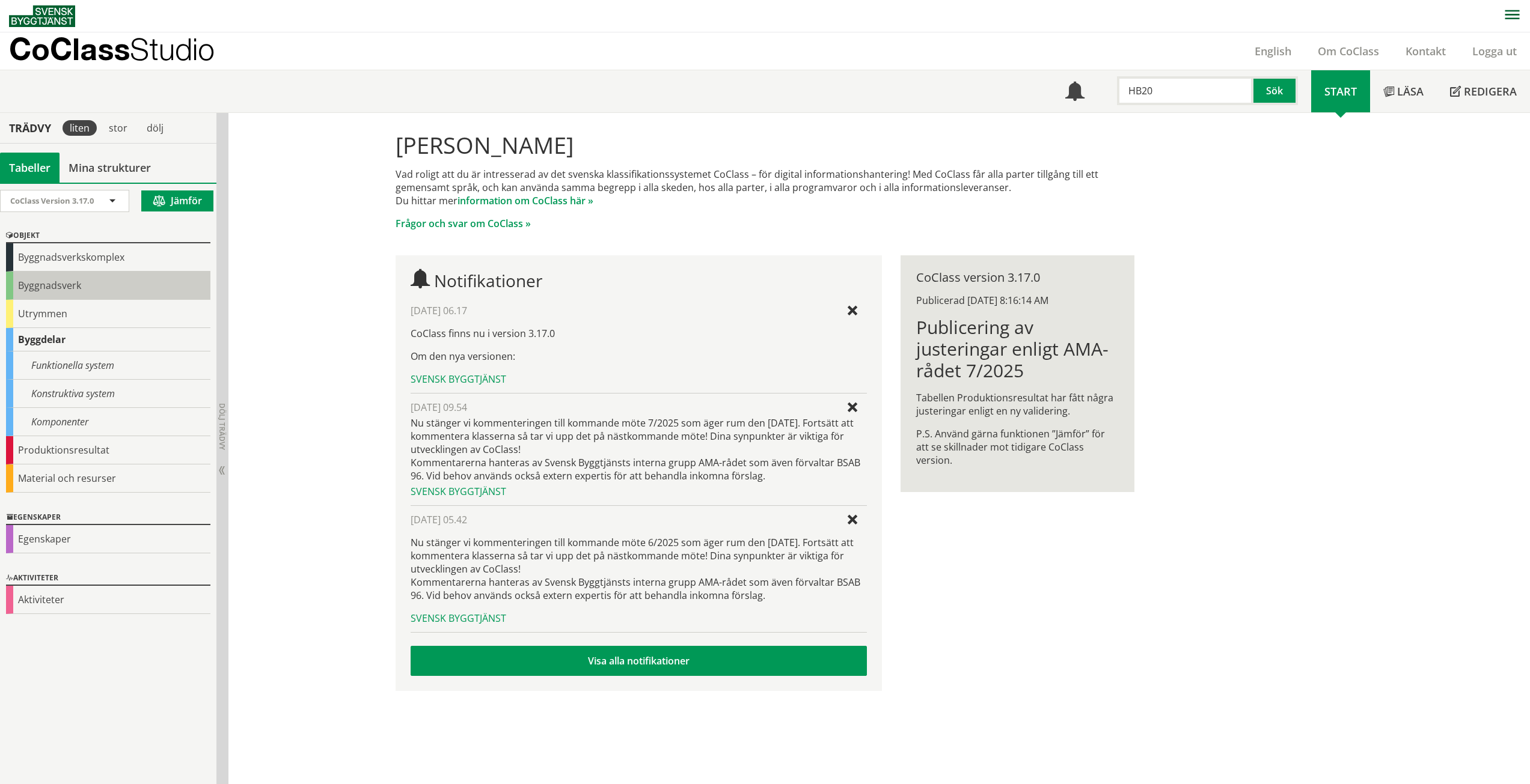
click at [62, 281] on div "Byggnadsverk" at bounding box center [108, 286] width 205 height 28
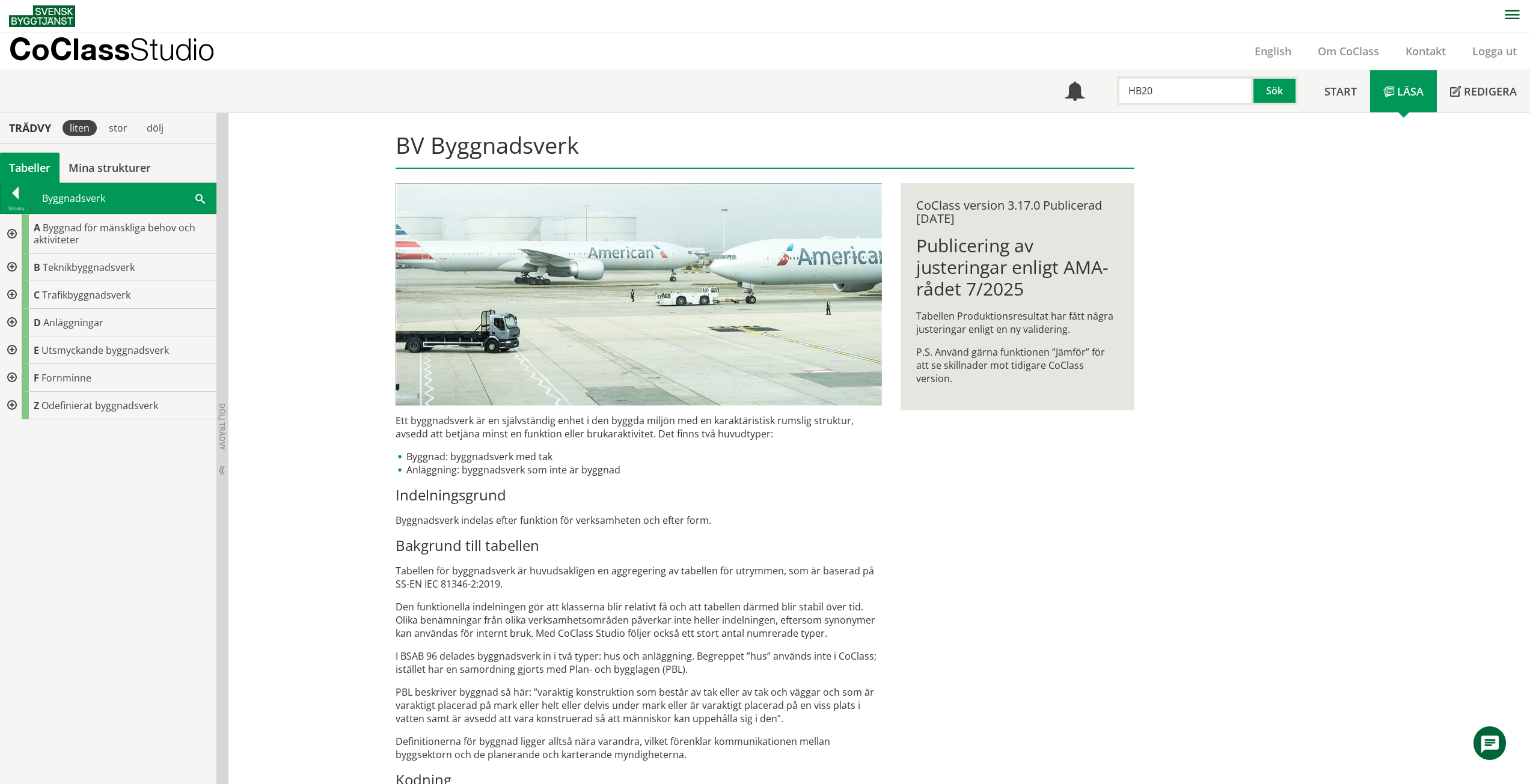
click at [10, 238] on div at bounding box center [10, 234] width 22 height 39
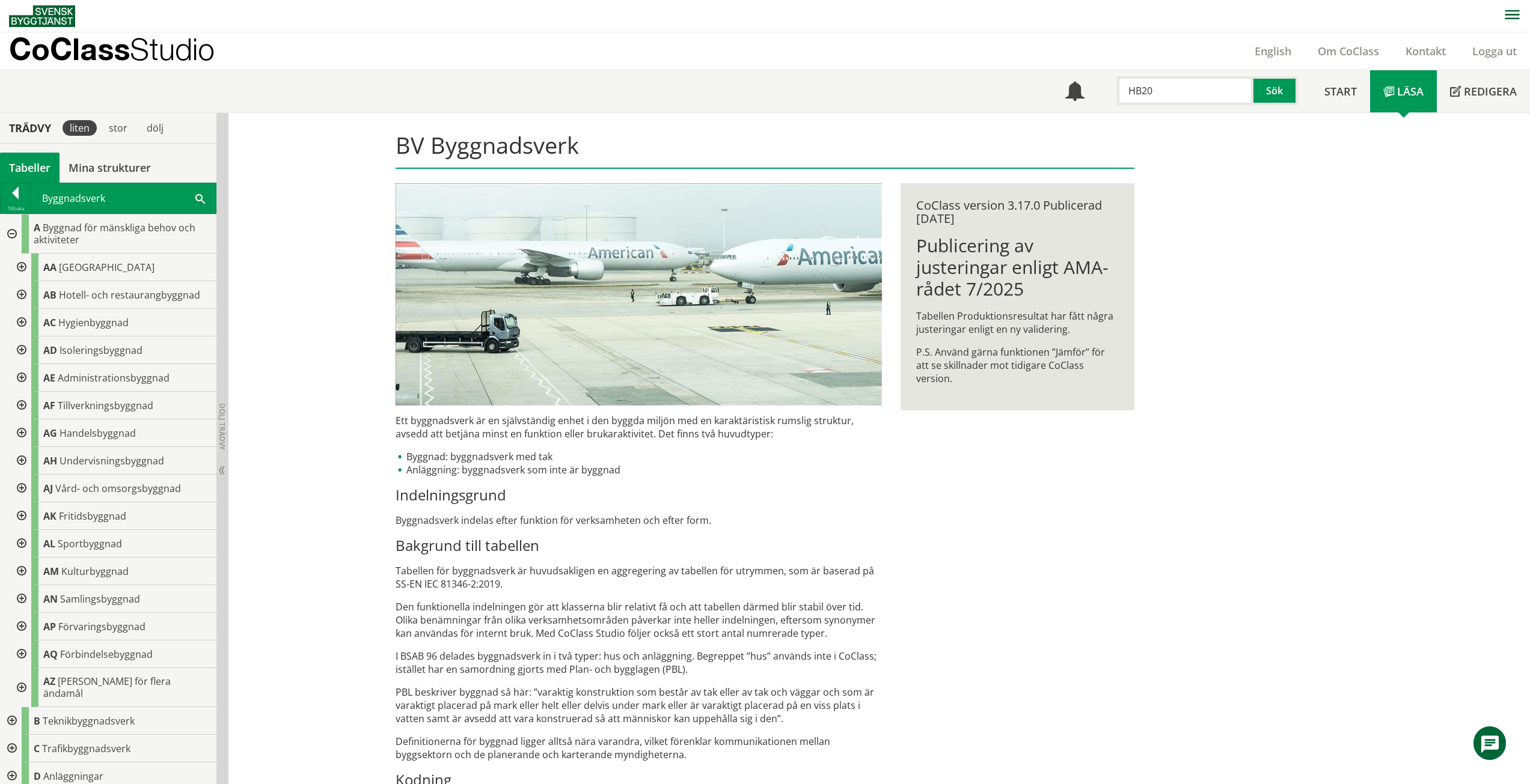
click at [29, 265] on div at bounding box center [20, 267] width 22 height 27
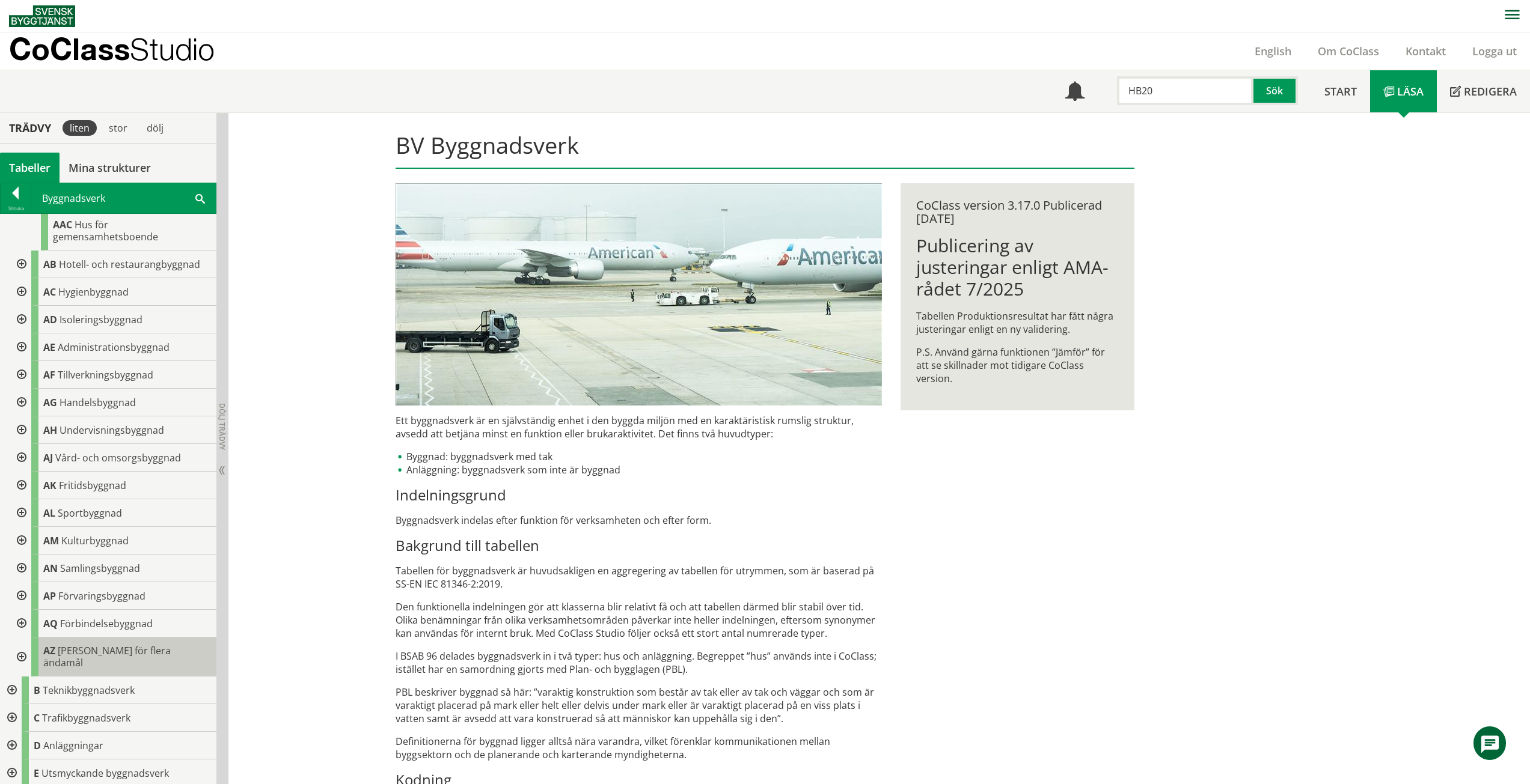
scroll to position [172, 0]
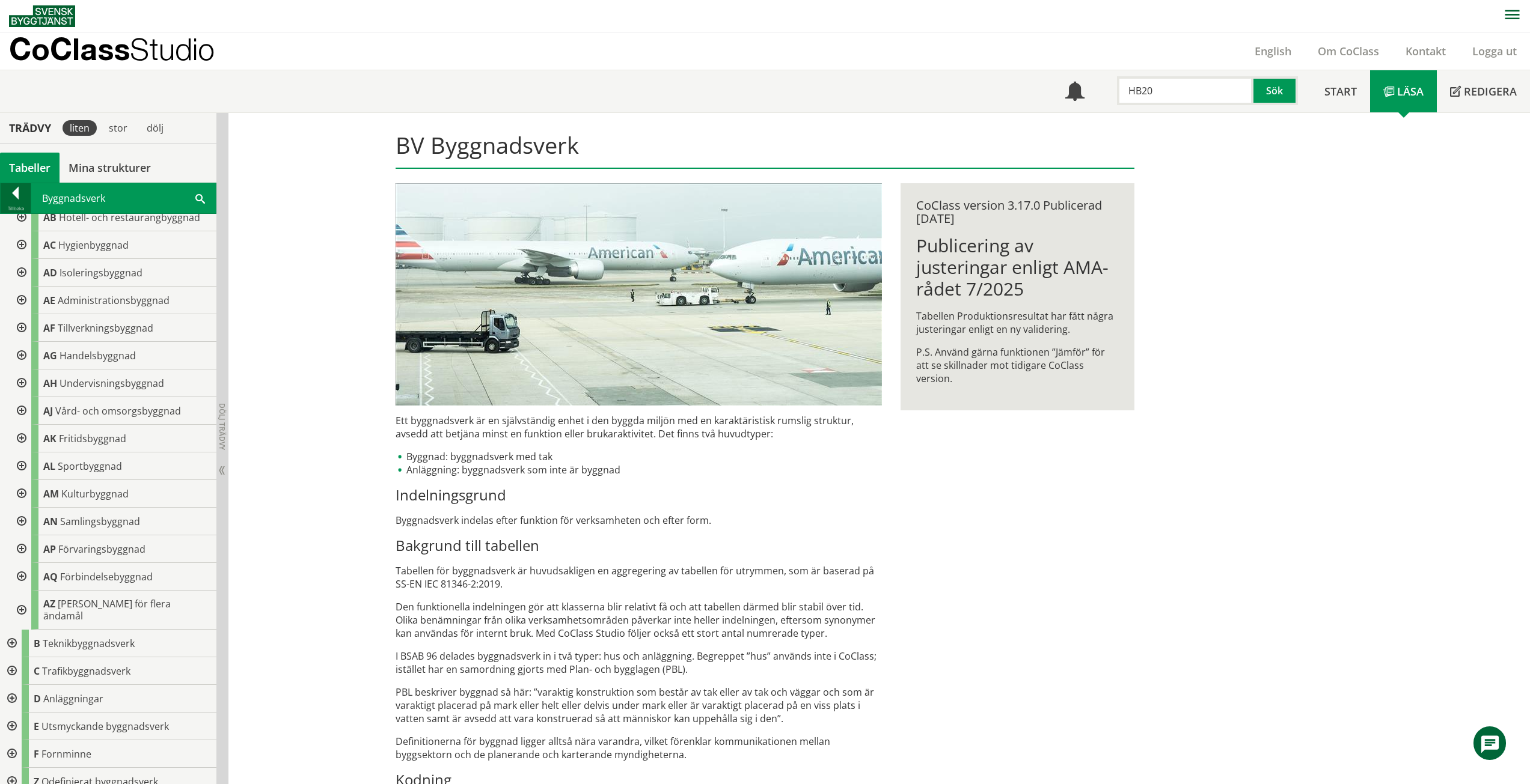
click at [16, 187] on div at bounding box center [16, 195] width 30 height 17
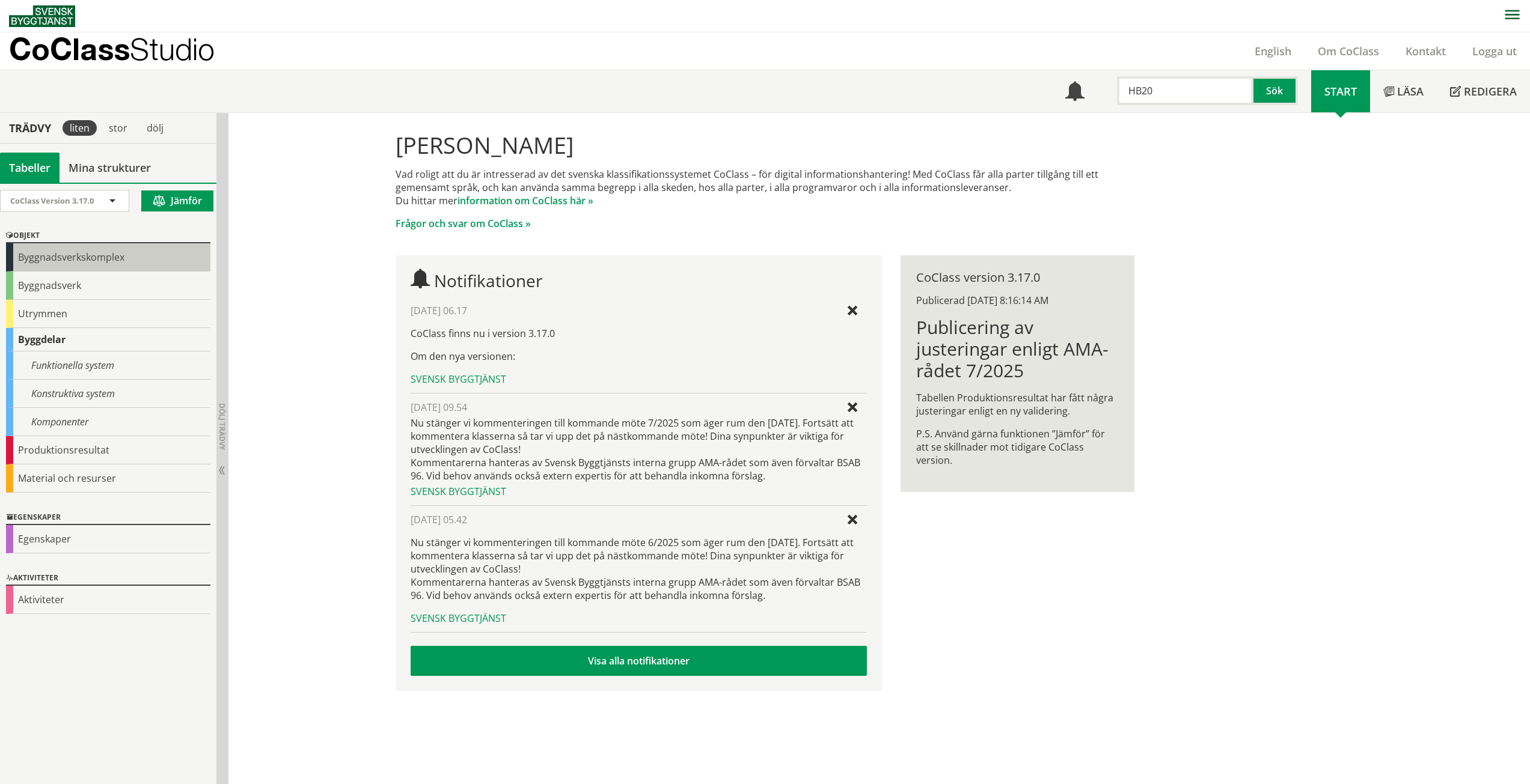
click at [52, 258] on div "Byggnadsverkskomplex" at bounding box center [108, 257] width 205 height 28
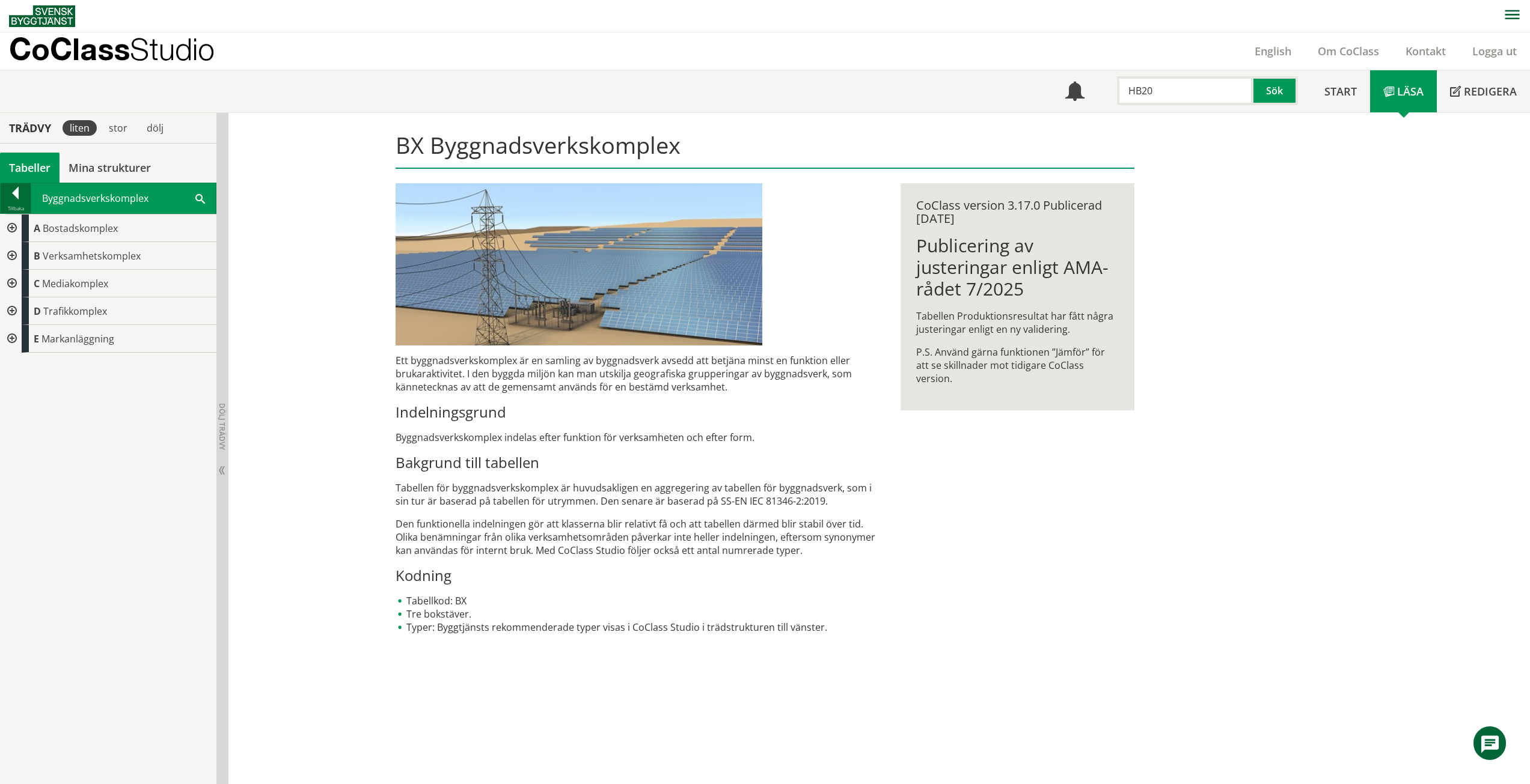
click at [14, 201] on div at bounding box center [16, 195] width 30 height 17
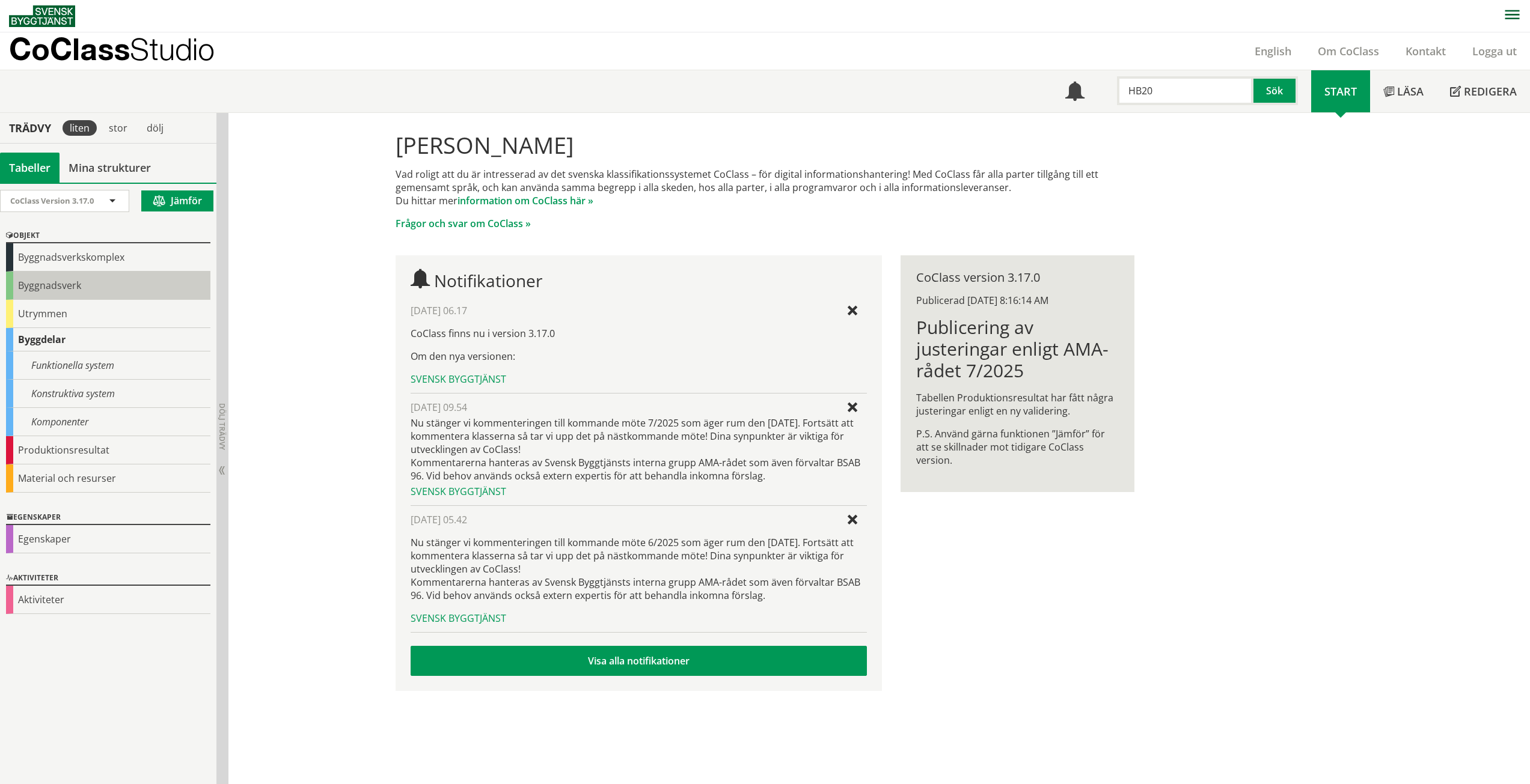
click at [43, 294] on div "Byggnadsverk" at bounding box center [108, 286] width 205 height 28
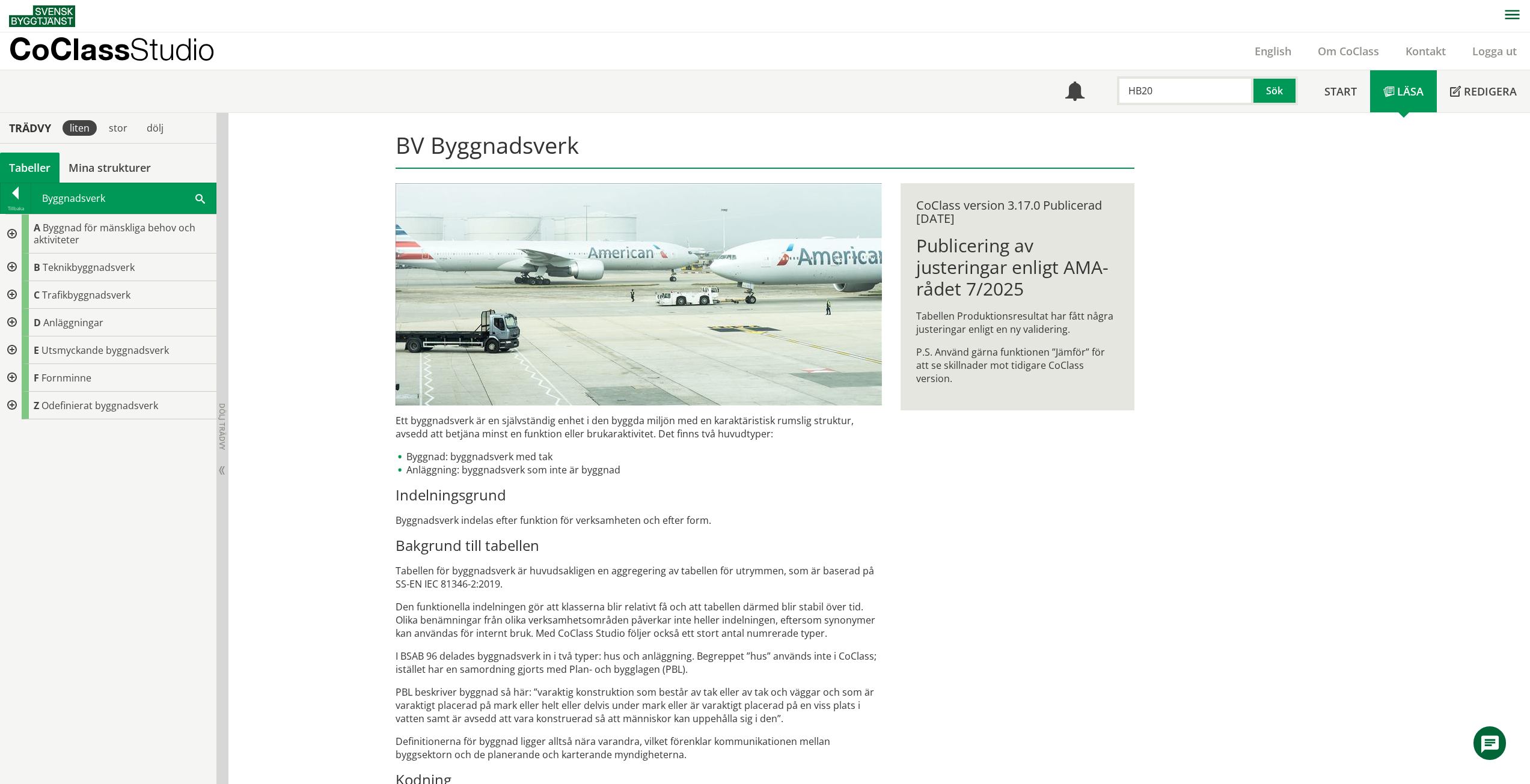
click at [17, 403] on div at bounding box center [10, 406] width 22 height 27
click at [20, 201] on div at bounding box center [16, 195] width 30 height 17
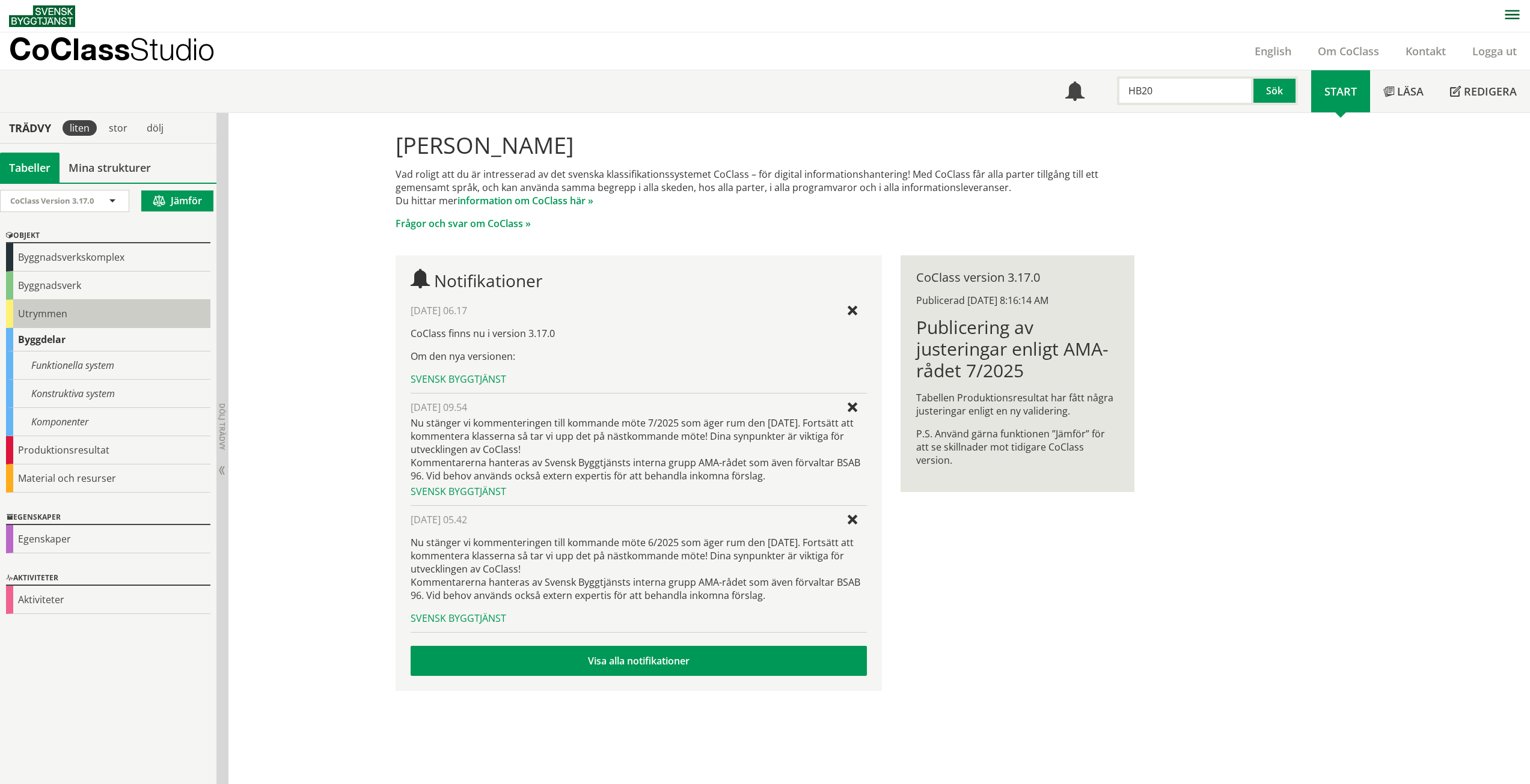
click at [42, 325] on div "Utrymmen" at bounding box center [108, 314] width 205 height 28
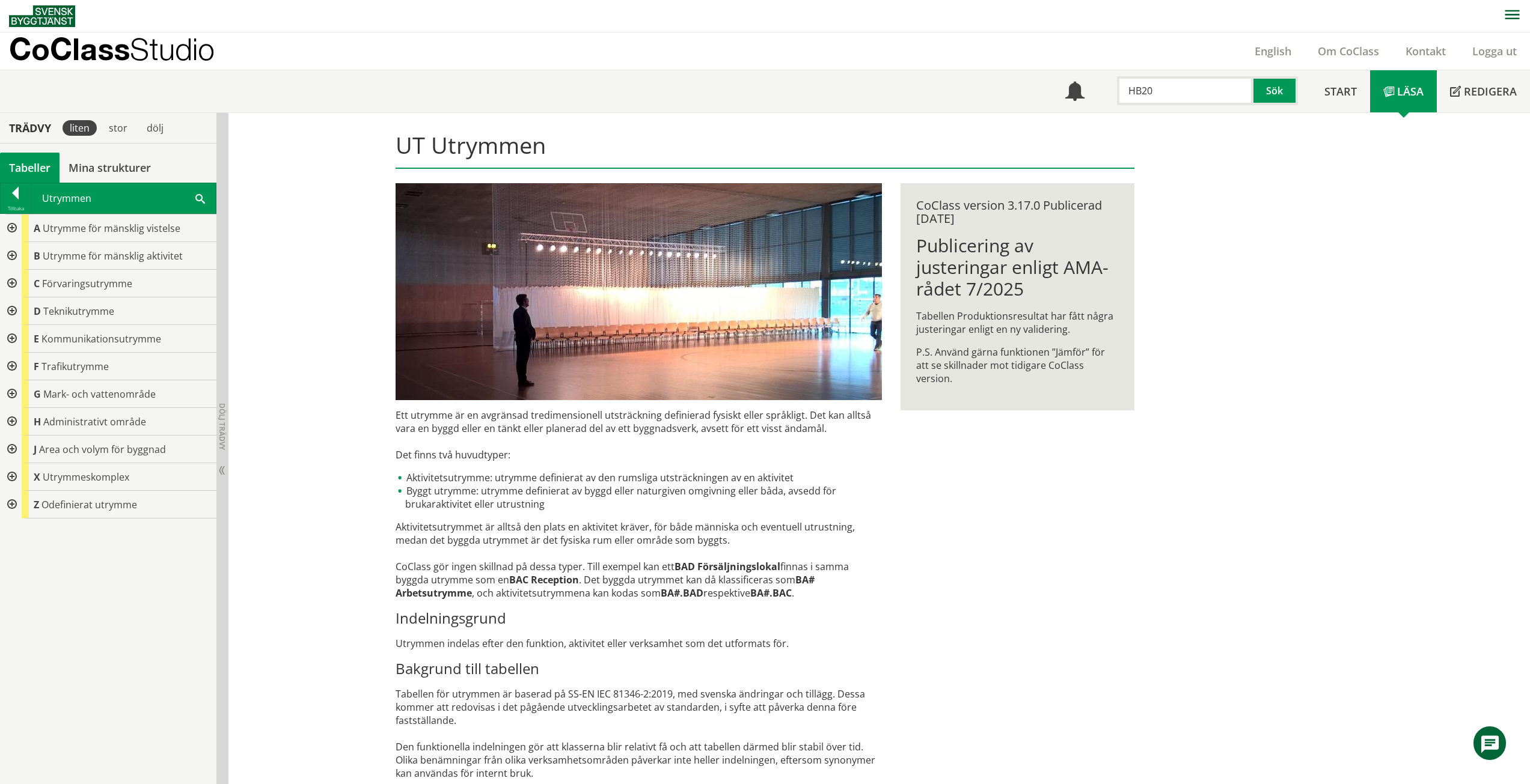
click at [12, 364] on div at bounding box center [10, 367] width 22 height 27
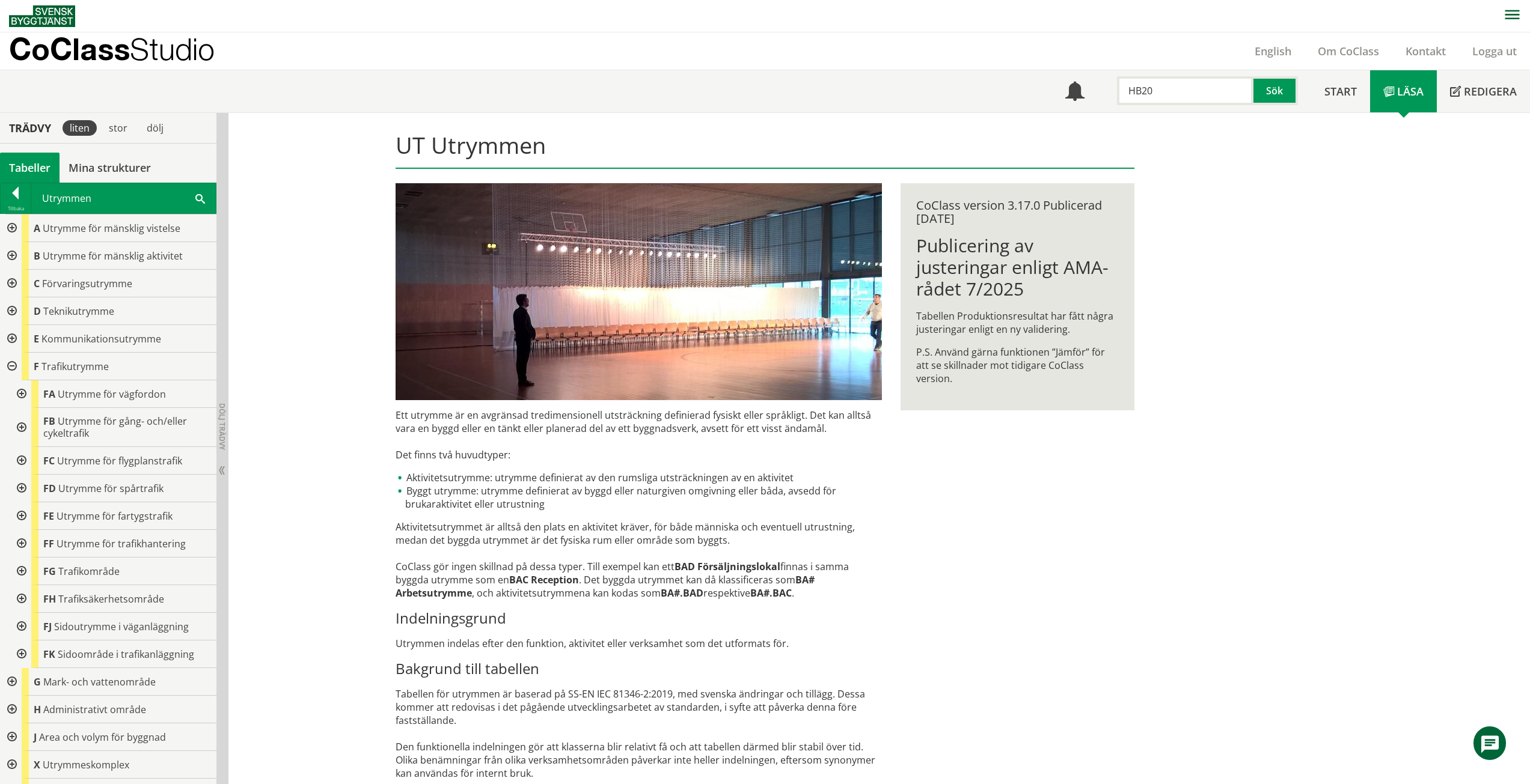
click at [12, 364] on div at bounding box center [10, 367] width 22 height 27
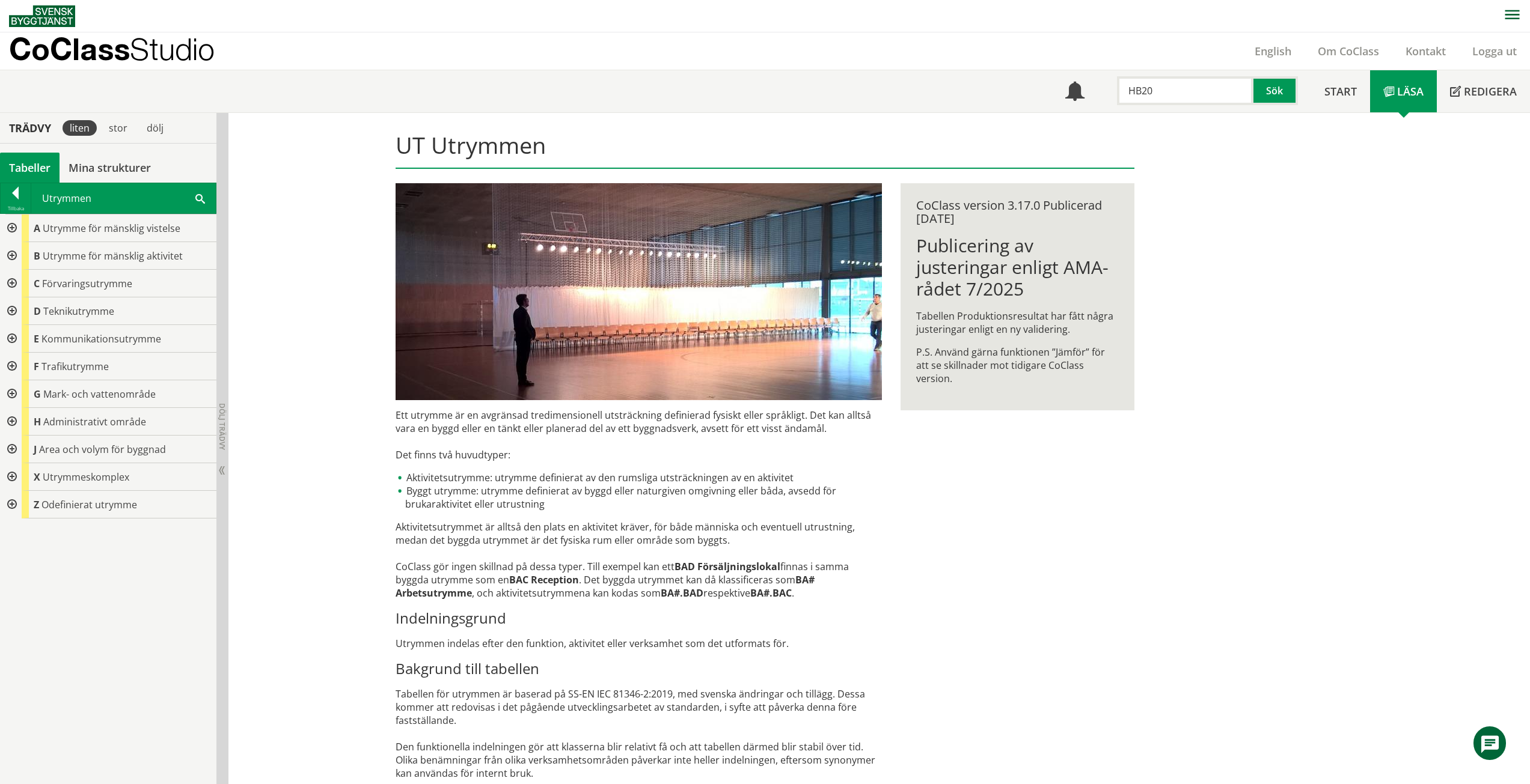
click at [13, 474] on div at bounding box center [10, 477] width 22 height 27
click at [12, 474] on div at bounding box center [10, 477] width 22 height 27
click at [12, 304] on div at bounding box center [10, 311] width 22 height 27
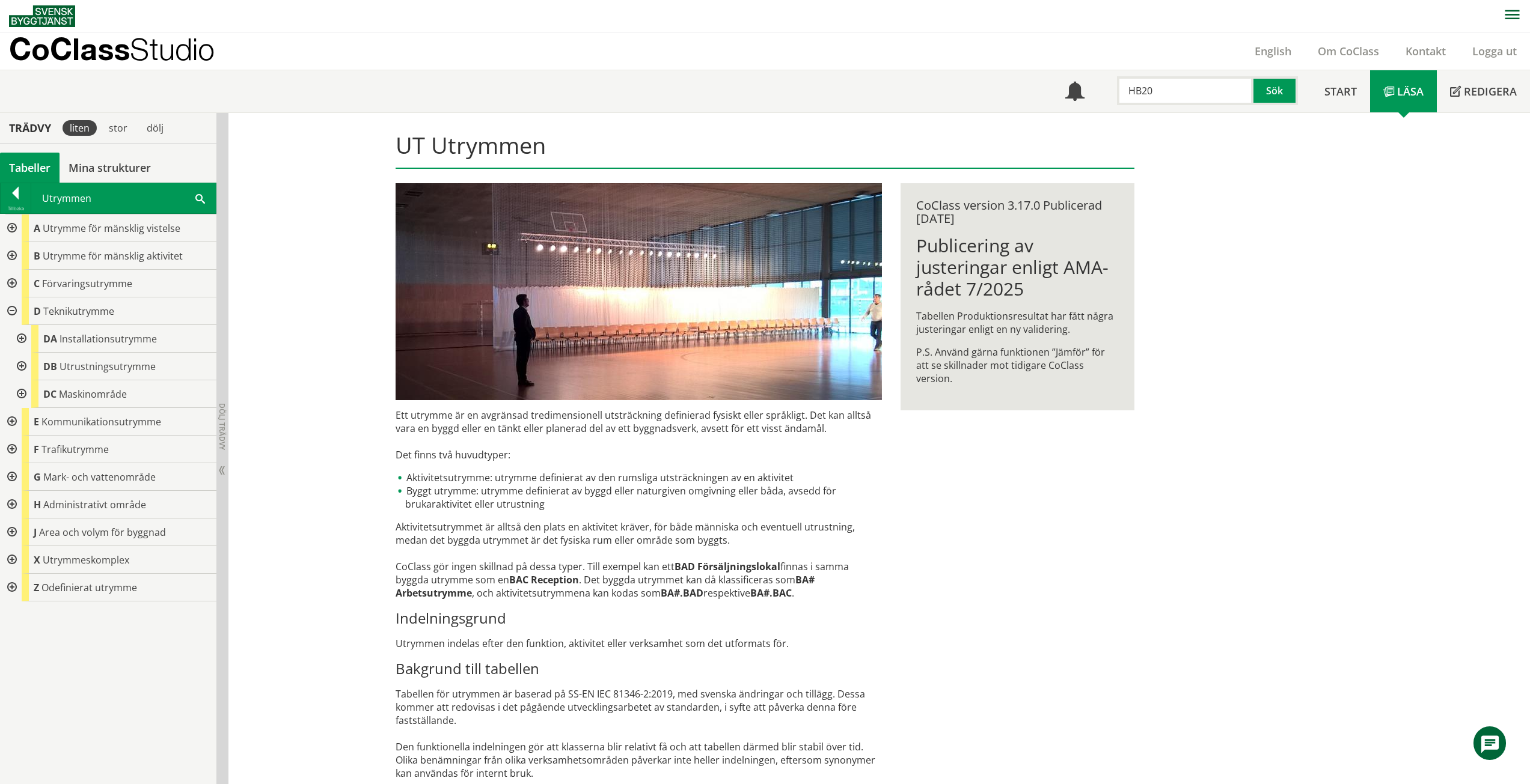
click at [7, 310] on div at bounding box center [10, 311] width 22 height 27
